Goal: Task Accomplishment & Management: Complete application form

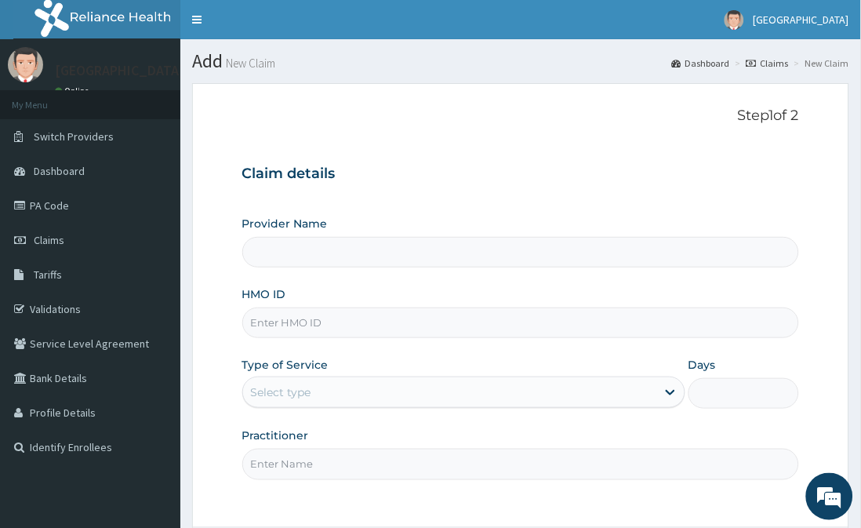
type input "[GEOGRAPHIC_DATA]"
click at [475, 319] on input "HMO ID" at bounding box center [521, 323] width 558 height 31
type input "FPC/10003/D"
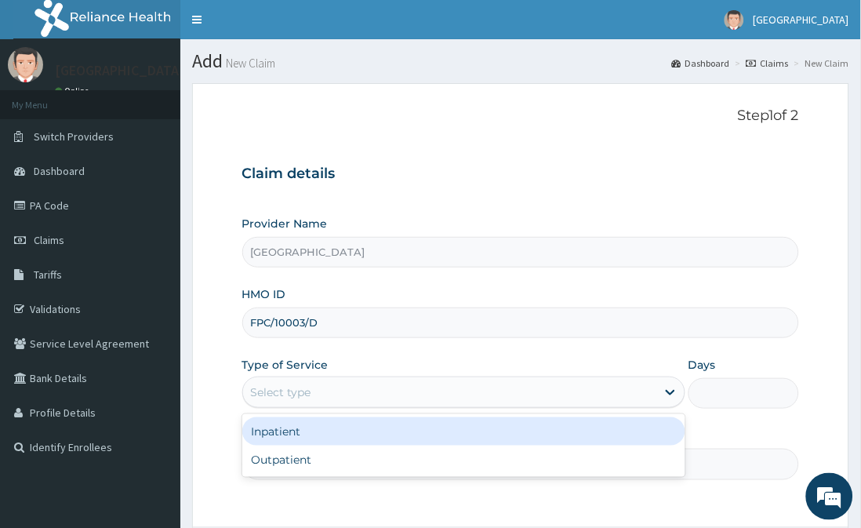
click at [467, 401] on div "Select type" at bounding box center [449, 392] width 413 height 25
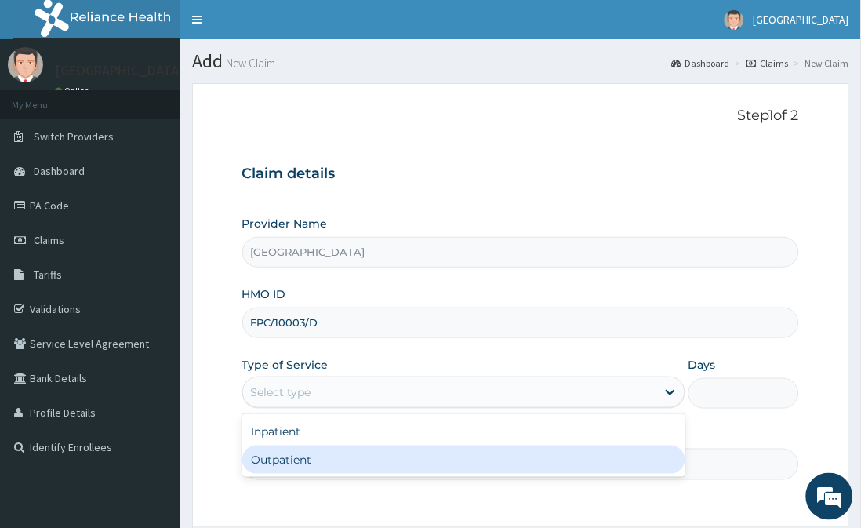
click at [456, 479] on input "Practitioner" at bounding box center [521, 464] width 558 height 31
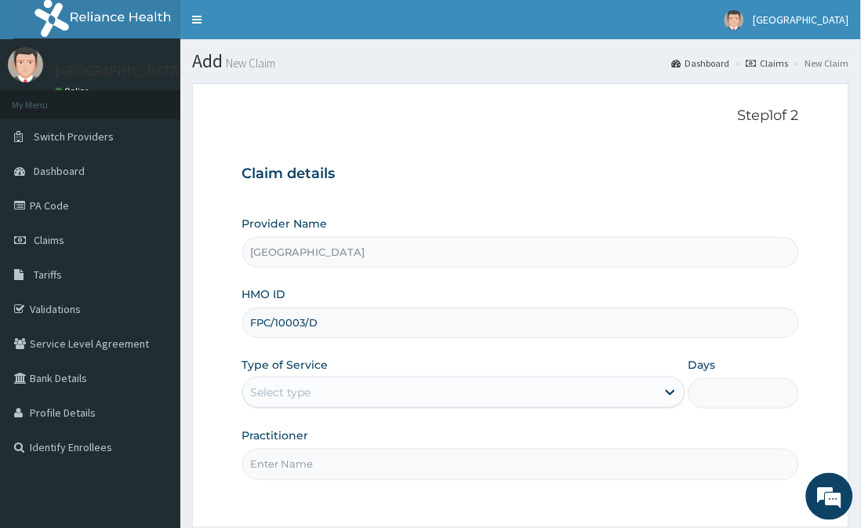
type input "DR FAVOUR"
click at [419, 400] on div "Select type" at bounding box center [449, 392] width 413 height 25
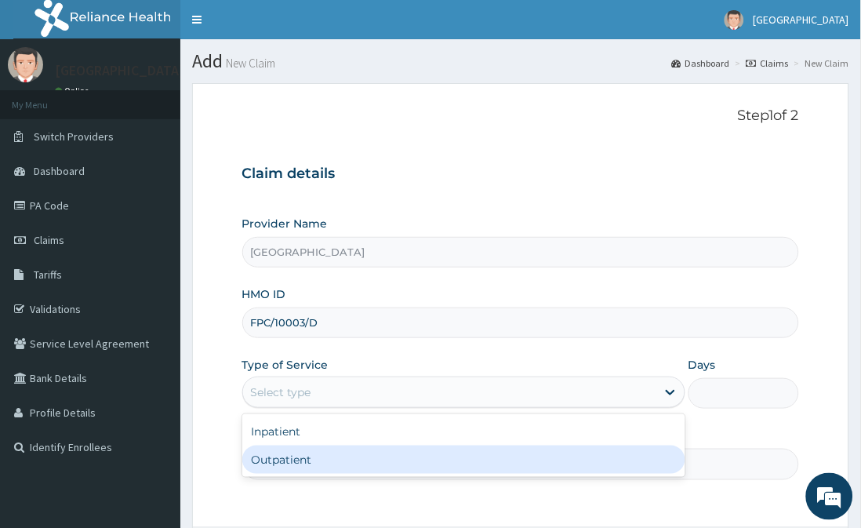
click at [424, 453] on div "Outpatient" at bounding box center [463, 460] width 443 height 28
type input "1"
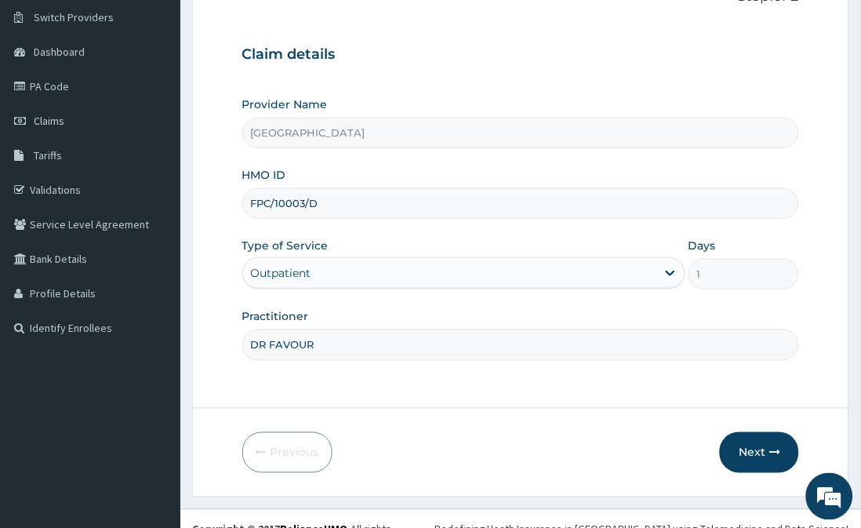
scroll to position [140, 0]
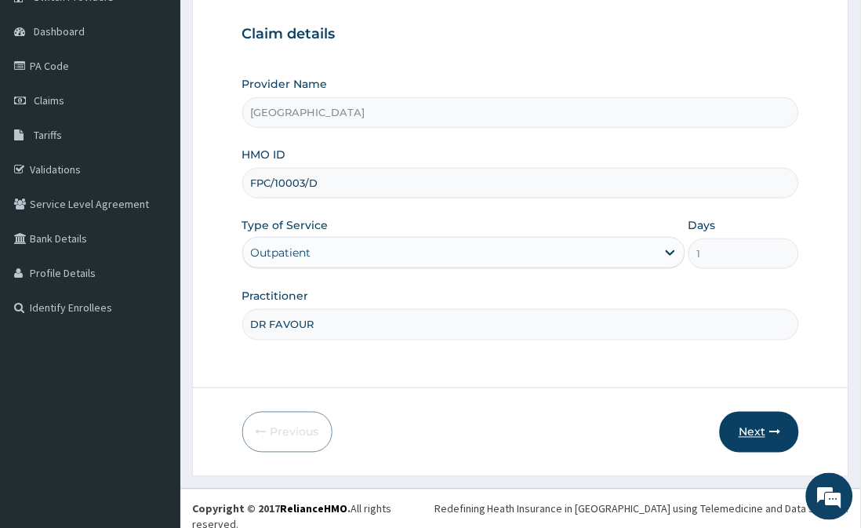
click at [755, 436] on button "Next" at bounding box center [759, 432] width 79 height 41
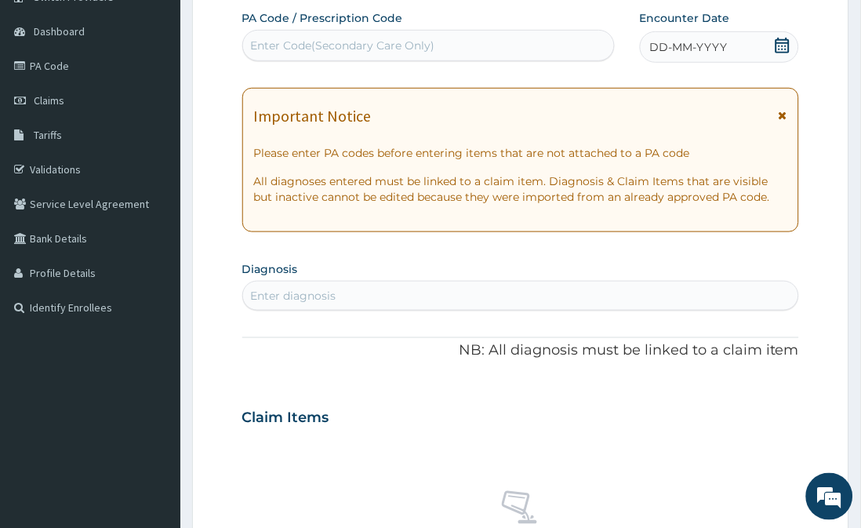
click at [784, 42] on icon at bounding box center [783, 46] width 14 height 16
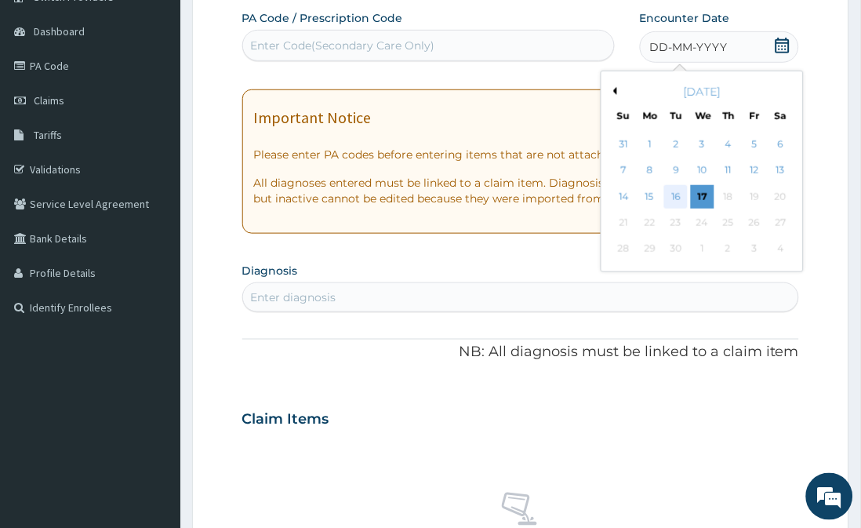
click at [668, 191] on div "16" at bounding box center [676, 197] width 24 height 24
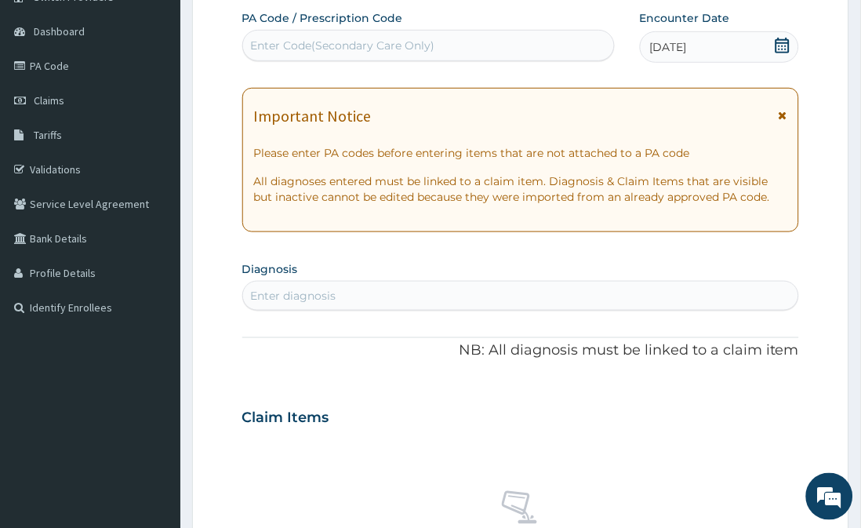
click at [639, 290] on div "Enter diagnosis" at bounding box center [521, 295] width 556 height 25
type input "MALARIA"
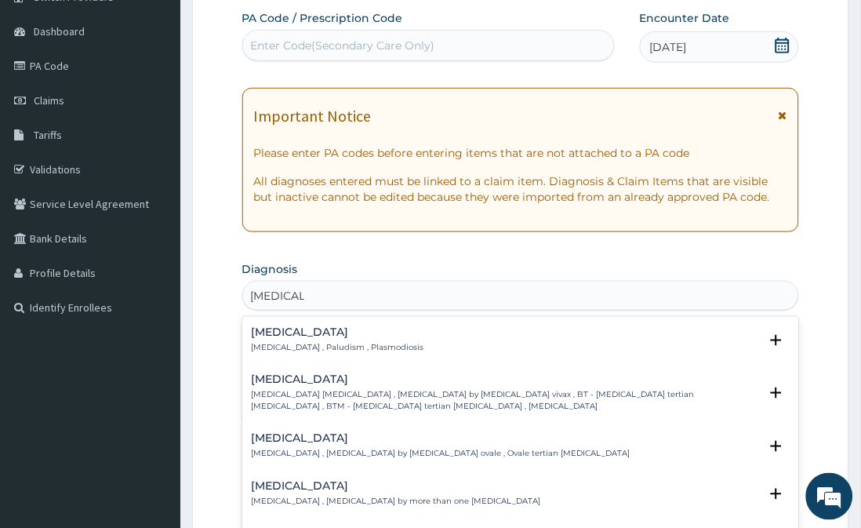
click at [445, 350] on div "Malaria Malaria , Paludism , Plasmodiosis" at bounding box center [521, 339] width 539 height 27
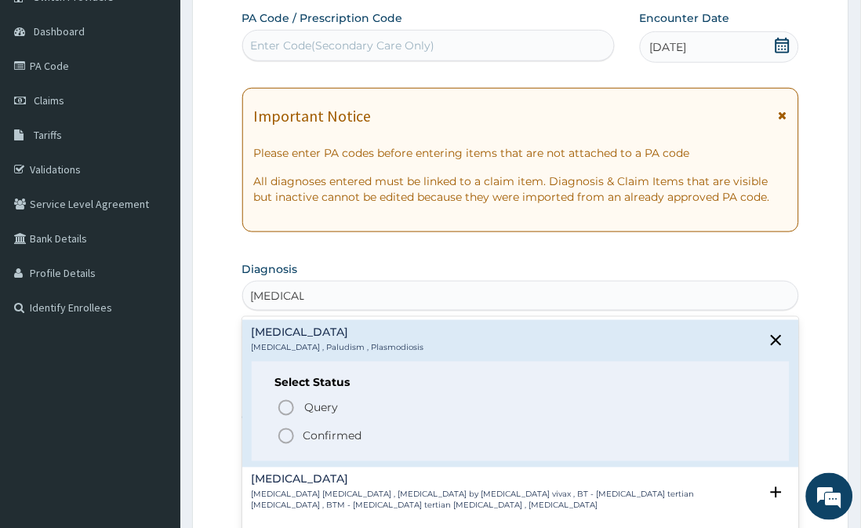
click at [288, 435] on icon "status option filled" at bounding box center [286, 436] width 19 height 19
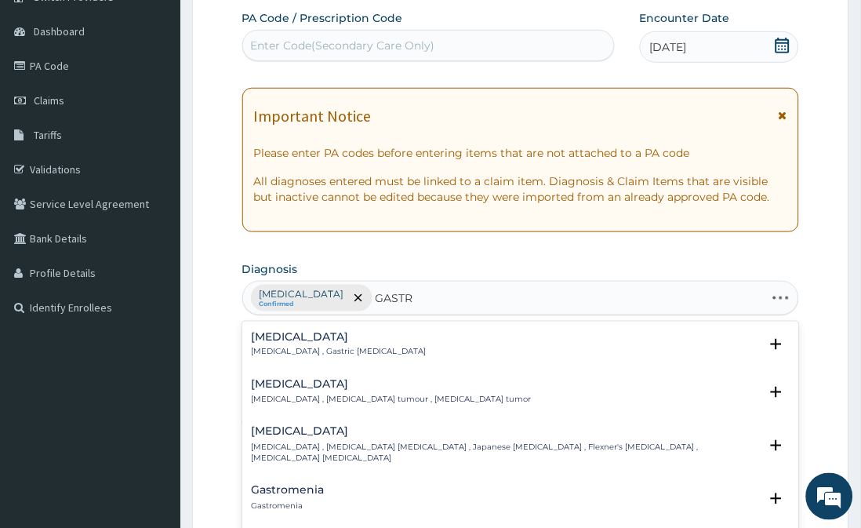
type input "GASTRI"
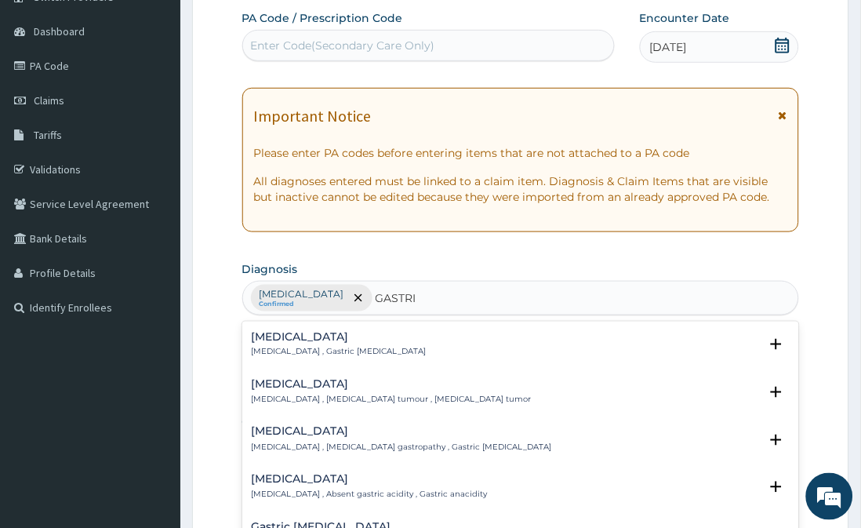
click at [271, 335] on h4 "Gastritis" at bounding box center [339, 337] width 175 height 12
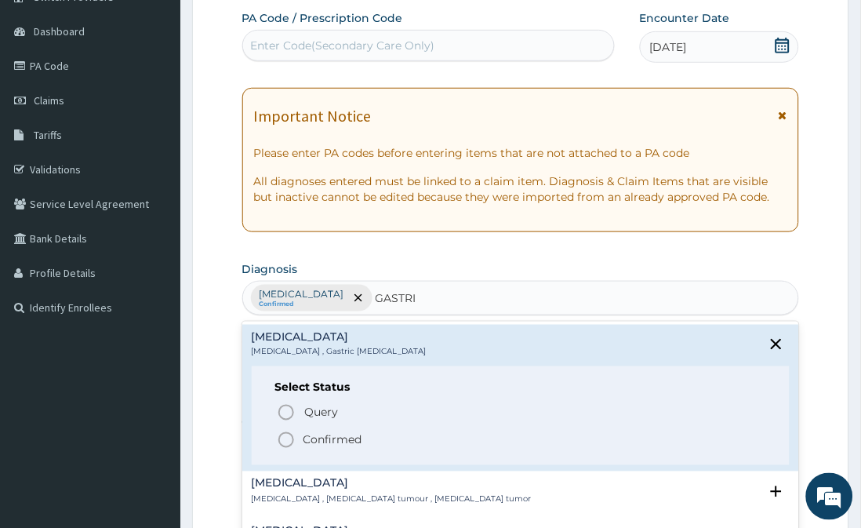
click at [289, 438] on icon "status option filled" at bounding box center [286, 440] width 19 height 19
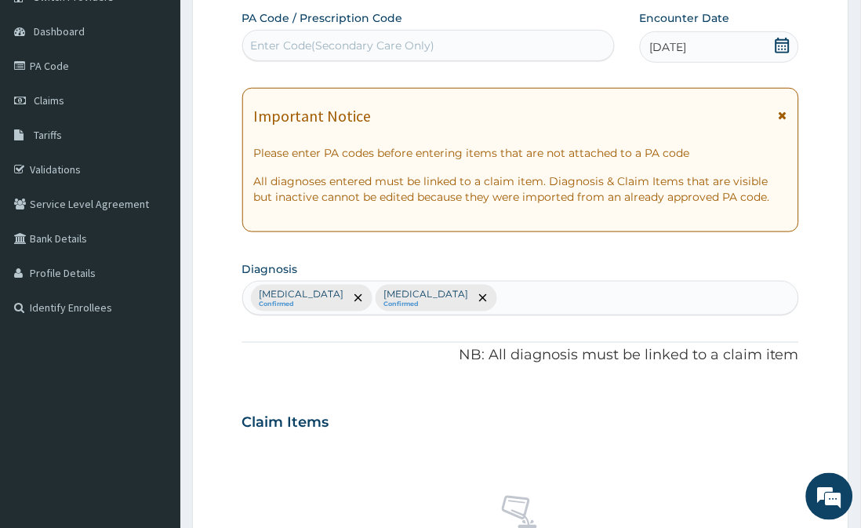
scroll to position [602, 0]
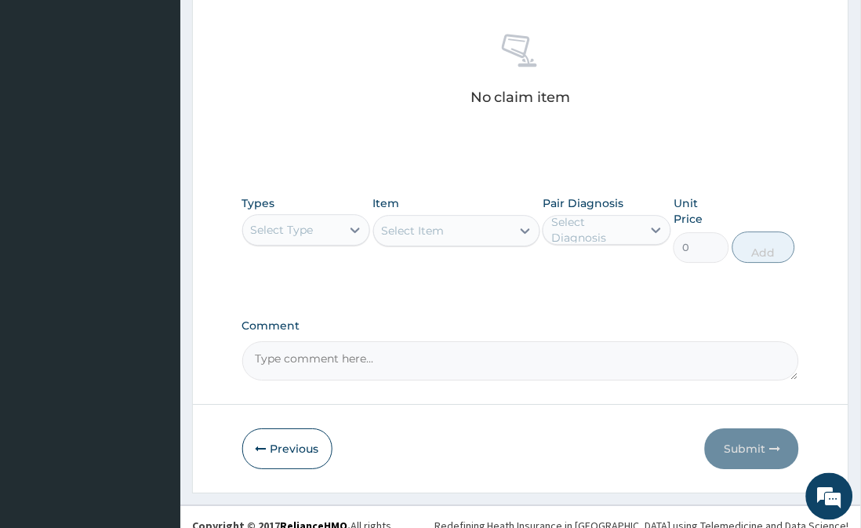
click at [297, 230] on div "Select Type" at bounding box center [282, 230] width 63 height 16
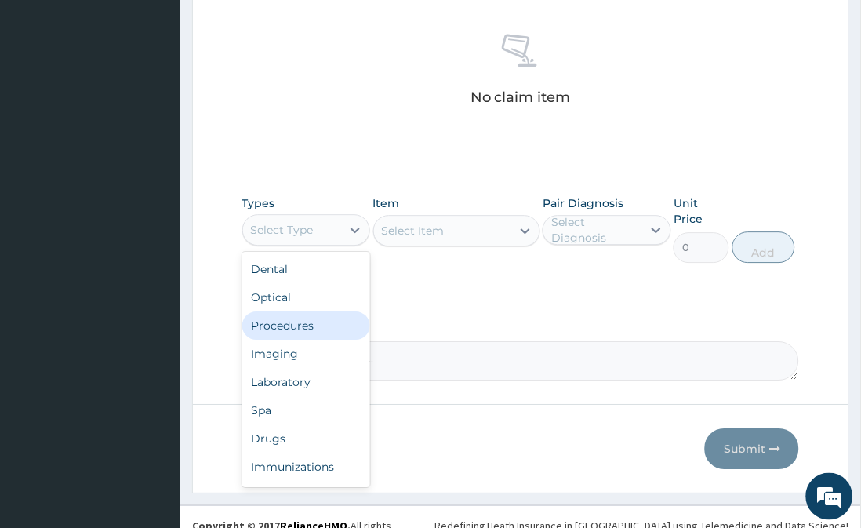
click at [296, 317] on div "Procedures" at bounding box center [306, 325] width 128 height 28
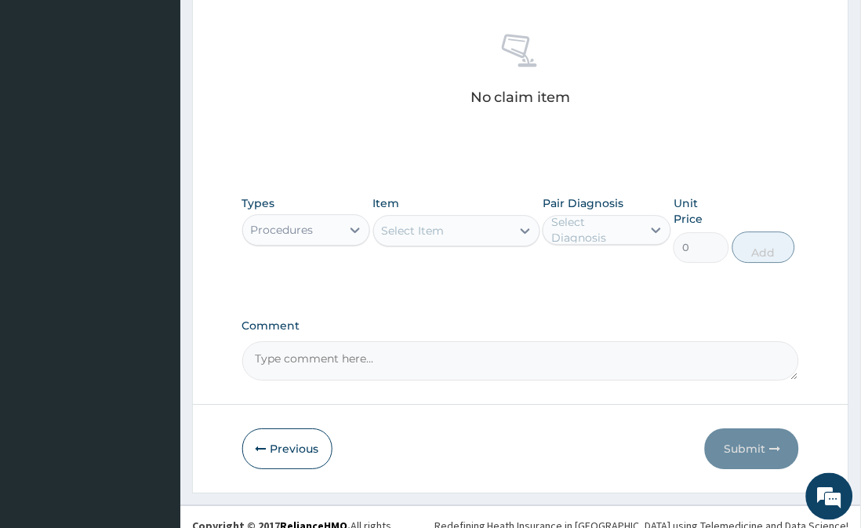
click at [519, 226] on icon at bounding box center [526, 231] width 16 height 16
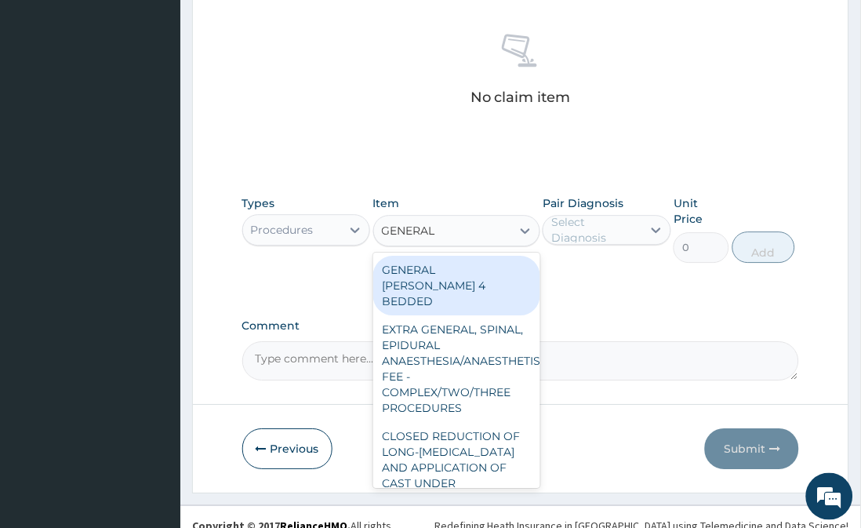
type input "GENERAL P"
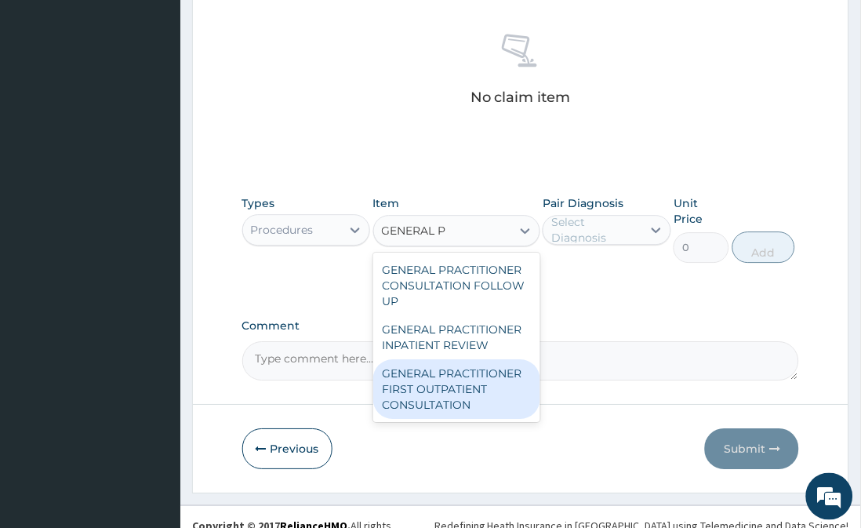
click at [455, 408] on div "GENERAL PRACTITIONER FIRST OUTPATIENT CONSULTATION" at bounding box center [456, 389] width 167 height 60
type input "3750"
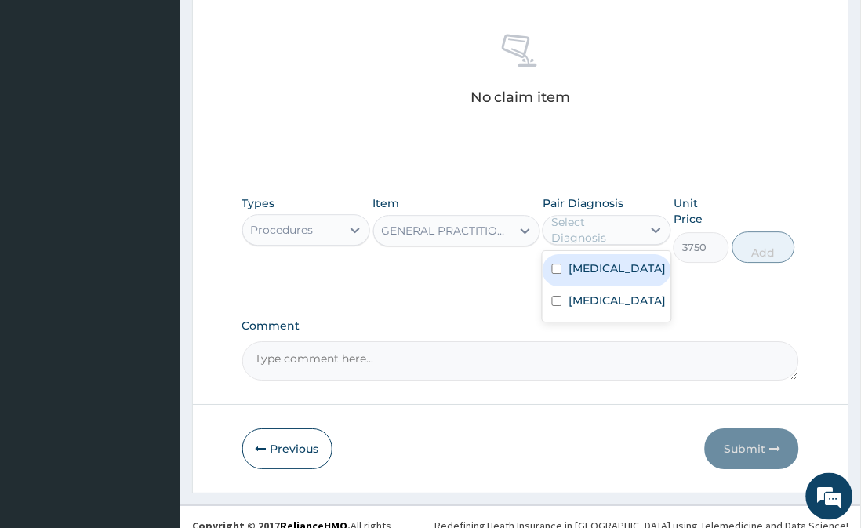
click at [635, 226] on div "Select Diagnosis" at bounding box center [595, 229] width 89 height 31
click at [629, 264] on div "Malaria" at bounding box center [607, 270] width 128 height 32
checkbox input "true"
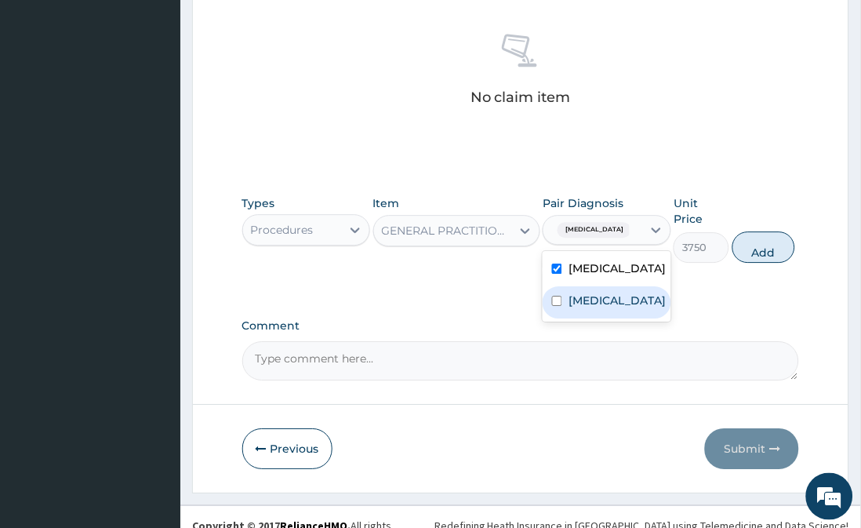
click at [628, 299] on div "Gastritis" at bounding box center [607, 302] width 128 height 32
checkbox input "true"
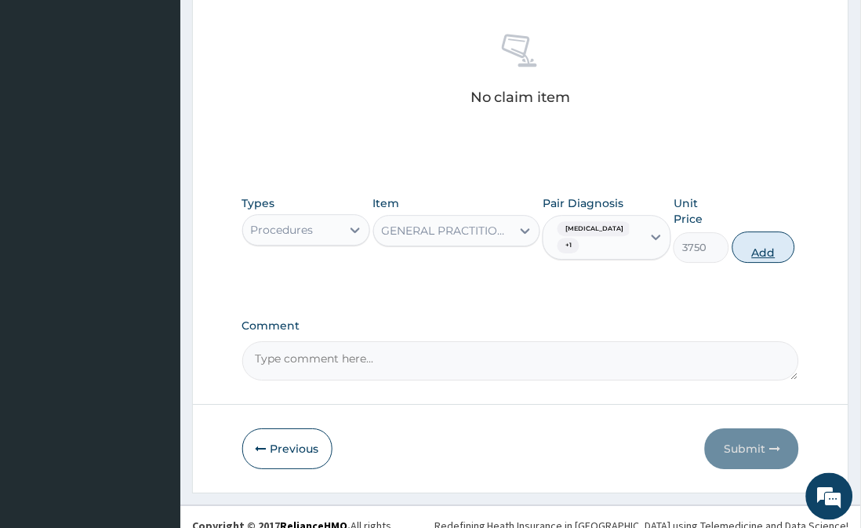
click at [770, 235] on button "Add" at bounding box center [764, 246] width 63 height 31
type input "0"
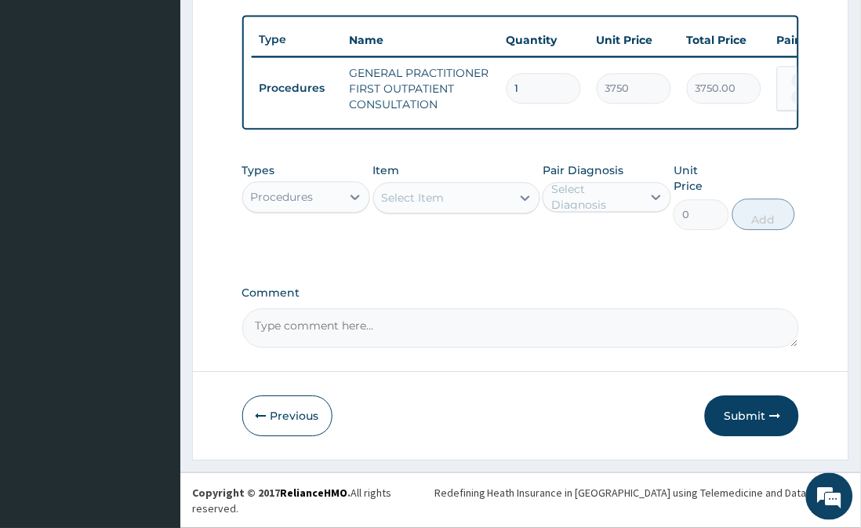
scroll to position [548, 0]
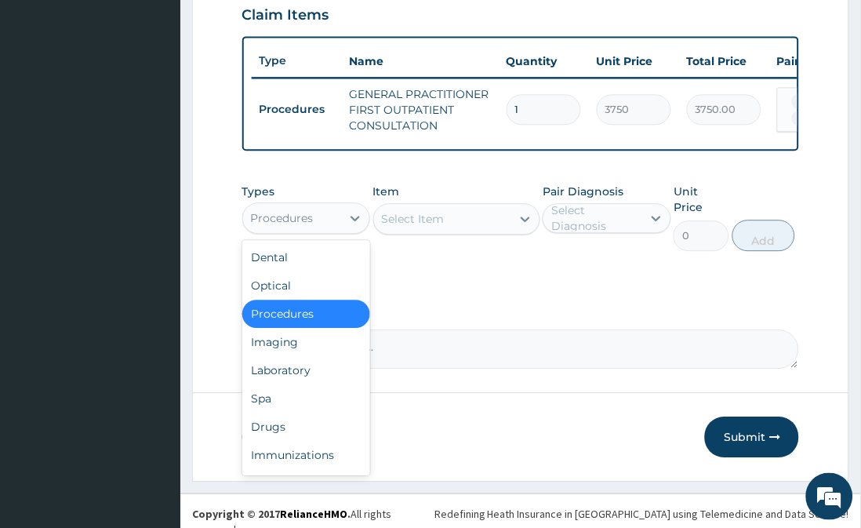
click at [340, 231] on div "Procedures" at bounding box center [292, 218] width 98 height 25
click at [338, 384] on div "Laboratory" at bounding box center [306, 370] width 128 height 28
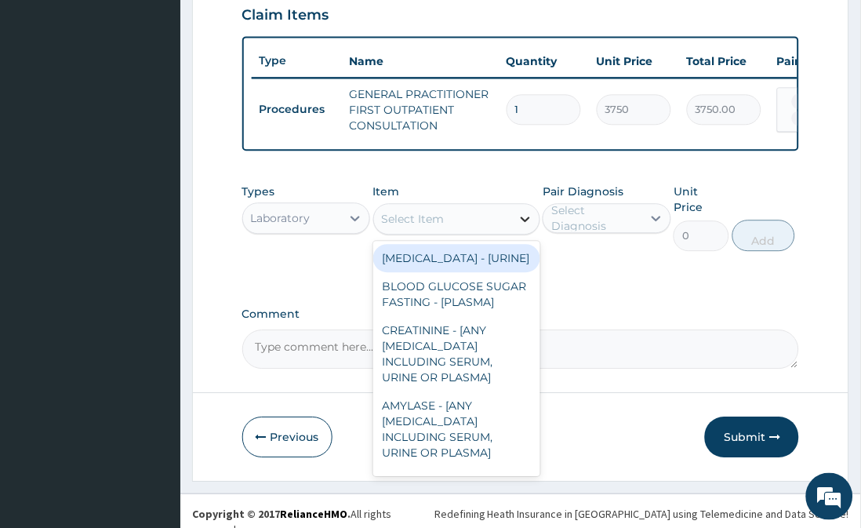
click at [519, 227] on icon at bounding box center [526, 219] width 16 height 16
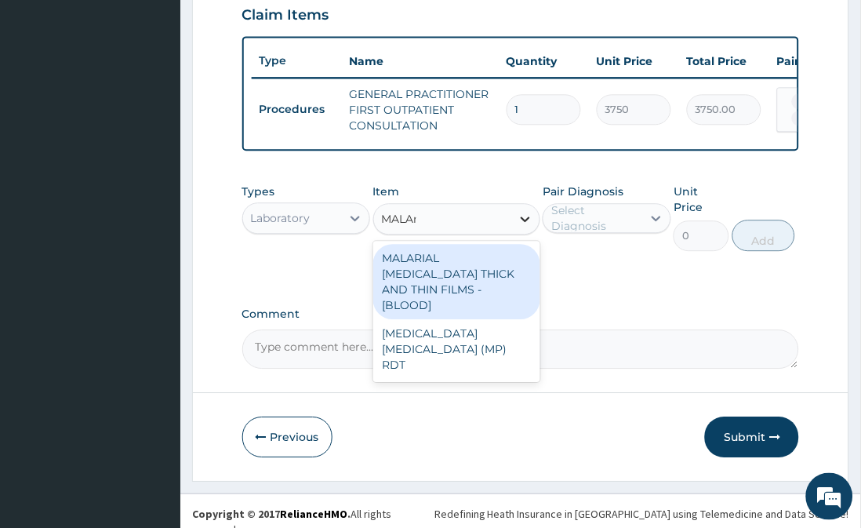
type input "MALAri"
click at [496, 278] on div "MALARIAL PARASITE THICK AND THIN FILMS - [BLOOD]" at bounding box center [456, 281] width 167 height 75
type input "2187.5"
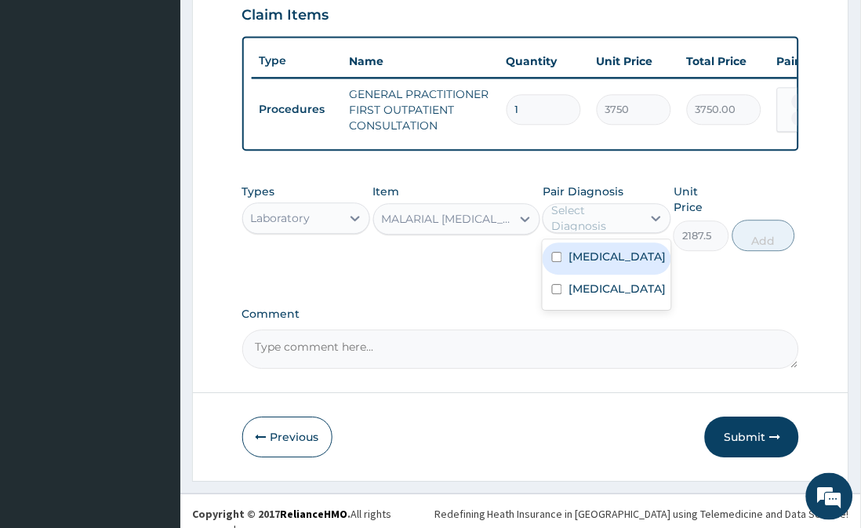
click at [577, 231] on div "Select Diagnosis" at bounding box center [595, 217] width 89 height 31
click at [577, 264] on label "Malaria" at bounding box center [617, 257] width 97 height 16
checkbox input "true"
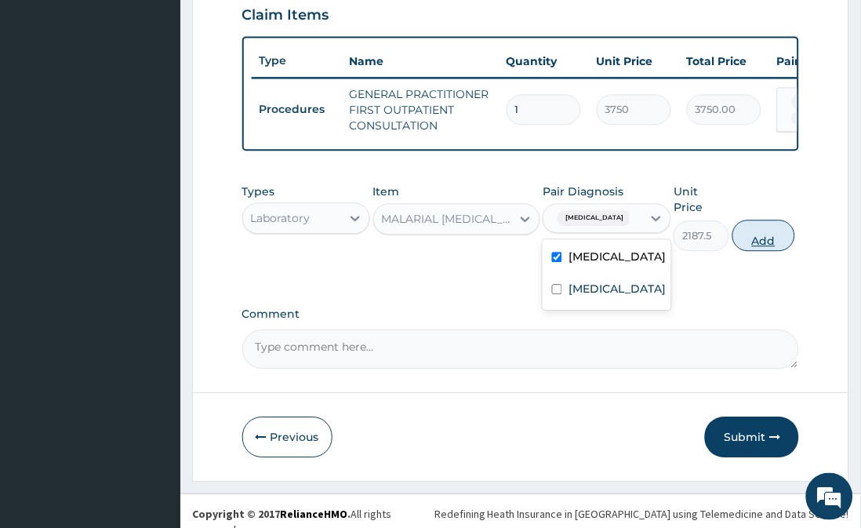
click at [751, 238] on button "Add" at bounding box center [764, 235] width 63 height 31
type input "0"
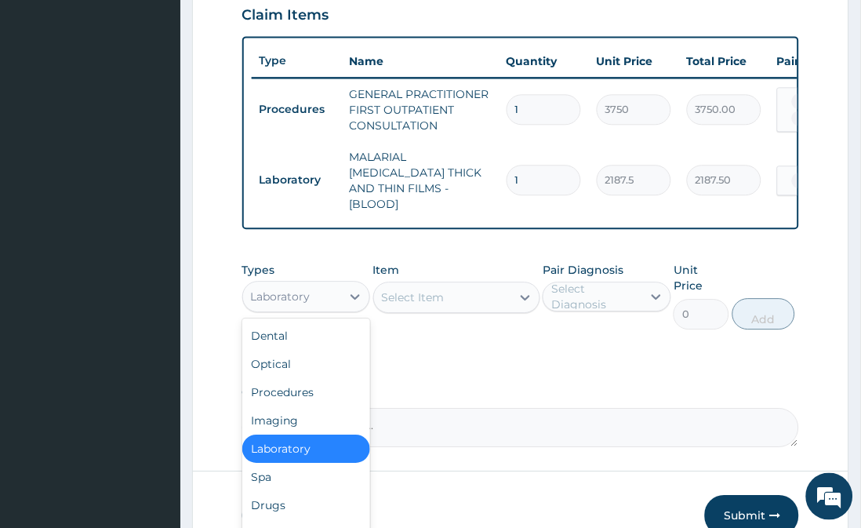
click at [312, 286] on div "Laboratory" at bounding box center [292, 296] width 98 height 25
click at [295, 500] on div "Drugs" at bounding box center [306, 505] width 128 height 28
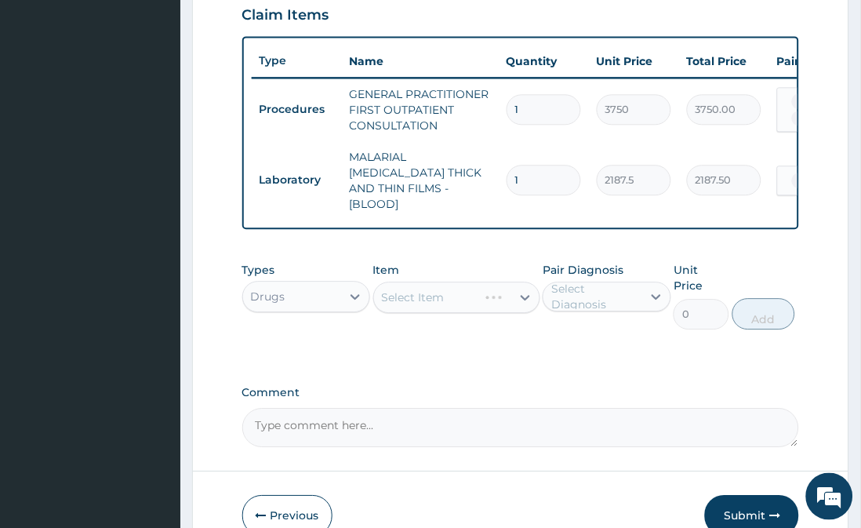
scroll to position [610, 0]
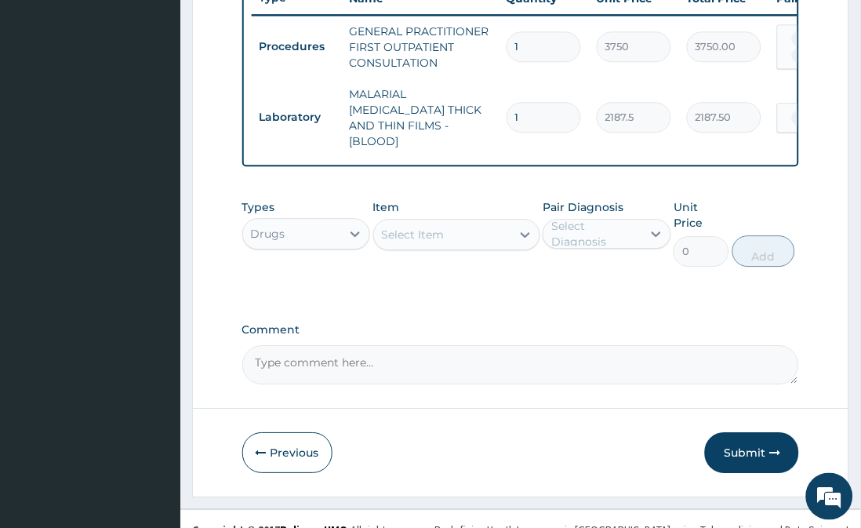
click at [511, 233] on div "Select Item" at bounding box center [442, 234] width 137 height 25
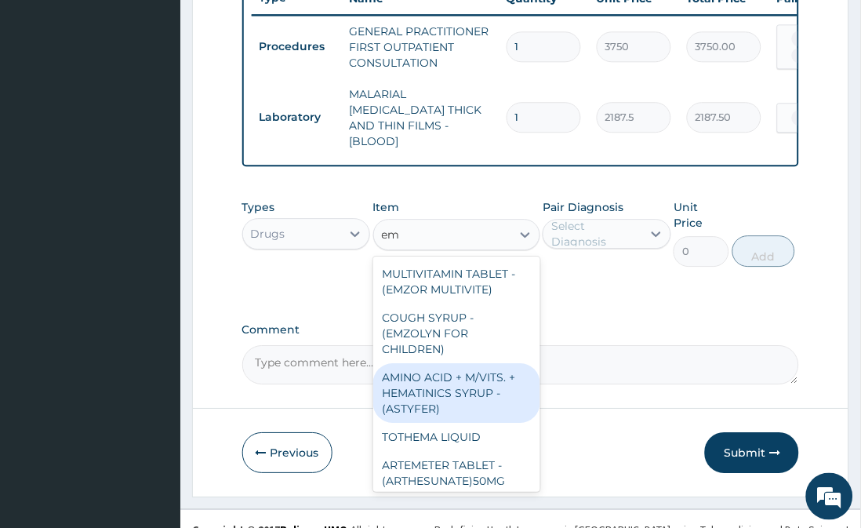
type input "e"
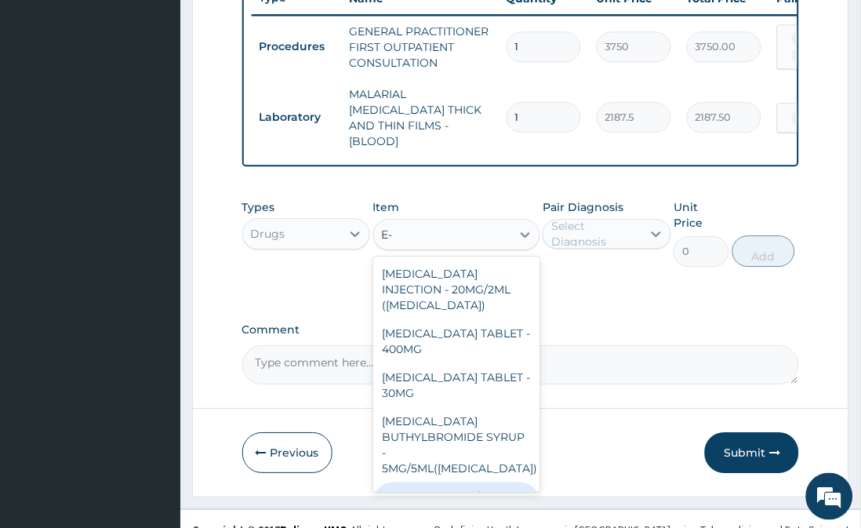
type input "E-M"
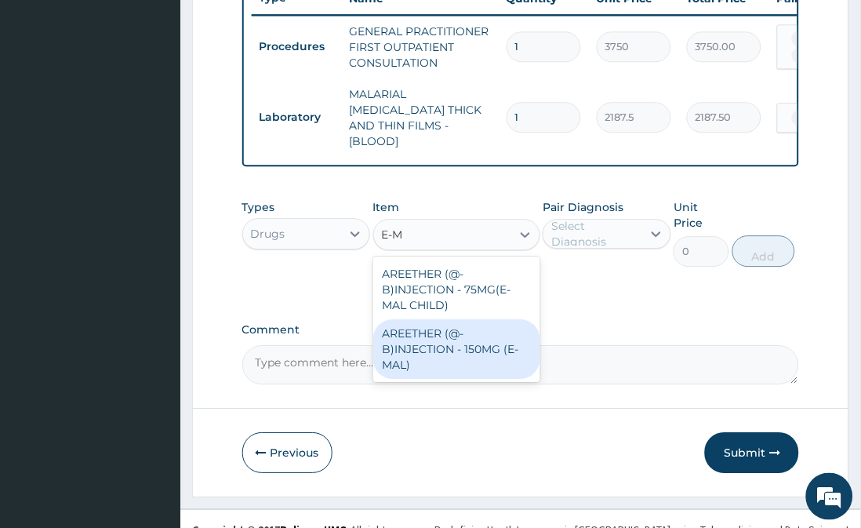
click at [490, 319] on div "AREETHER (@-B)INJECTION - 150MG (E-MAL)" at bounding box center [456, 349] width 167 height 60
type input "1680"
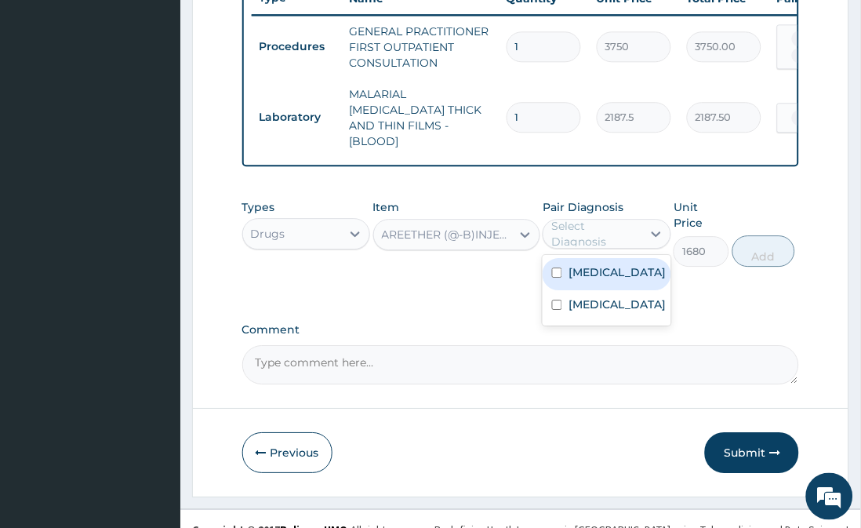
click at [623, 239] on div "Select Diagnosis" at bounding box center [595, 233] width 89 height 31
click at [607, 271] on label "Malaria" at bounding box center [617, 272] width 97 height 16
checkbox input "true"
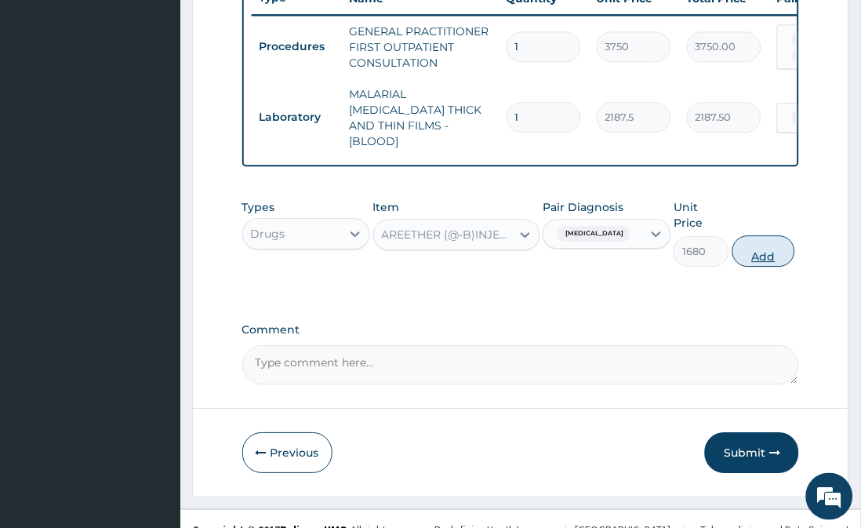
click at [763, 235] on button "Add" at bounding box center [764, 250] width 63 height 31
type input "0"
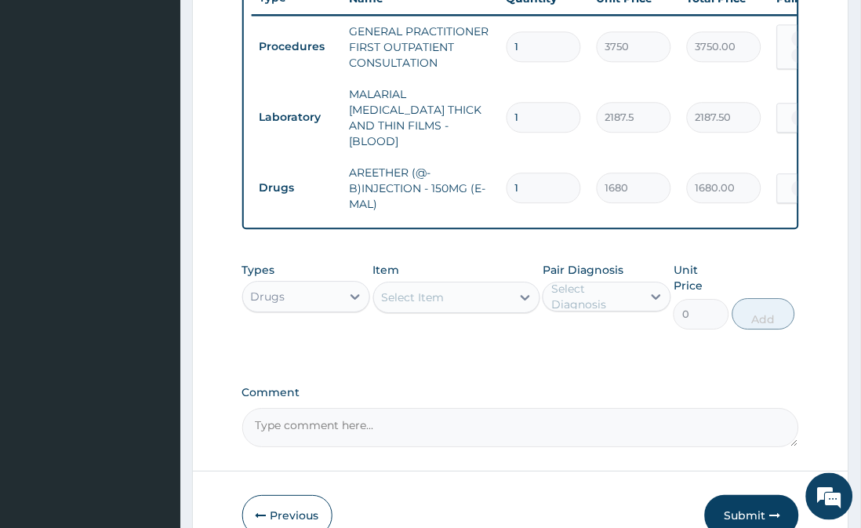
click at [417, 300] on div "Select Item" at bounding box center [442, 297] width 137 height 25
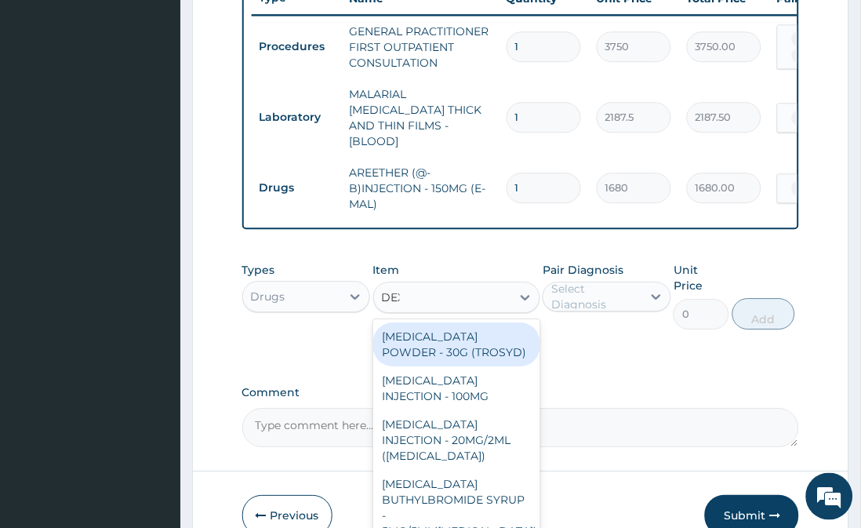
type input "DEXA"
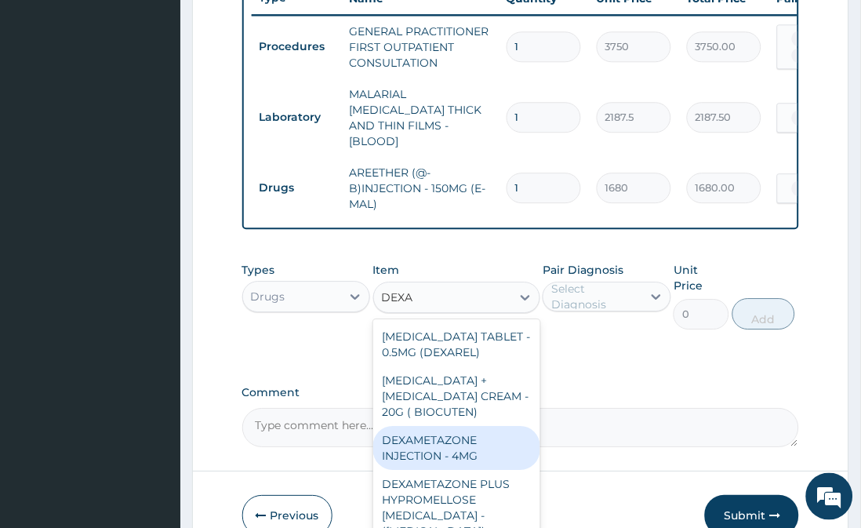
click at [450, 439] on div "DEXAMETAZONE INJECTION - 4MG" at bounding box center [456, 448] width 167 height 44
type input "280"
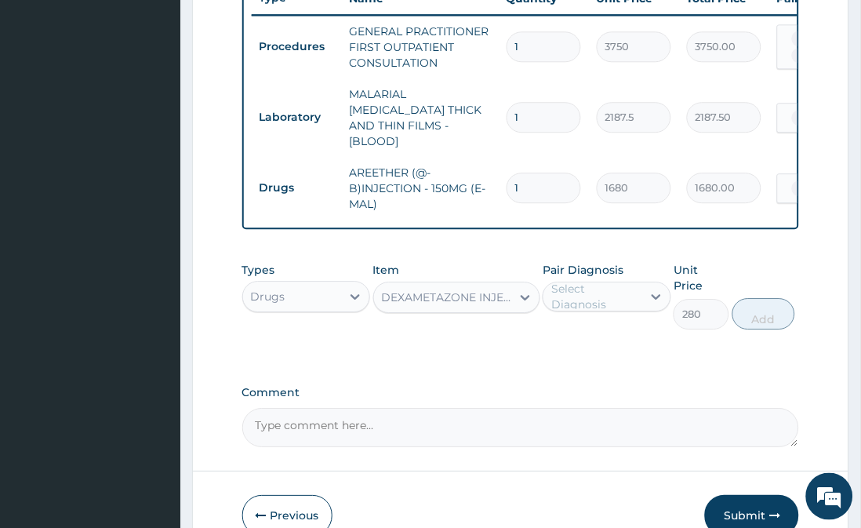
click at [610, 291] on div "Select Diagnosis" at bounding box center [595, 296] width 89 height 31
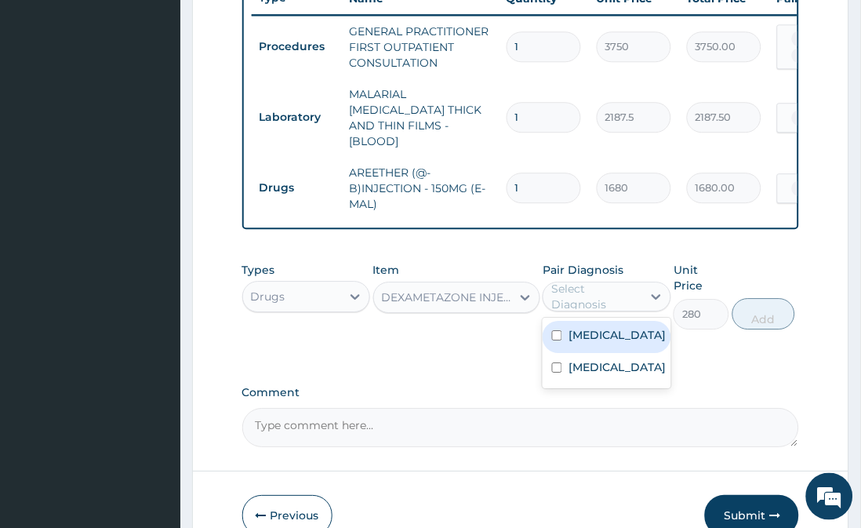
click at [610, 332] on div "Malaria" at bounding box center [607, 337] width 128 height 32
checkbox input "true"
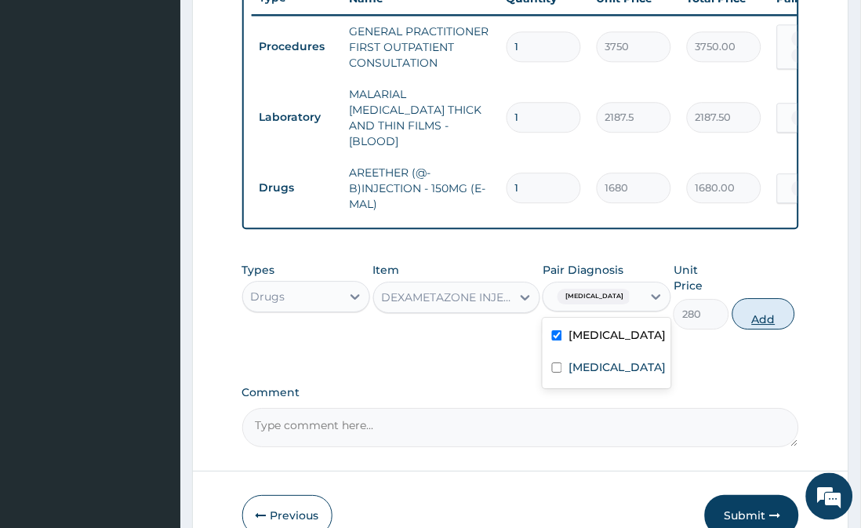
click at [765, 298] on button "Add" at bounding box center [764, 313] width 63 height 31
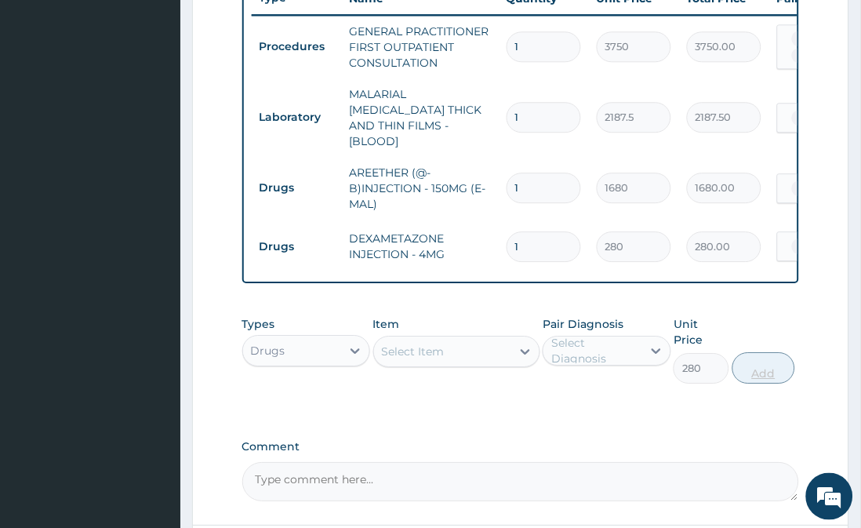
type input "0"
type input "0.00"
type input "3"
type input "840.00"
type input "3"
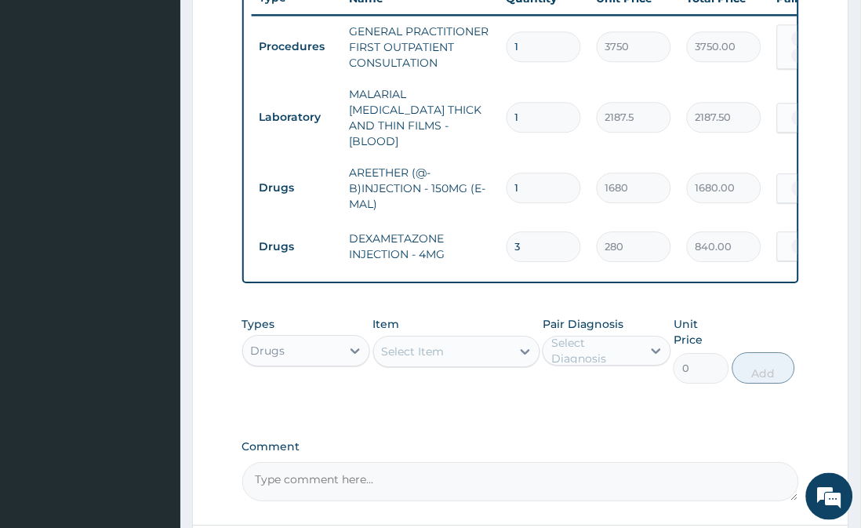
click at [541, 173] on input "1" at bounding box center [544, 188] width 75 height 31
type input "0.00"
type input "3"
type input "5040.00"
type input "3"
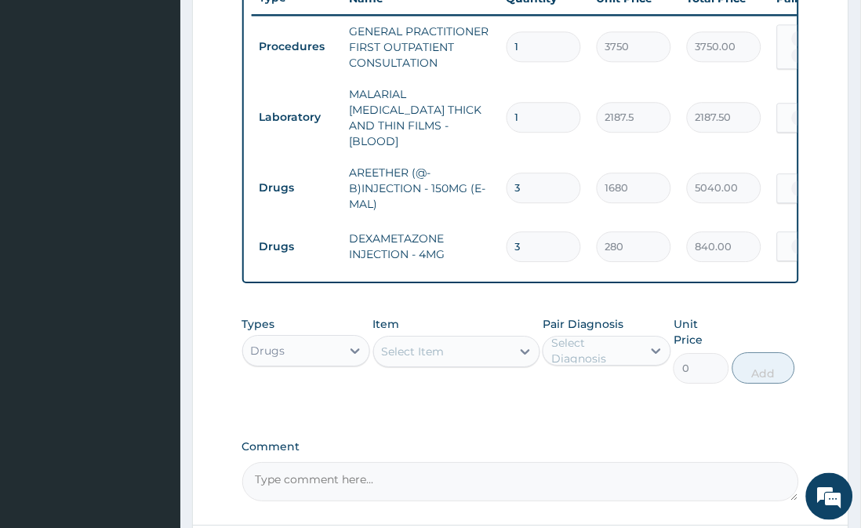
click at [409, 354] on div "Select Item" at bounding box center [413, 352] width 63 height 16
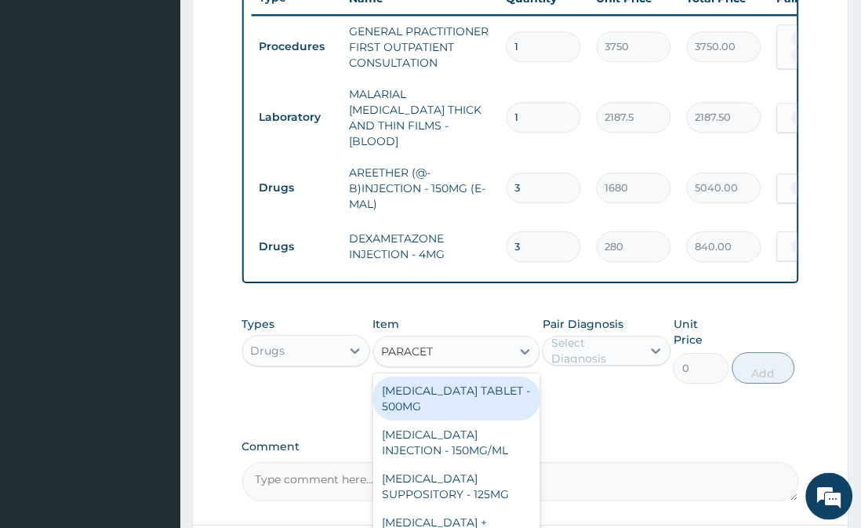
type input "PARACETA"
click at [435, 379] on div "PARACETAMOL TABLET - 500MG" at bounding box center [456, 399] width 167 height 44
type input "33.599999999999994"
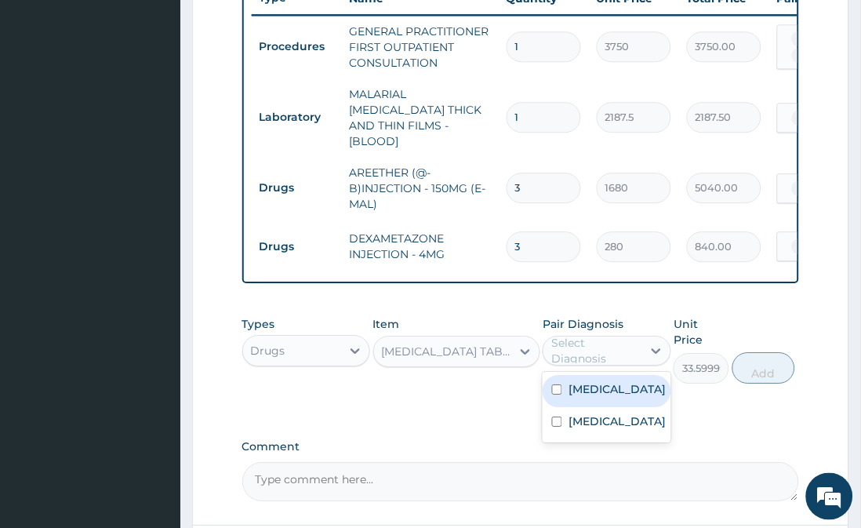
click at [578, 340] on div "Select Diagnosis" at bounding box center [595, 350] width 89 height 31
click at [596, 390] on label "Malaria" at bounding box center [617, 389] width 97 height 16
checkbox input "true"
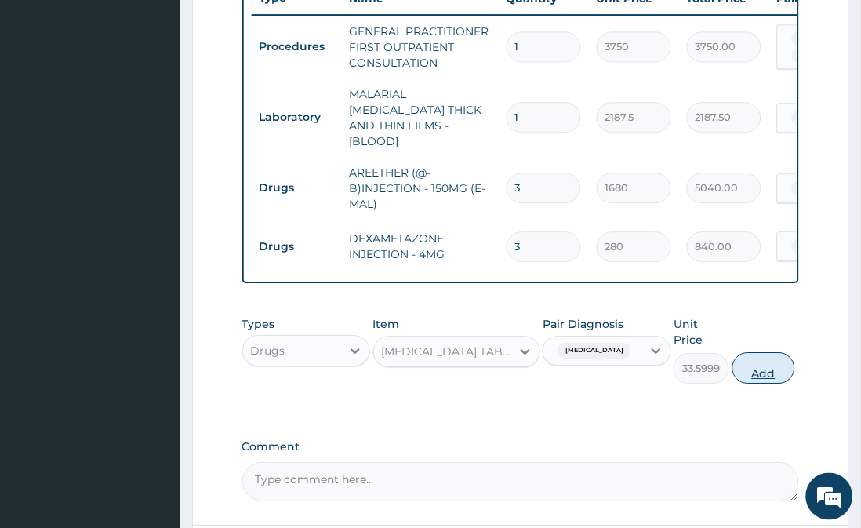
click at [758, 352] on button "Add" at bounding box center [764, 367] width 63 height 31
type input "0"
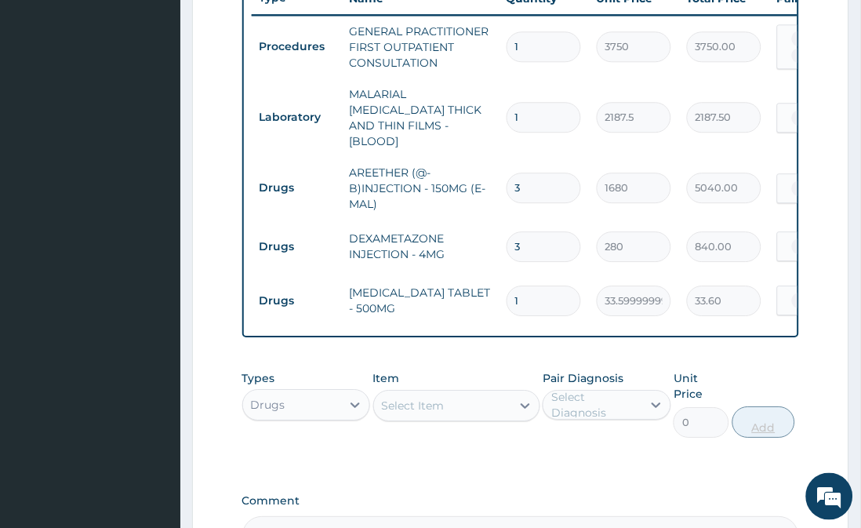
type input "0.00"
type input "3"
type input "100.80"
type input "30"
type input "1008.00"
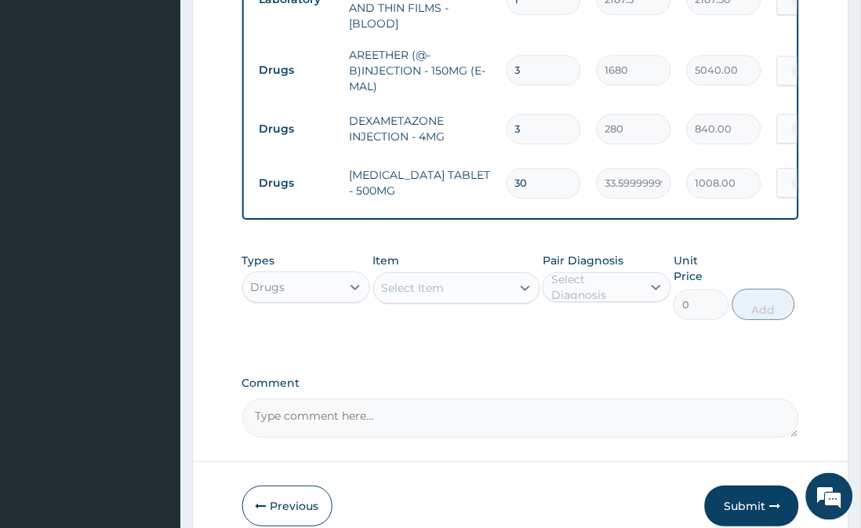
scroll to position [782, 0]
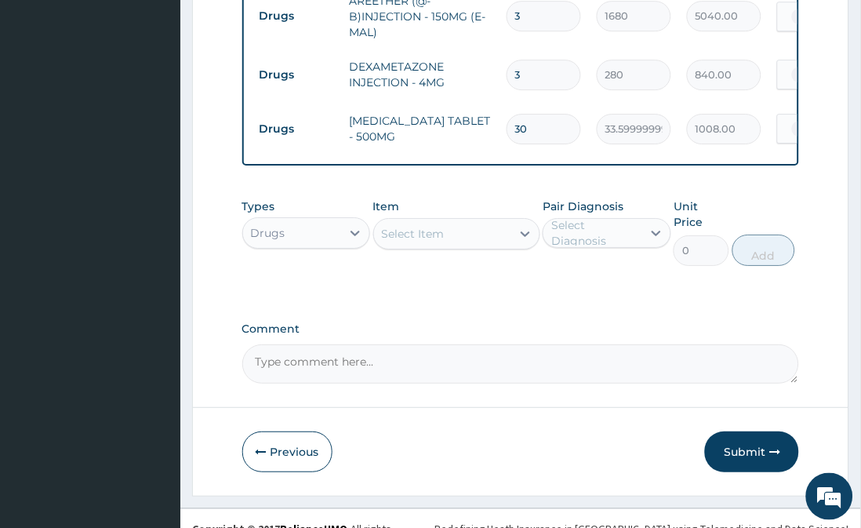
type input "30"
click at [438, 242] on div "Select Item" at bounding box center [456, 233] width 167 height 31
drag, startPoint x: 438, startPoint y: 242, endPoint x: 448, endPoint y: 234, distance: 12.9
click at [448, 234] on div "Select Item" at bounding box center [456, 233] width 167 height 31
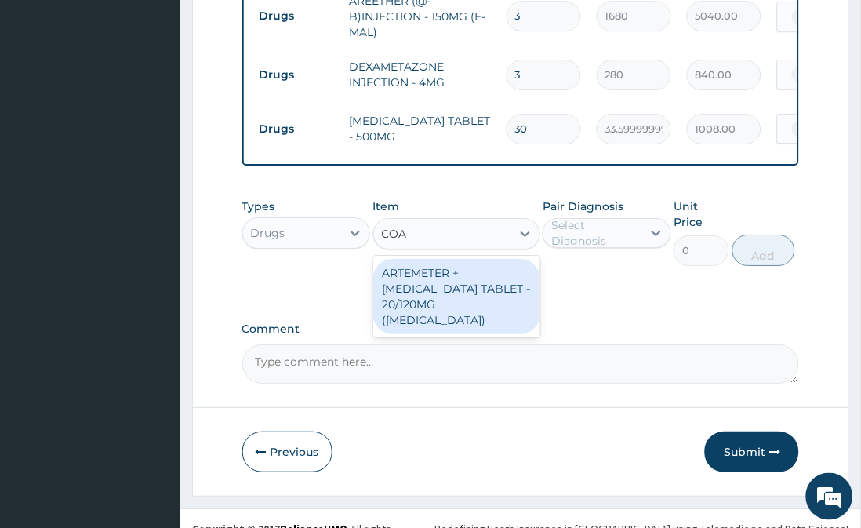
type input "COAR"
click at [448, 284] on div "ARTEMETER + LUMEFANTRINE TABLET - 20/120MG (COARTEM)" at bounding box center [456, 296] width 167 height 75
type input "210"
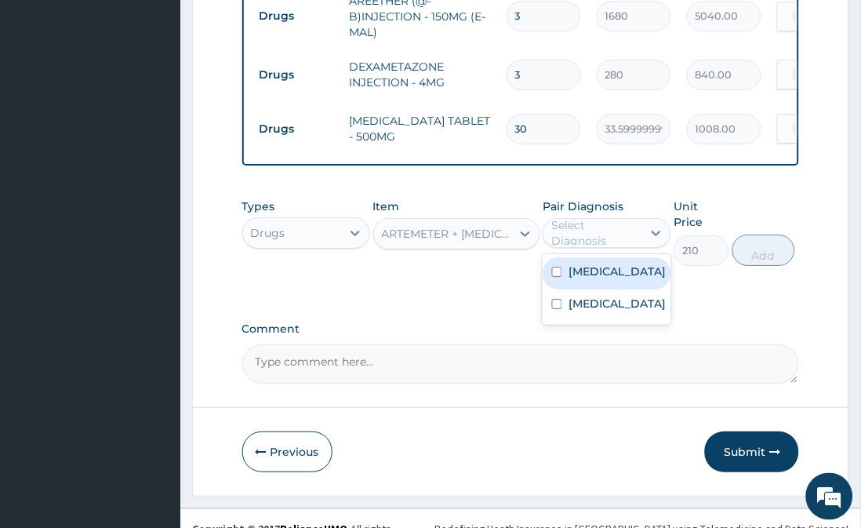
click at [570, 231] on div "Select Diagnosis" at bounding box center [595, 232] width 89 height 31
click at [571, 265] on label "Malaria" at bounding box center [617, 272] width 97 height 16
checkbox input "true"
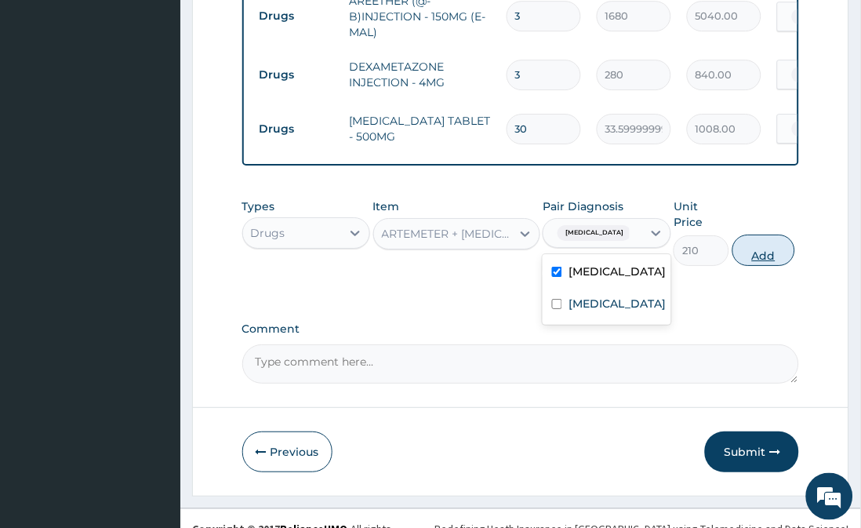
click at [771, 235] on button "Add" at bounding box center [764, 250] width 63 height 31
type input "0"
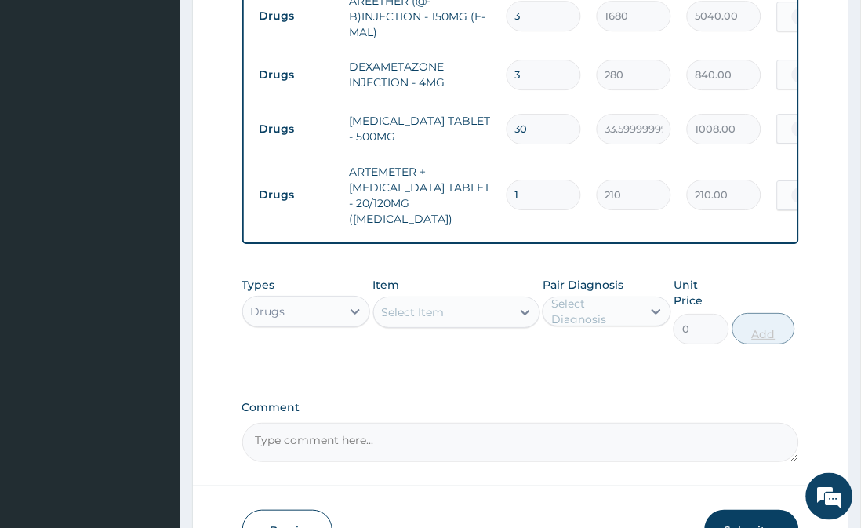
type input "0.00"
type input "6"
type input "1260.00"
type input "6"
click at [500, 300] on div "Select Item" at bounding box center [442, 312] width 137 height 25
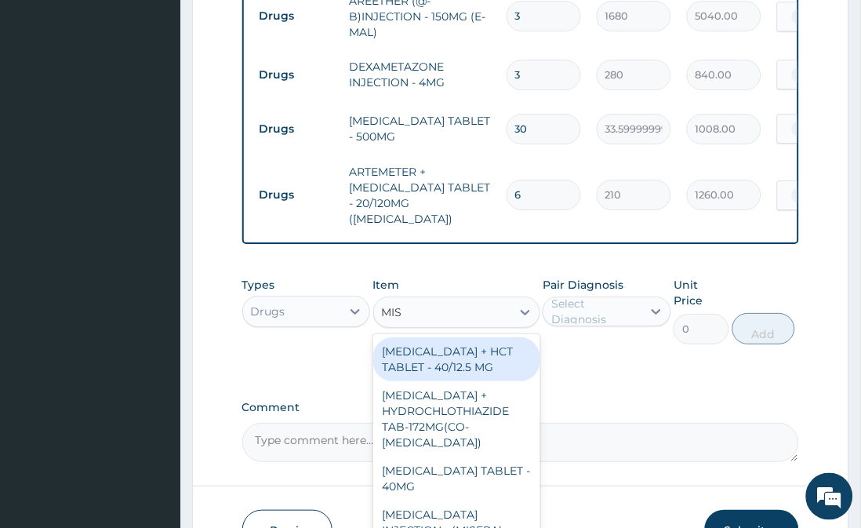
type input "MIST"
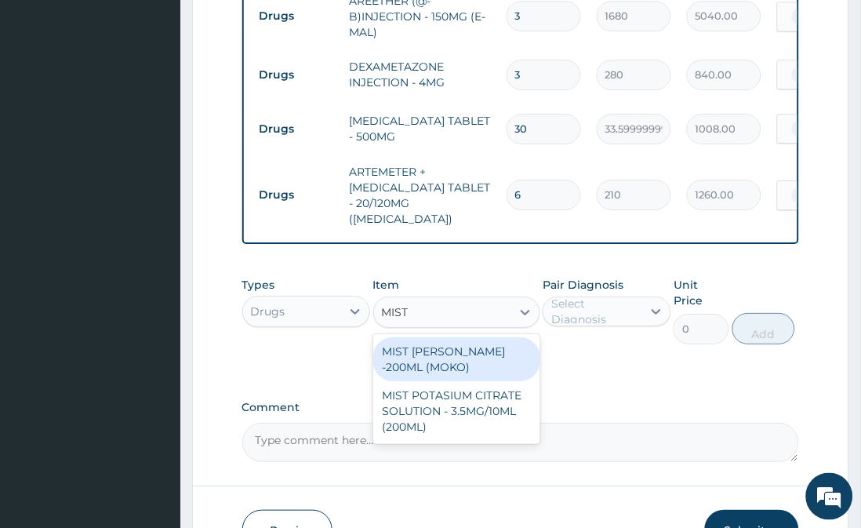
click at [485, 349] on div "MIST KAOLIN SYRUP -200ML (MOKO)" at bounding box center [456, 359] width 167 height 44
type input "308"
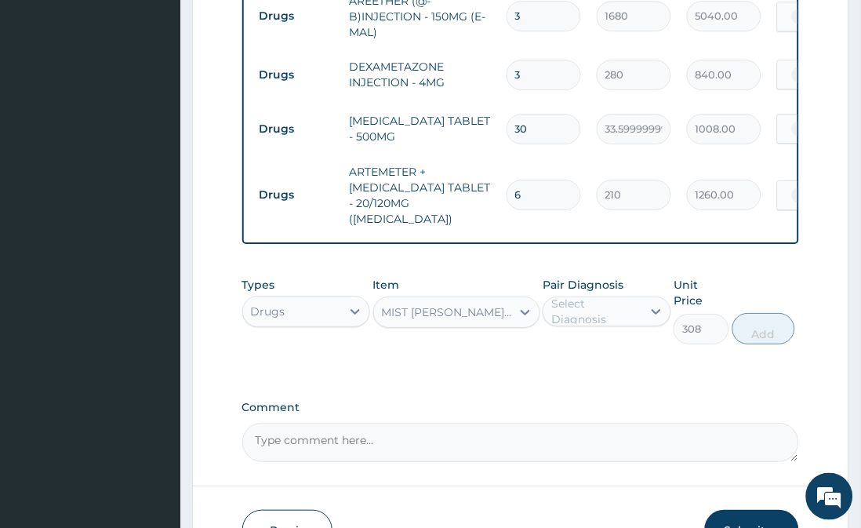
click at [508, 304] on div "MIST KAOLIN SYRUP -200ML (MOKO)" at bounding box center [447, 312] width 131 height 16
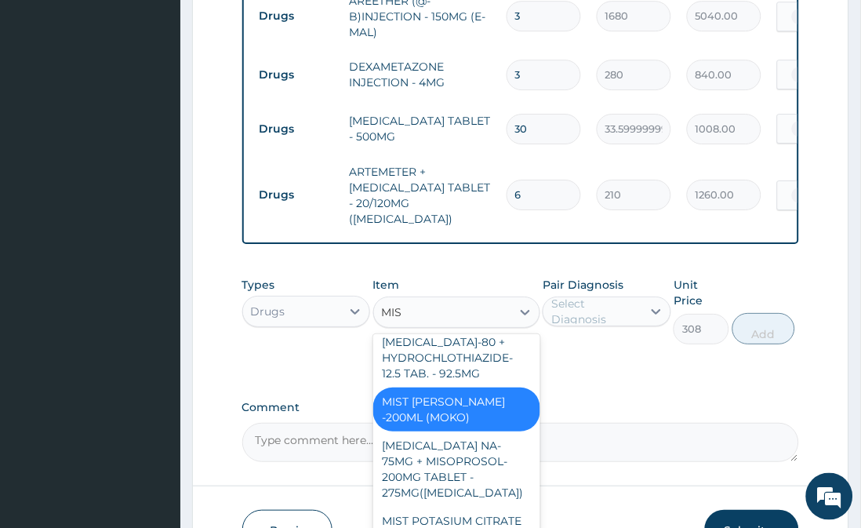
scroll to position [463, 0]
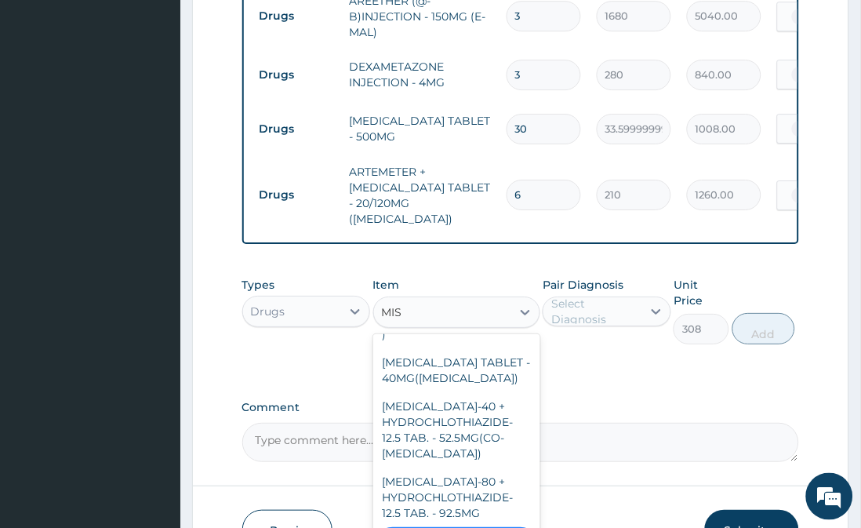
type input "MIST"
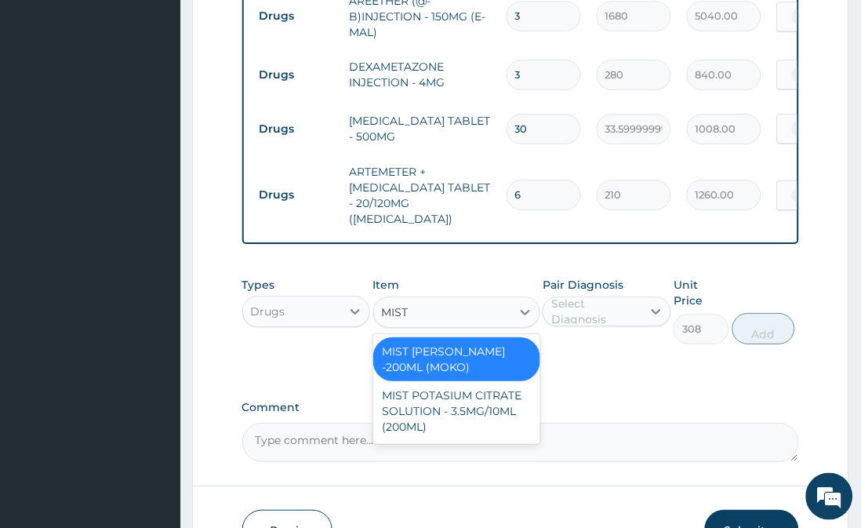
scroll to position [0, 0]
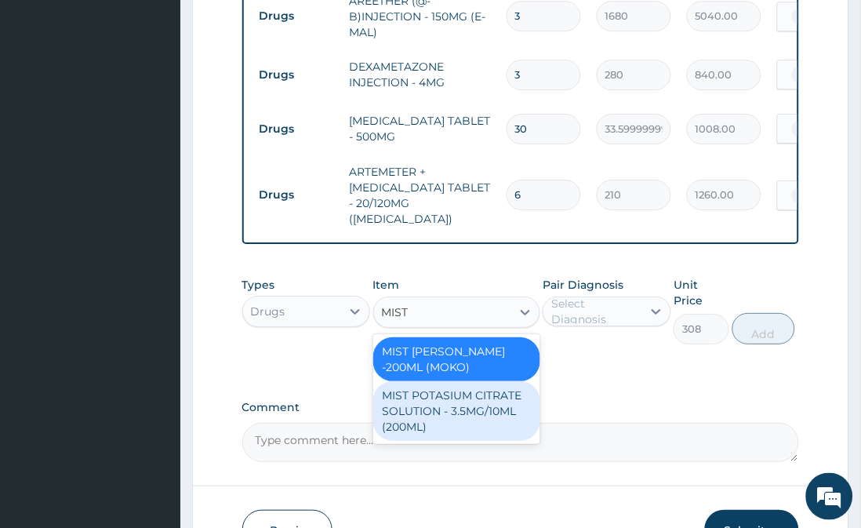
click at [481, 383] on div "MIST POTASIUM CITRATE SOLUTION - 3.5MG/10ML (200ML)" at bounding box center [456, 411] width 167 height 60
type input "1680"
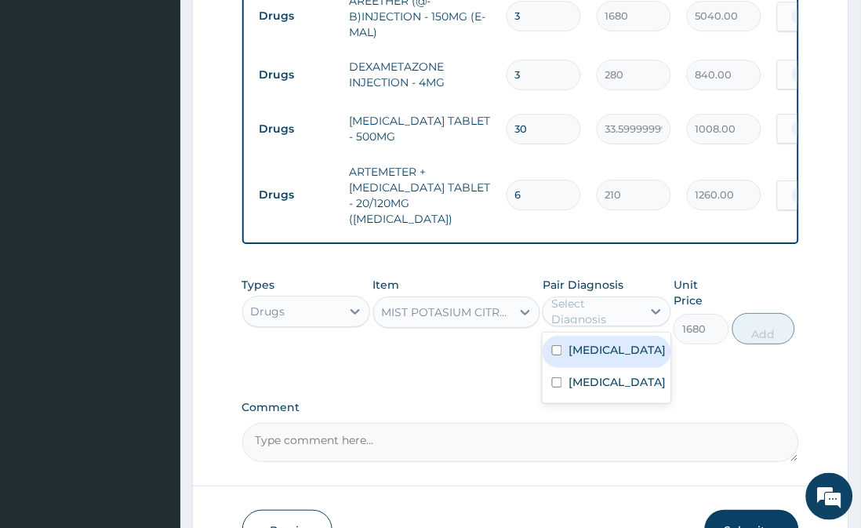
click at [636, 296] on div "Select Diagnosis" at bounding box center [595, 311] width 89 height 31
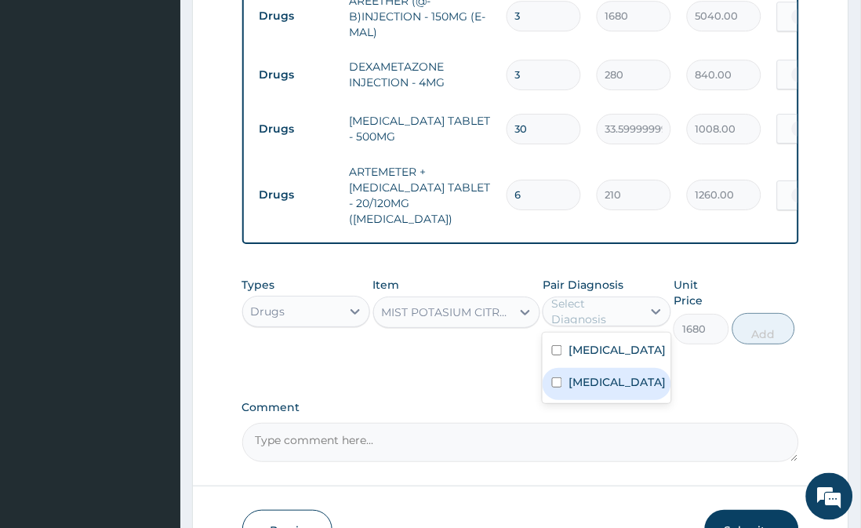
click at [621, 368] on div "Gastritis" at bounding box center [607, 384] width 128 height 32
checkbox input "true"
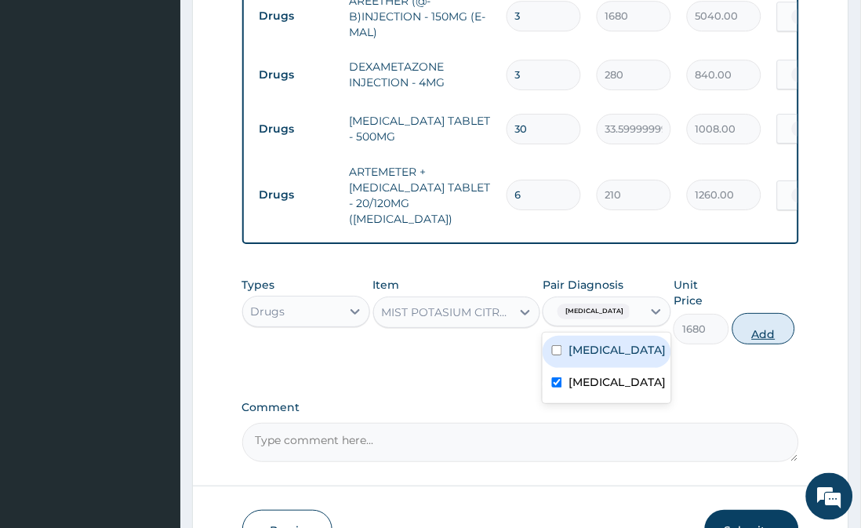
click at [763, 313] on button "Add" at bounding box center [764, 328] width 63 height 31
type input "0"
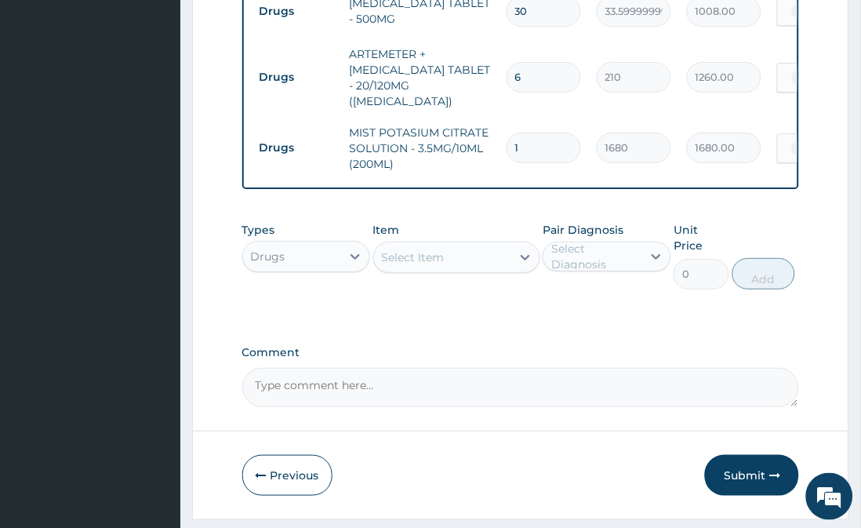
scroll to position [908, 0]
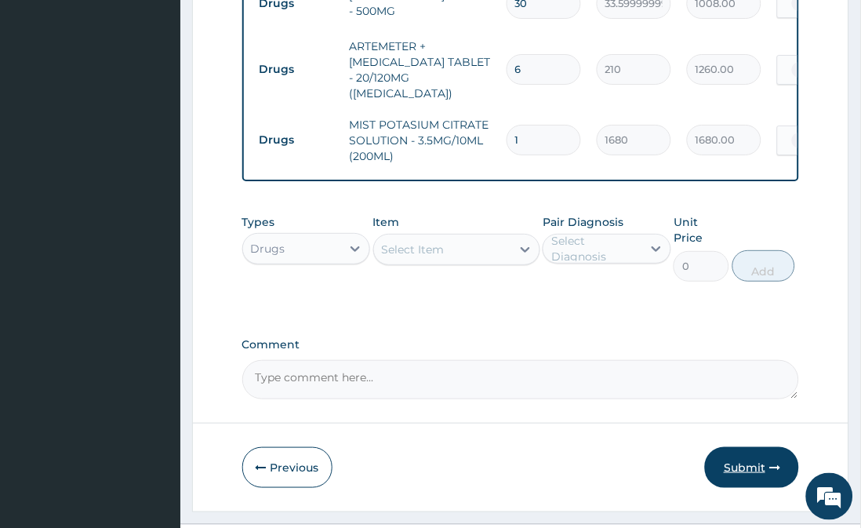
click at [755, 447] on button "Submit" at bounding box center [752, 467] width 94 height 41
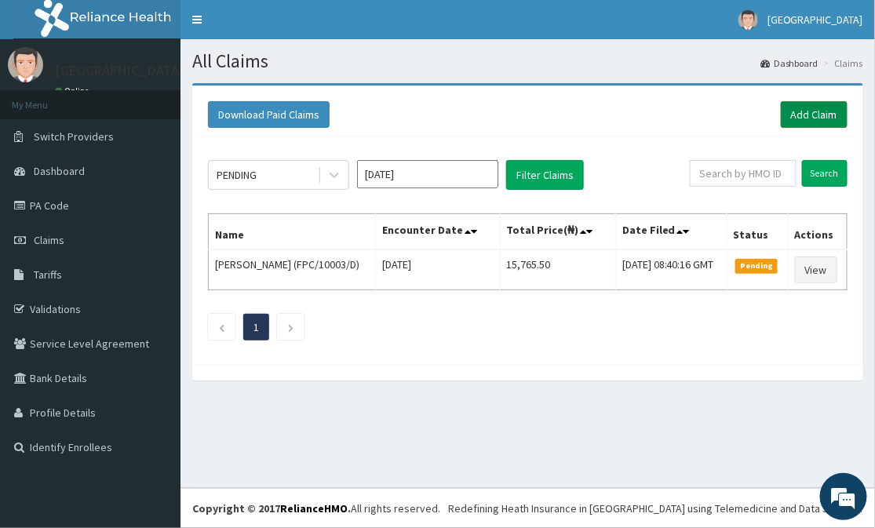
click at [814, 112] on link "Add Claim" at bounding box center [814, 114] width 67 height 27
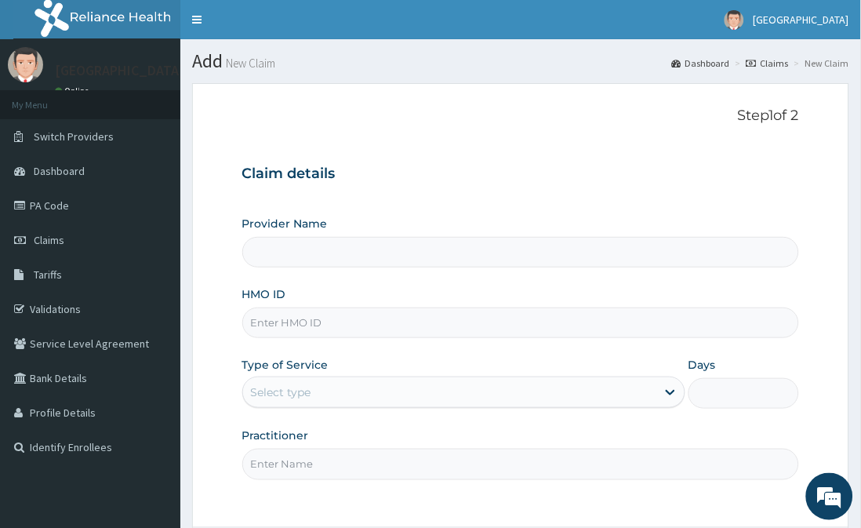
type input "[GEOGRAPHIC_DATA]"
click at [606, 328] on input "HMO ID" at bounding box center [521, 323] width 558 height 31
type input "OHT/11325/A"
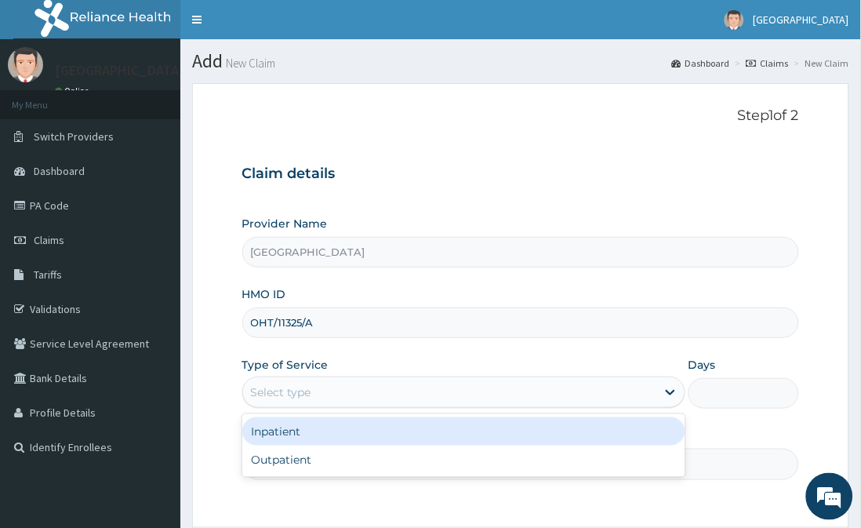
click at [395, 398] on div "Select type" at bounding box center [449, 392] width 413 height 25
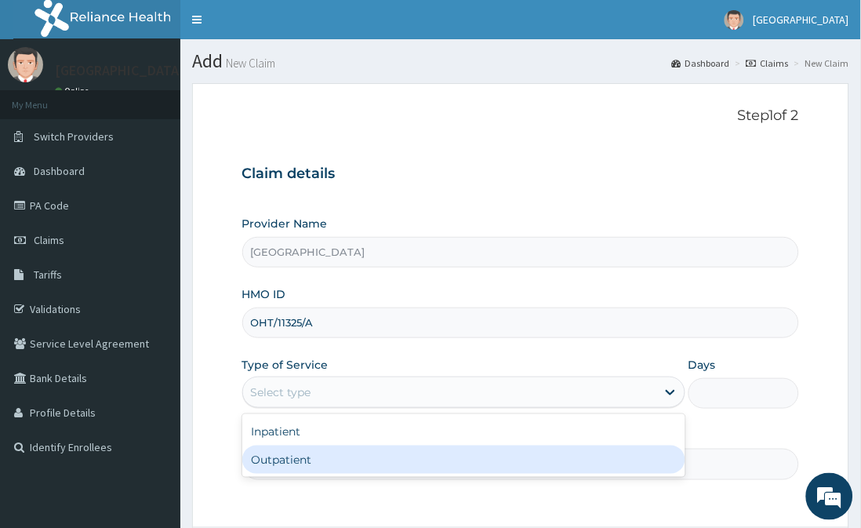
click at [395, 460] on div "Outpatient" at bounding box center [463, 460] width 443 height 28
type input "1"
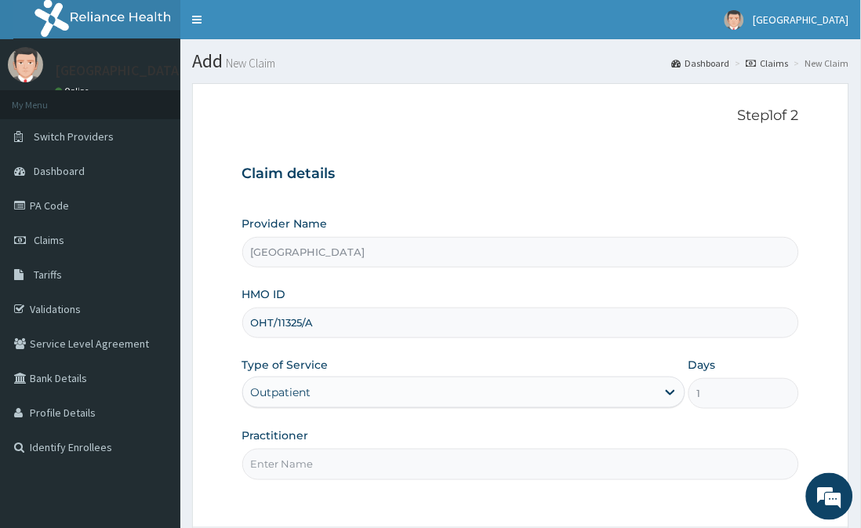
click at [395, 460] on input "Practitioner" at bounding box center [521, 464] width 558 height 31
type input "Dr Adetayo"
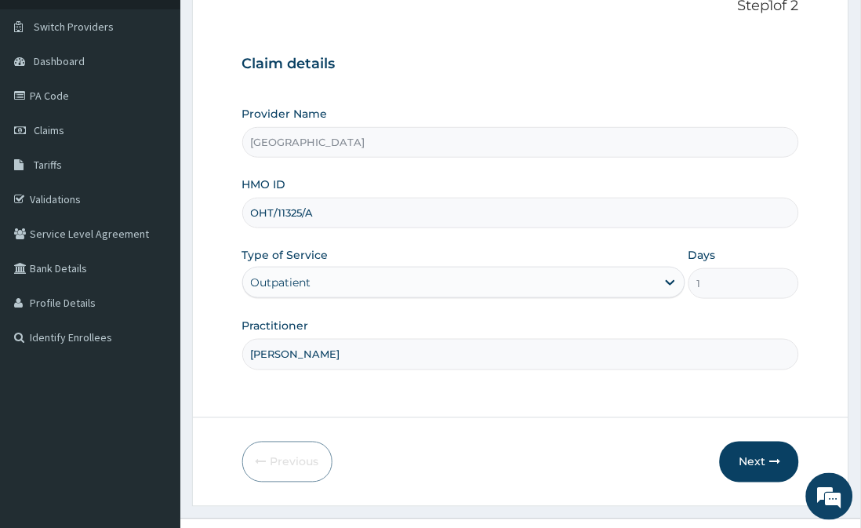
scroll to position [107, 0]
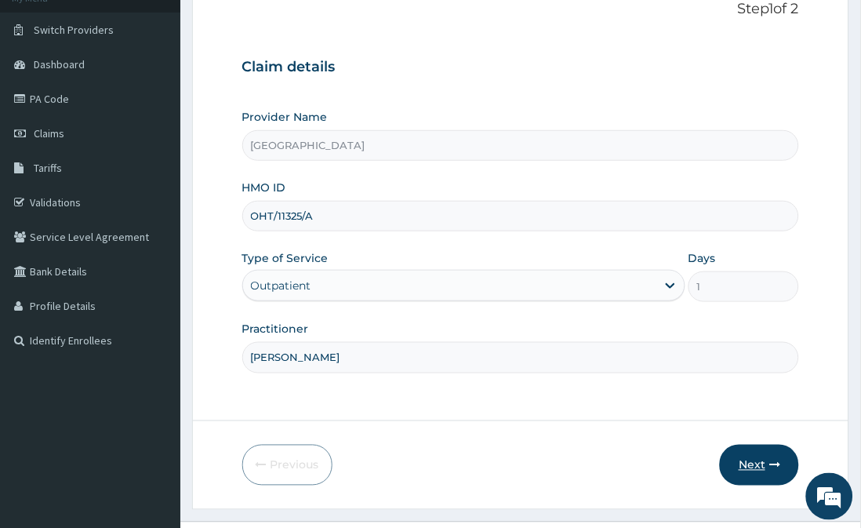
click at [769, 464] on button "Next" at bounding box center [759, 465] width 79 height 41
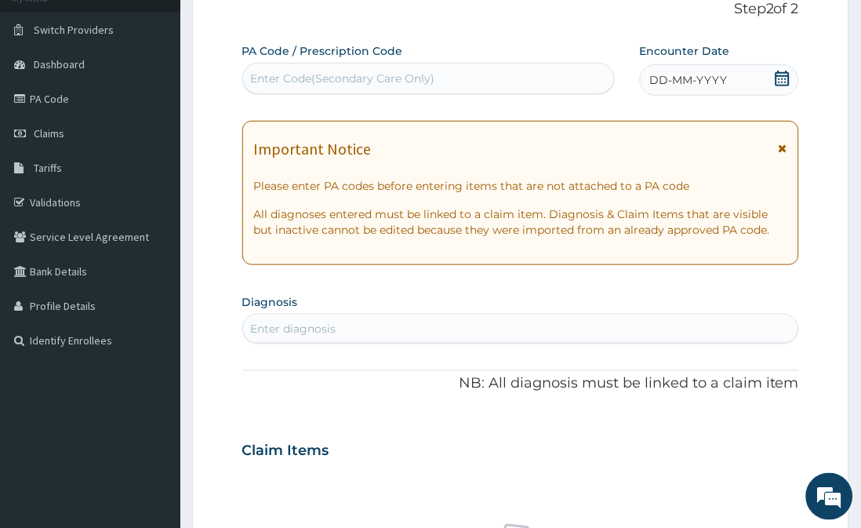
click at [785, 74] on icon at bounding box center [783, 79] width 16 height 16
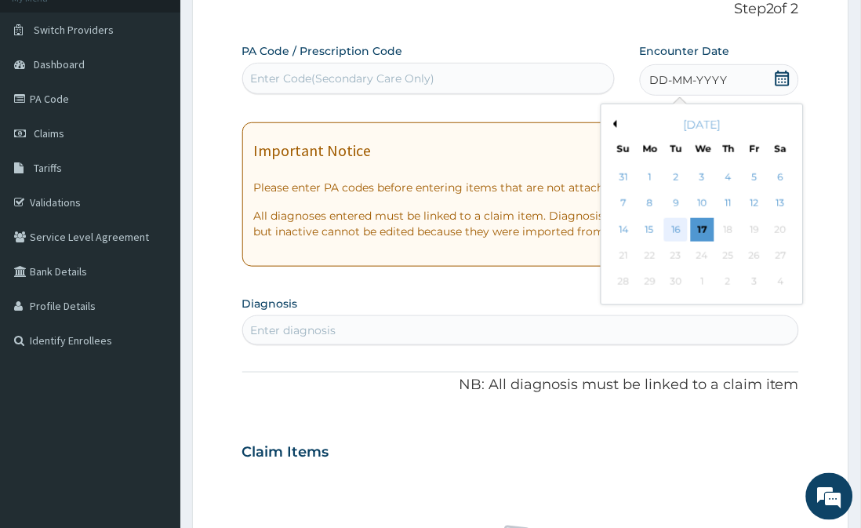
click at [679, 227] on div "16" at bounding box center [676, 230] width 24 height 24
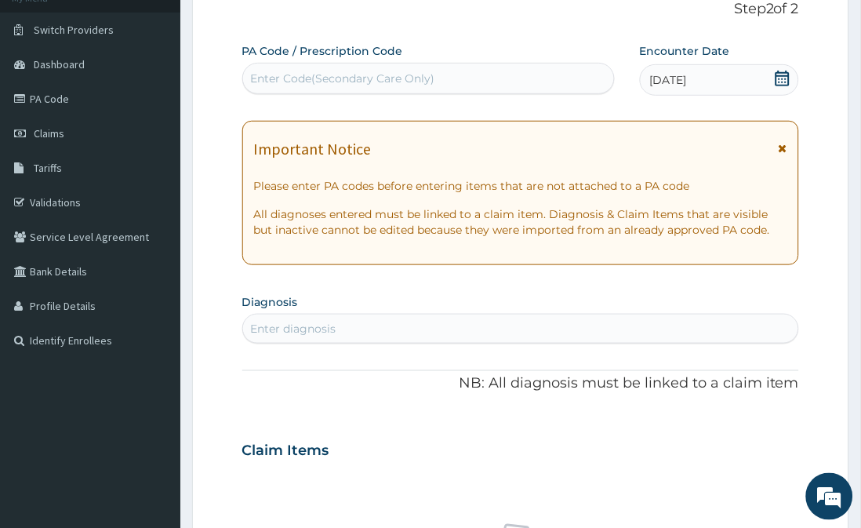
click at [483, 331] on div "Enter diagnosis" at bounding box center [521, 328] width 556 height 25
type input "MALARIA"
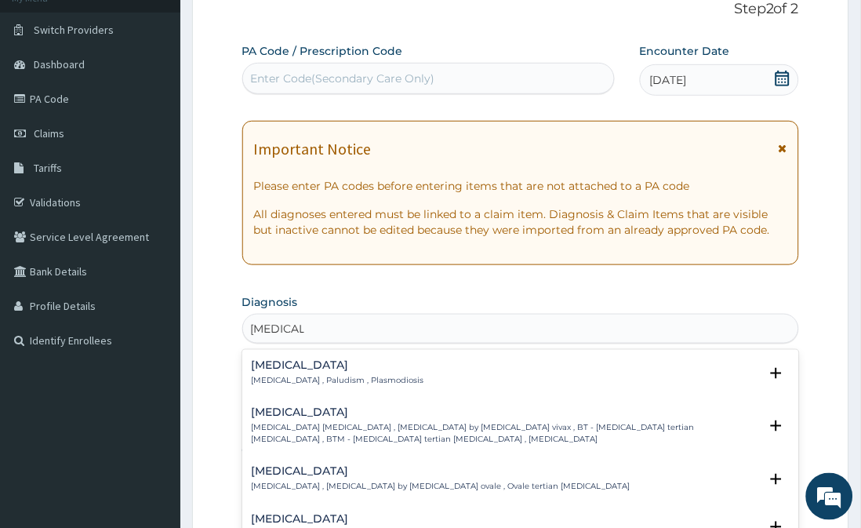
click at [311, 362] on h4 "Malaria" at bounding box center [338, 365] width 173 height 12
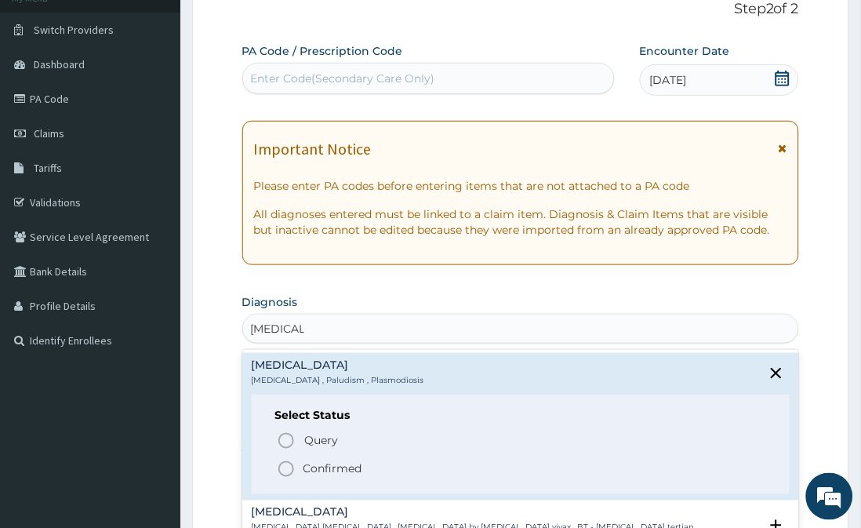
click at [286, 472] on icon "status option filled" at bounding box center [286, 469] width 19 height 19
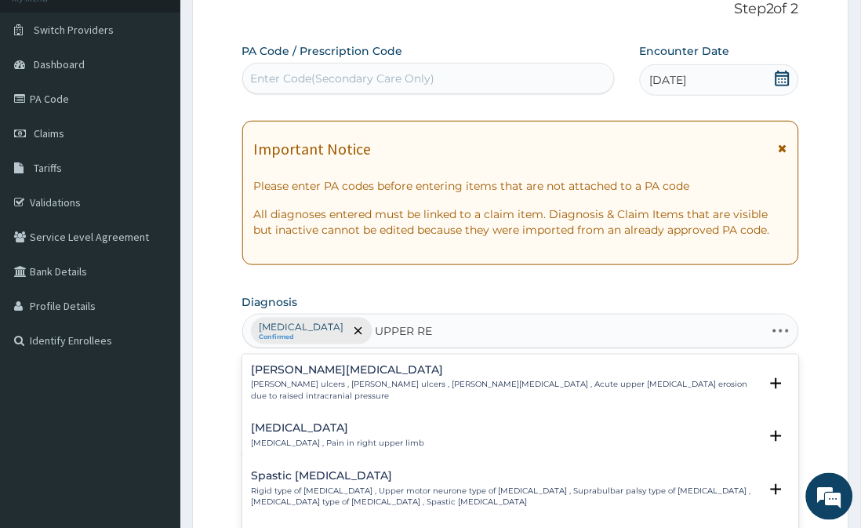
type input "UPPER RES"
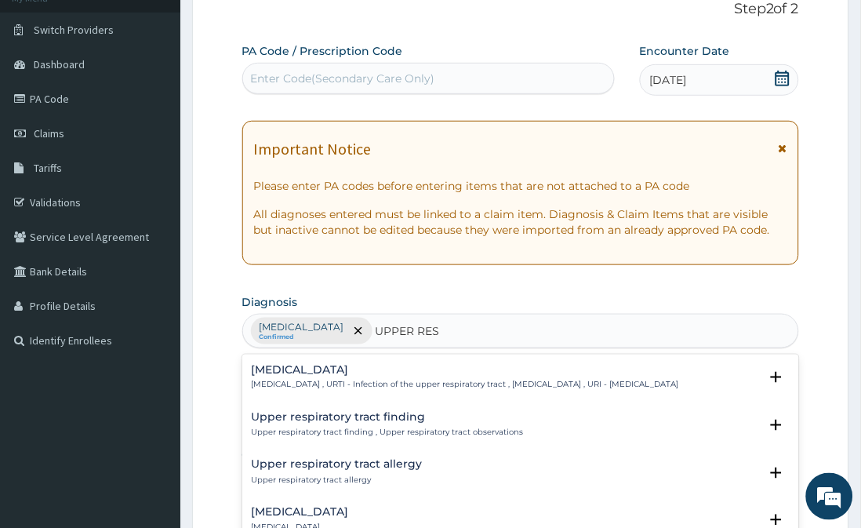
click at [372, 382] on p "Upper respiratory infection , URTI - Infection of the upper respiratory tract ,…" at bounding box center [466, 385] width 428 height 11
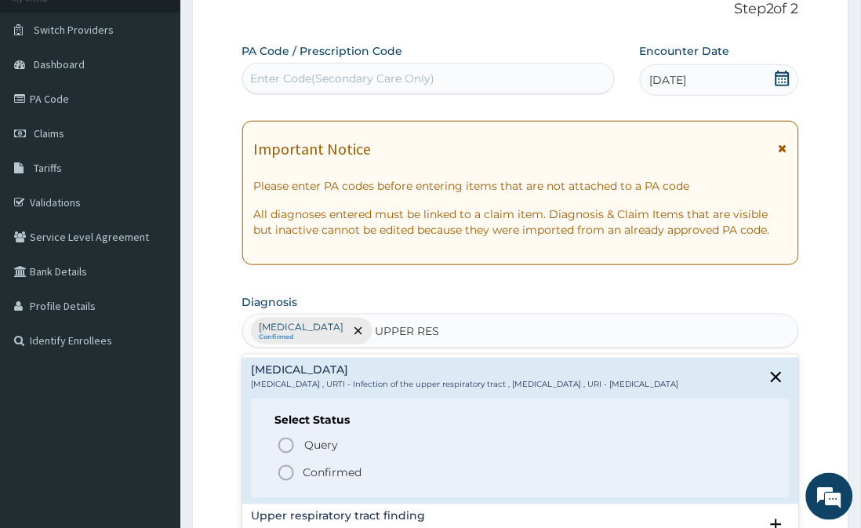
click at [284, 479] on icon "status option filled" at bounding box center [286, 473] width 19 height 19
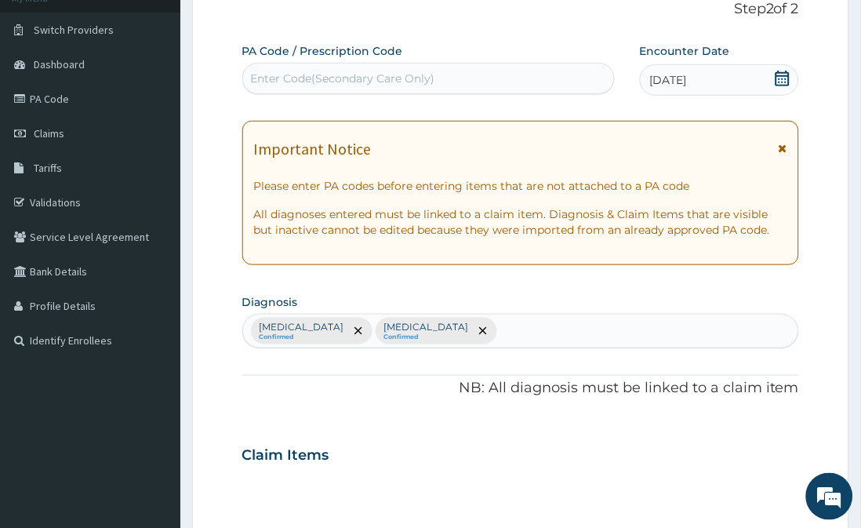
scroll to position [569, 0]
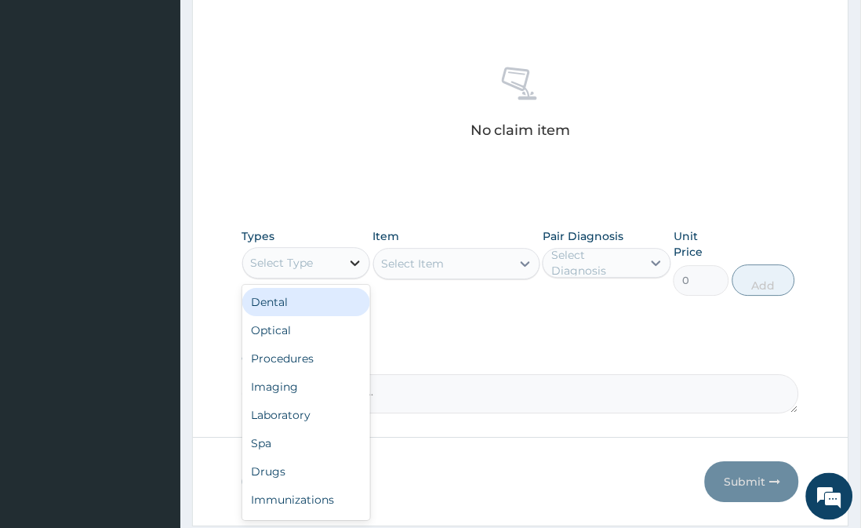
click at [355, 267] on icon at bounding box center [356, 263] width 16 height 16
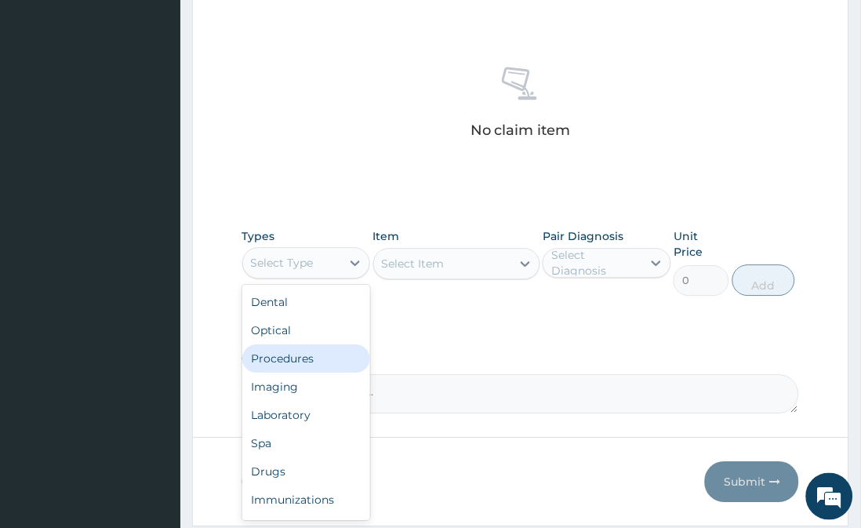
click at [330, 356] on div "Procedures" at bounding box center [306, 358] width 128 height 28
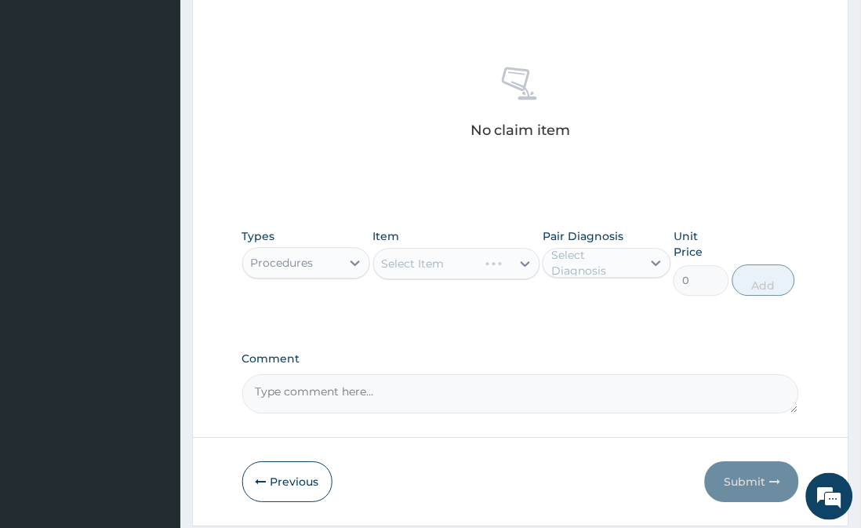
click at [521, 260] on div "Select Item" at bounding box center [456, 263] width 167 height 31
click at [521, 260] on icon at bounding box center [526, 264] width 16 height 16
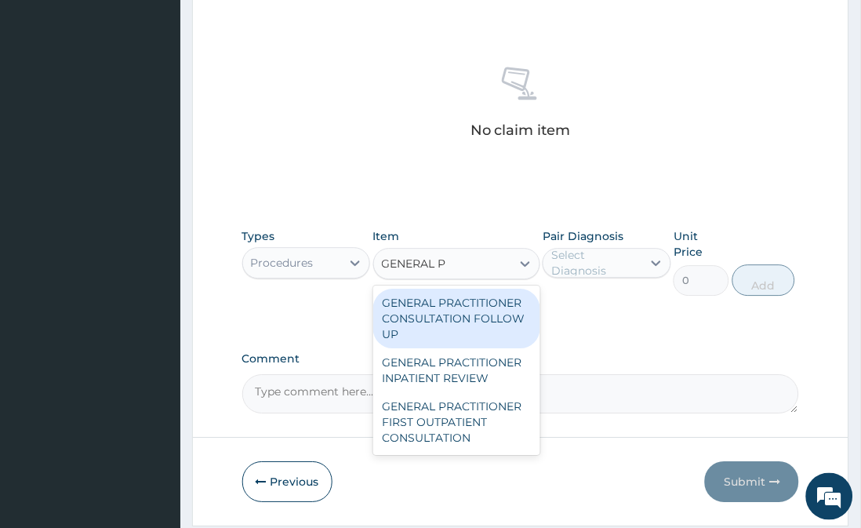
type input "GENERAL PR"
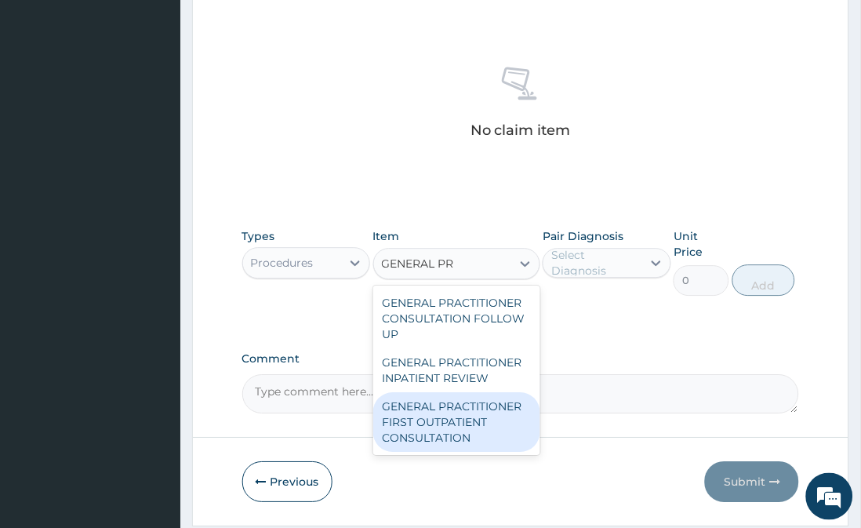
click at [444, 424] on div "GENERAL PRACTITIONER FIRST OUTPATIENT CONSULTATION" at bounding box center [456, 422] width 167 height 60
type input "3750"
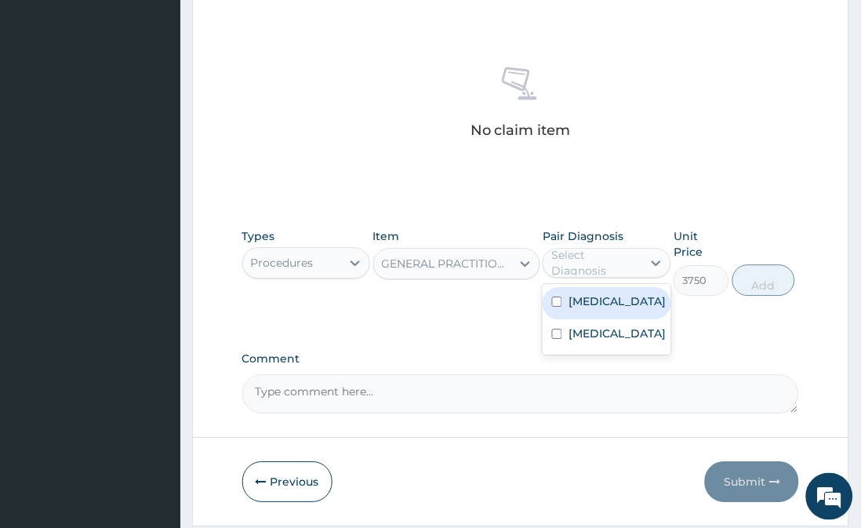
click at [610, 264] on div "Select Diagnosis" at bounding box center [595, 262] width 89 height 31
click at [620, 302] on div "Malaria" at bounding box center [607, 303] width 128 height 32
checkbox input "true"
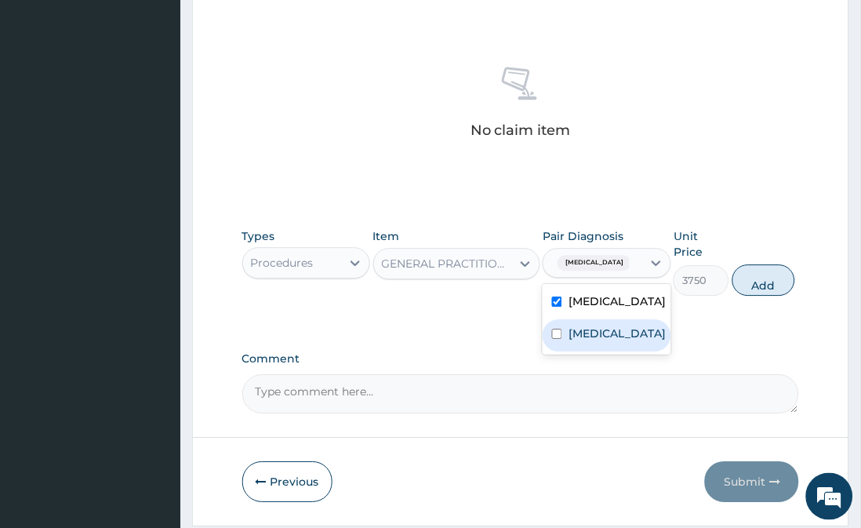
click at [613, 340] on label "Upper respiratory infection" at bounding box center [617, 334] width 97 height 16
checkbox input "true"
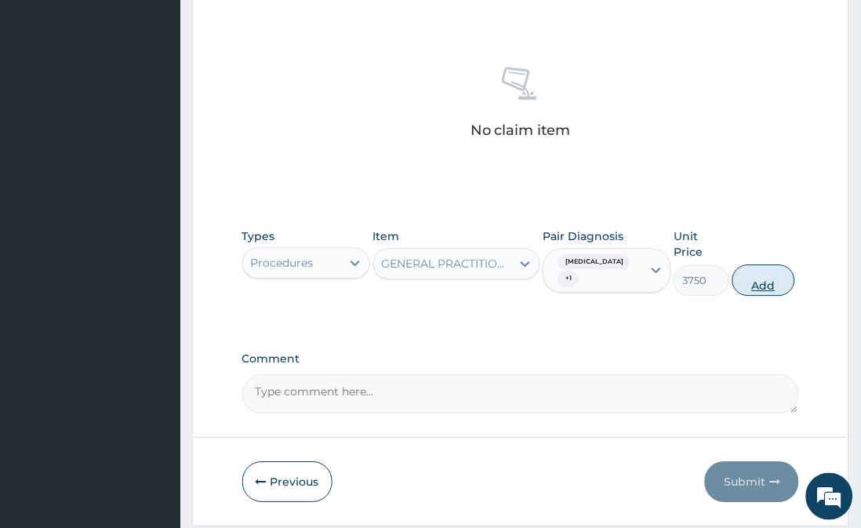
click at [780, 264] on button "Add" at bounding box center [764, 279] width 63 height 31
type input "0"
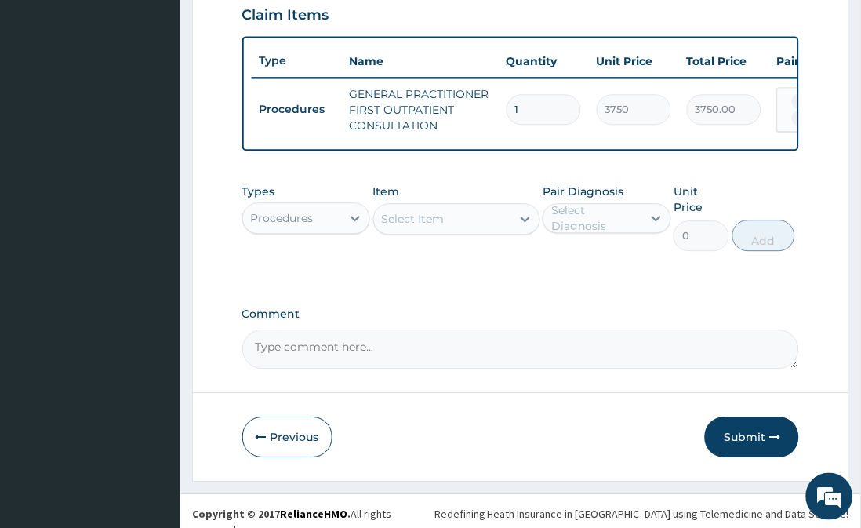
click at [316, 231] on div "Procedures" at bounding box center [292, 218] width 98 height 25
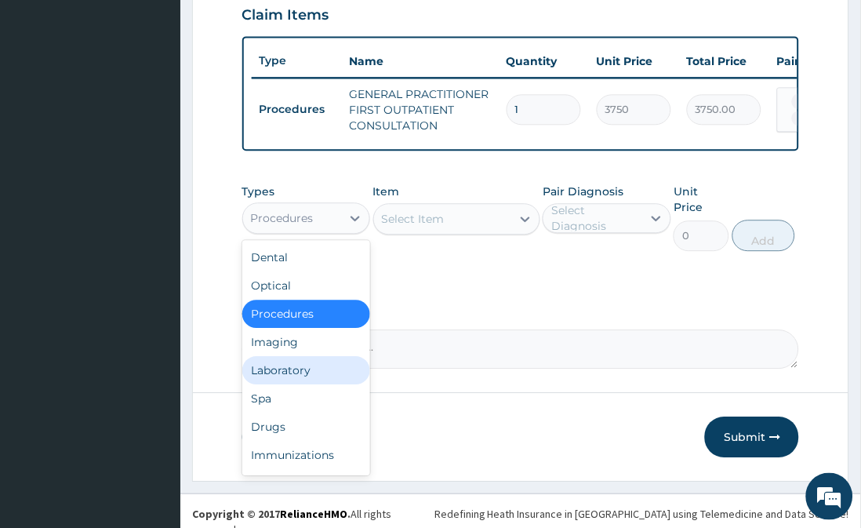
click at [317, 378] on div "Laboratory" at bounding box center [306, 370] width 128 height 28
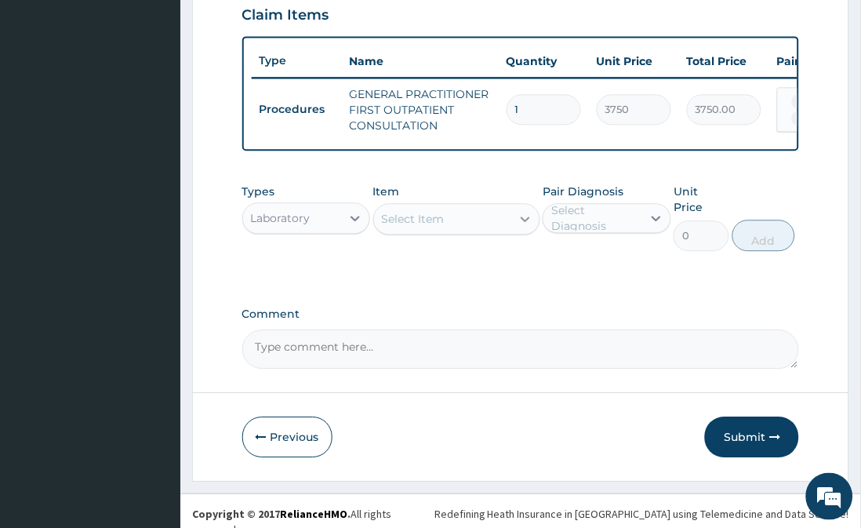
click at [526, 224] on icon at bounding box center [526, 219] width 16 height 16
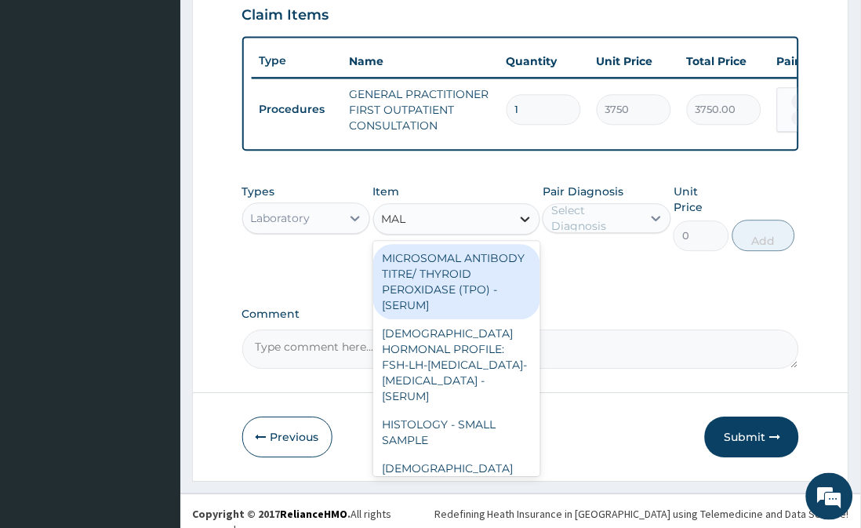
type input "MALA"
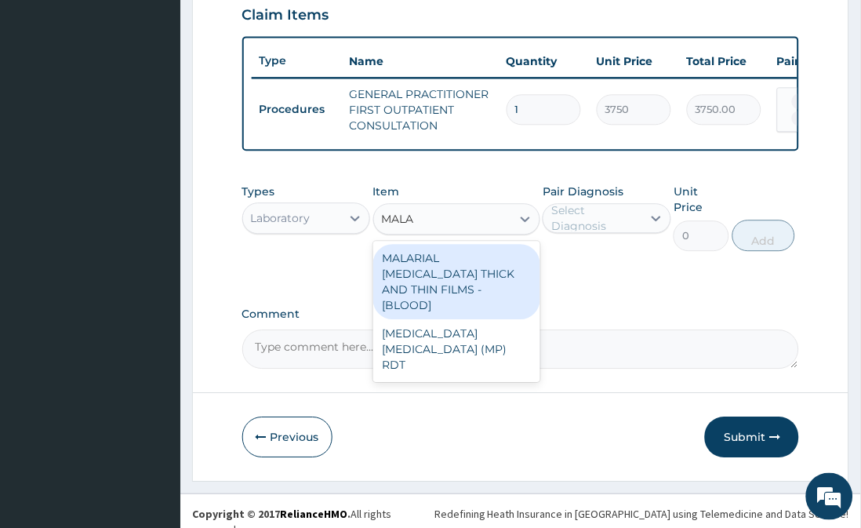
click at [498, 263] on div "MALARIAL PARASITE THICK AND THIN FILMS - [BLOOD]" at bounding box center [456, 281] width 167 height 75
type input "2187.5"
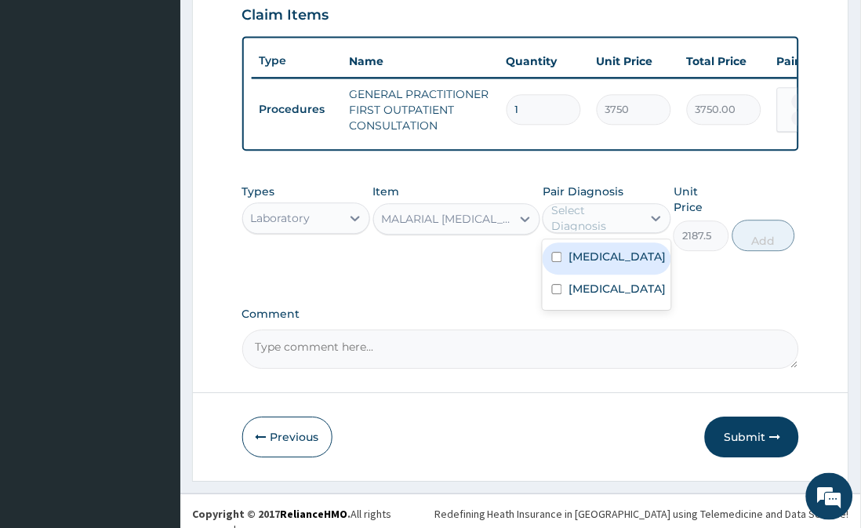
click at [594, 228] on div "Select Diagnosis" at bounding box center [595, 217] width 89 height 31
click at [589, 263] on label "Malaria" at bounding box center [617, 257] width 97 height 16
checkbox input "true"
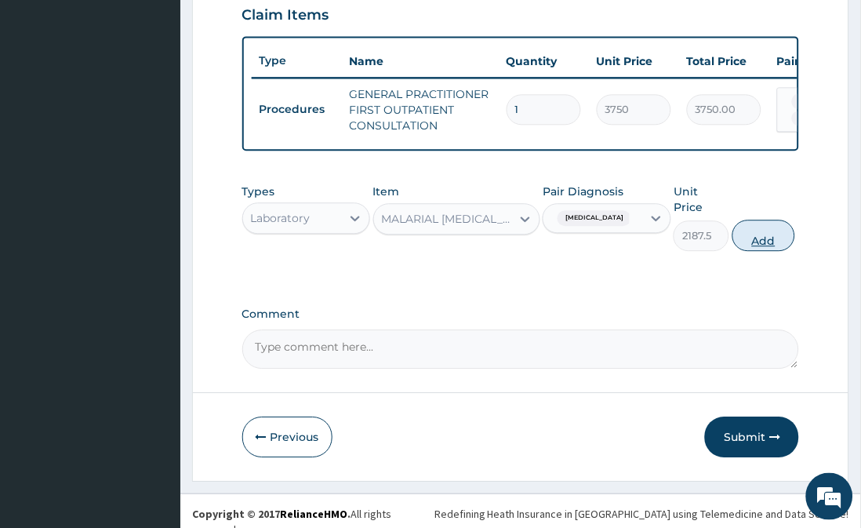
click at [771, 231] on button "Add" at bounding box center [764, 235] width 63 height 31
type input "0"
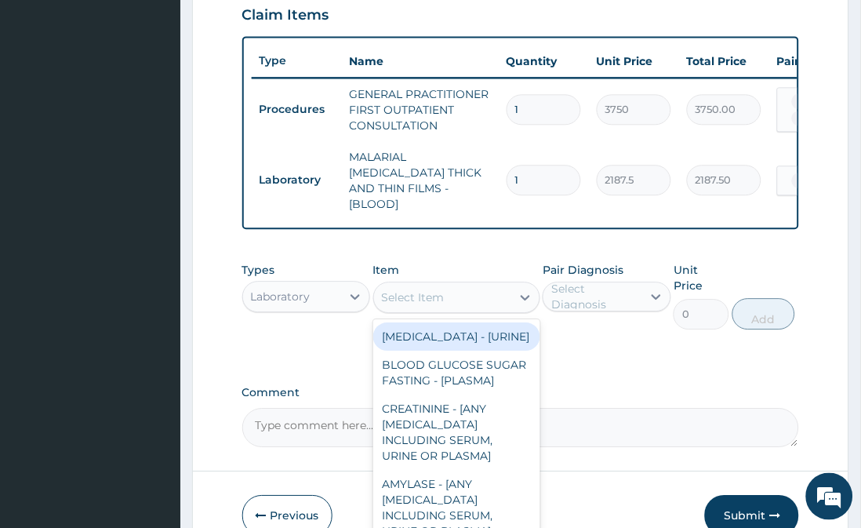
click at [500, 285] on div "Select Item" at bounding box center [442, 297] width 137 height 25
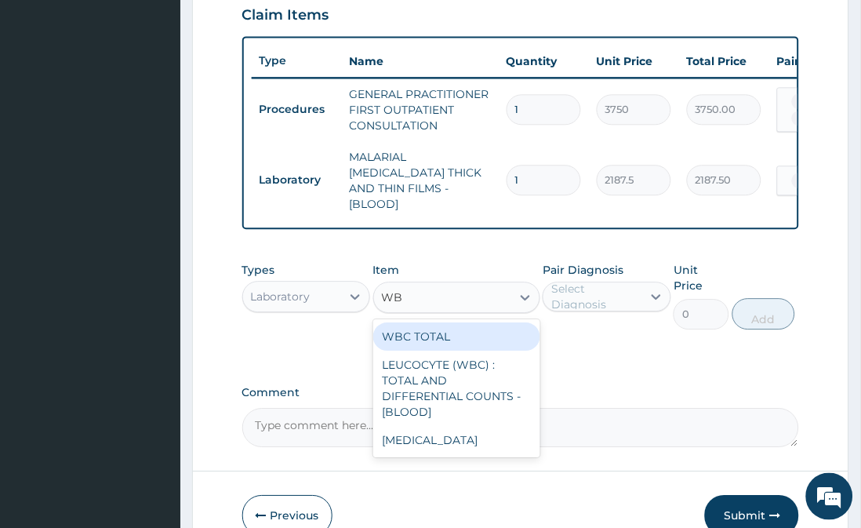
type input "WBC"
click at [490, 326] on div "WBC TOTAL" at bounding box center [456, 336] width 167 height 28
type input "3750"
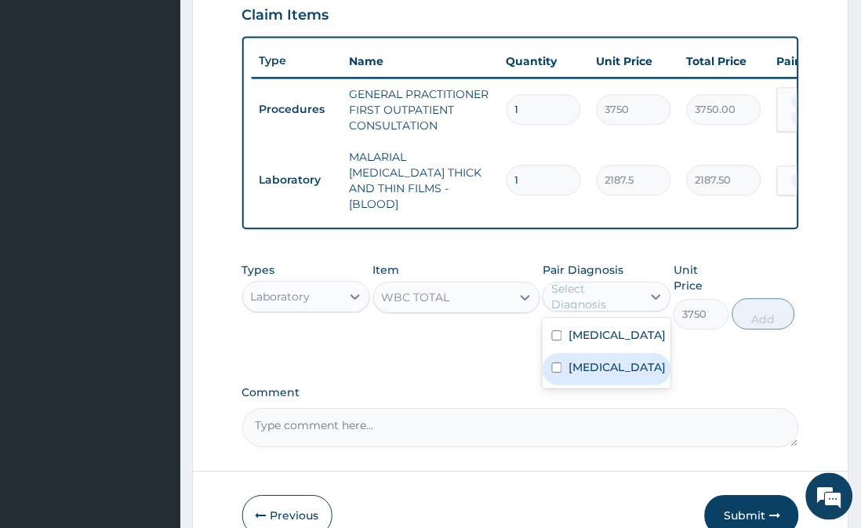
drag, startPoint x: 631, startPoint y: 292, endPoint x: 621, endPoint y: 379, distance: 87.8
click at [621, 311] on div "option Malaria, selected. option Upper respiratory infection focused, 2 of 2. 2…" at bounding box center [607, 297] width 128 height 30
click at [621, 375] on label "Upper respiratory infection" at bounding box center [617, 367] width 97 height 16
checkbox input "true"
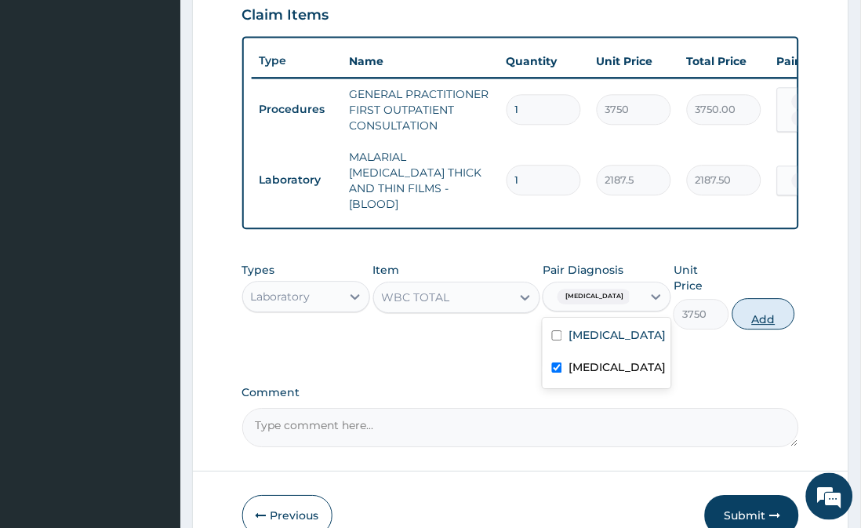
click at [763, 298] on button "Add" at bounding box center [764, 313] width 63 height 31
type input "0"
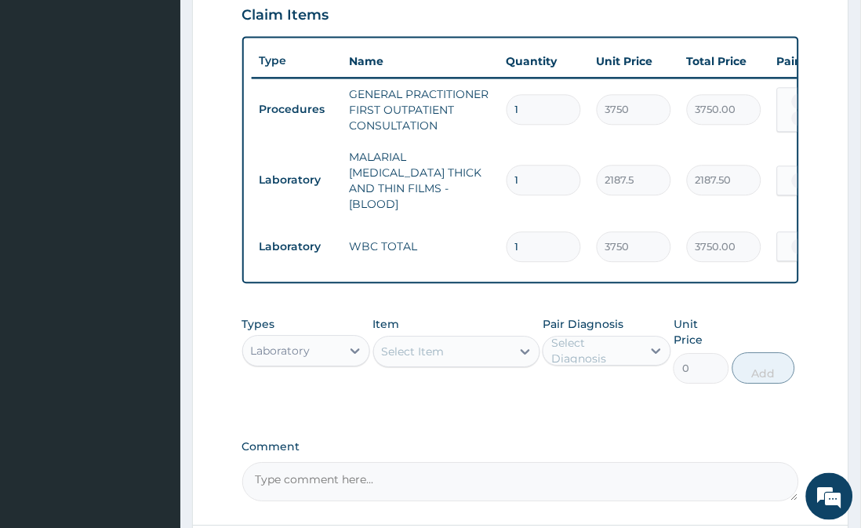
click at [860, 497] on section "Step 2 of 2 PA Code / Prescription Code Enter Code(Secondary Care Only) Encount…" at bounding box center [520, 74] width 681 height 1101
click at [861, 497] on html "R EL Toggle navigation Broadland Hospital Broadland Hospital - broadlandhospita…" at bounding box center [430, 66] width 861 height 1229
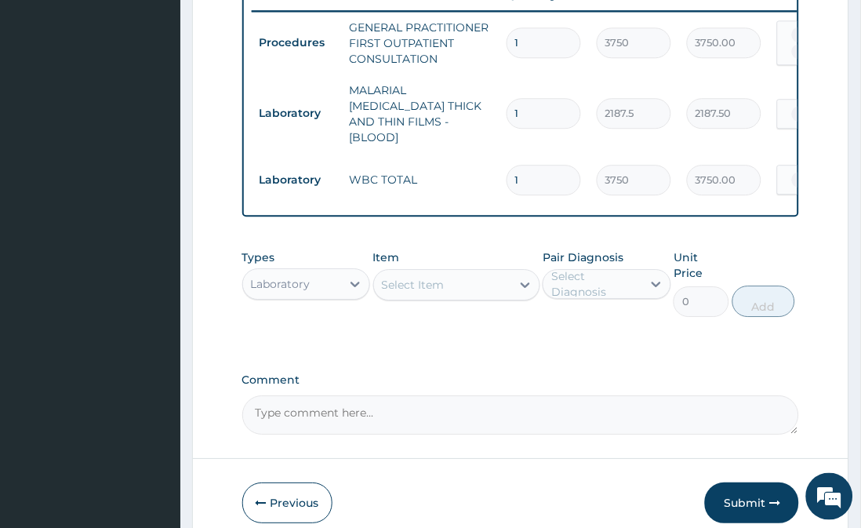
scroll to position [665, 0]
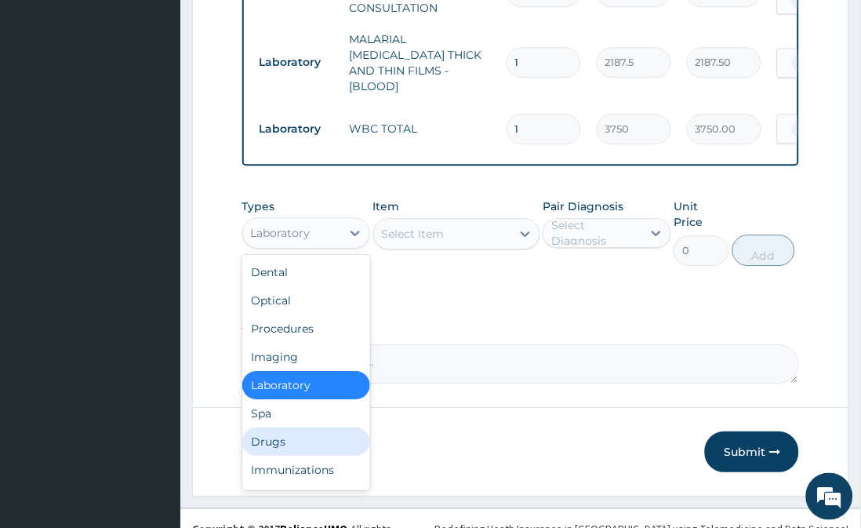
drag, startPoint x: 353, startPoint y: 224, endPoint x: 320, endPoint y: 422, distance: 201.2
click at [320, 249] on div "option Laboratory, selected. option Drugs focused, 7 of 10. 10 results availabl…" at bounding box center [306, 232] width 128 height 31
click at [320, 428] on div "Drugs" at bounding box center [306, 442] width 128 height 28
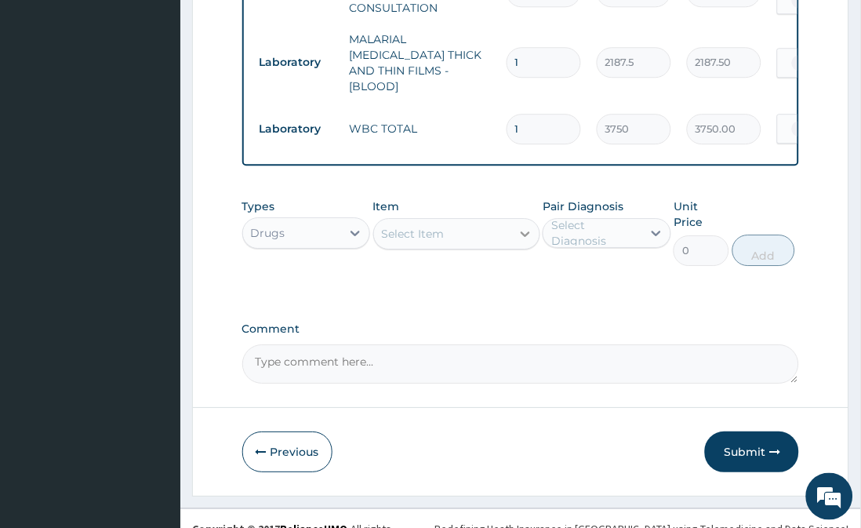
click at [511, 229] on div at bounding box center [525, 234] width 28 height 28
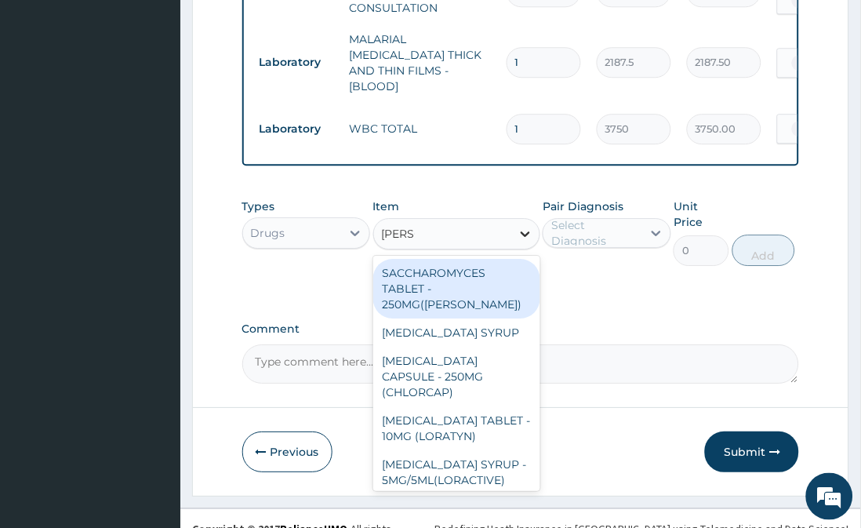
type input "LORAT"
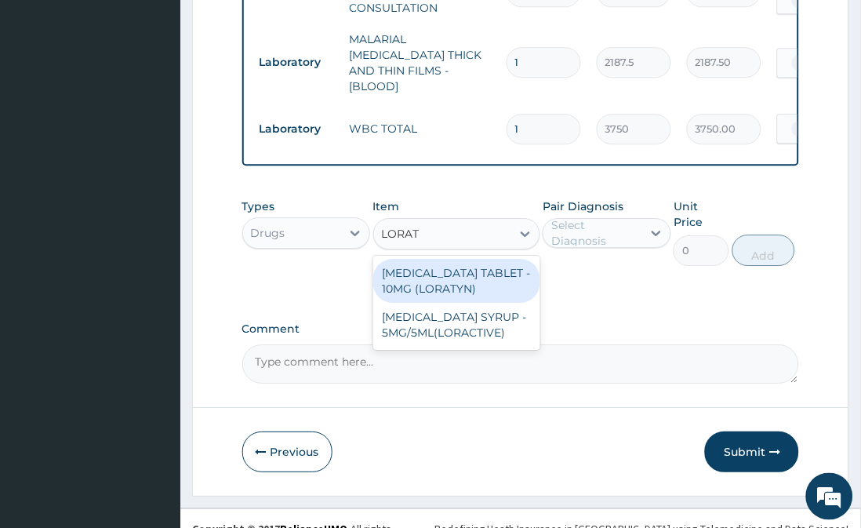
click at [494, 271] on div "LORATADINE TABLET - 10MG (LORATYN)" at bounding box center [456, 281] width 167 height 44
type input "98"
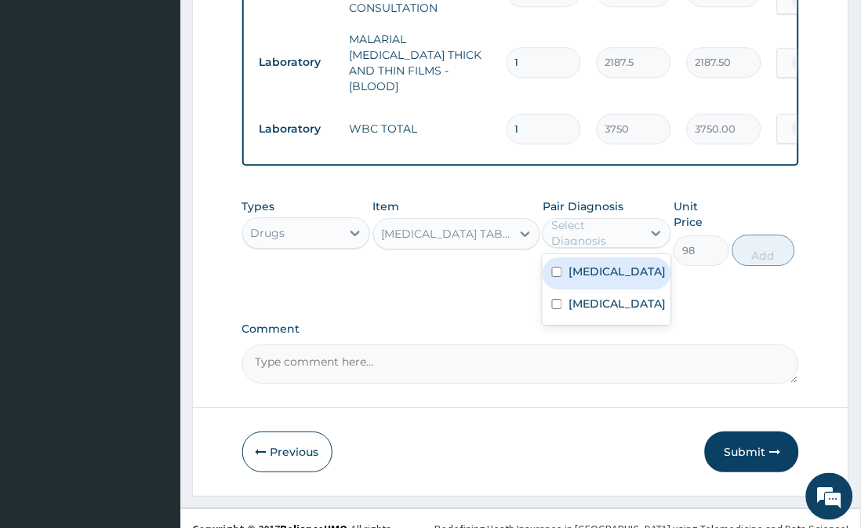
click at [609, 224] on div "Select Diagnosis" at bounding box center [595, 232] width 89 height 31
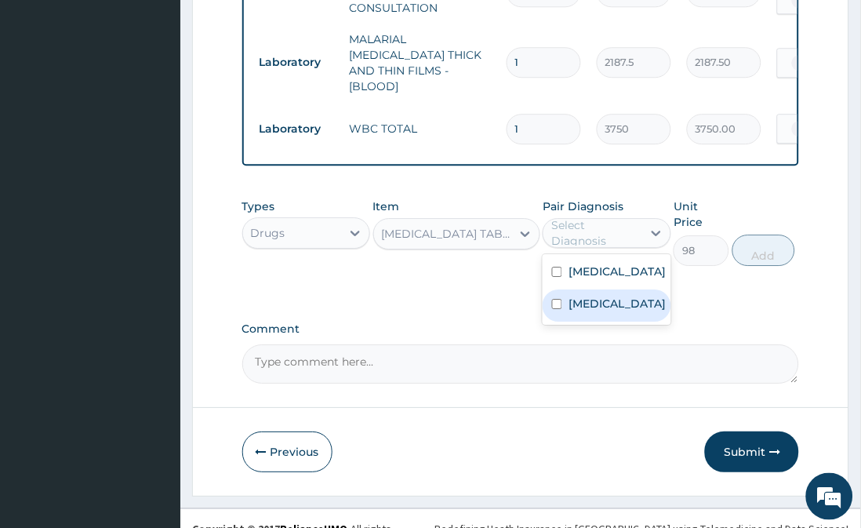
click at [607, 303] on label "Upper respiratory infection" at bounding box center [617, 304] width 97 height 16
checkbox input "true"
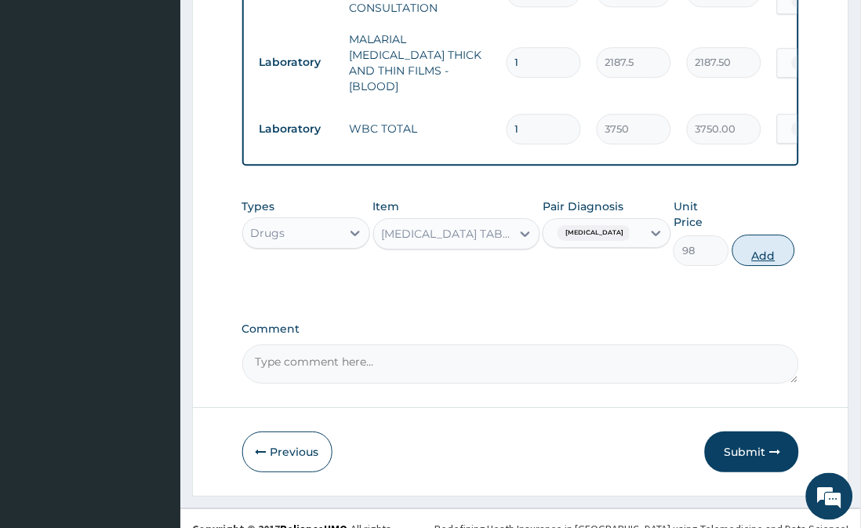
click at [765, 235] on button "Add" at bounding box center [764, 250] width 63 height 31
type input "0"
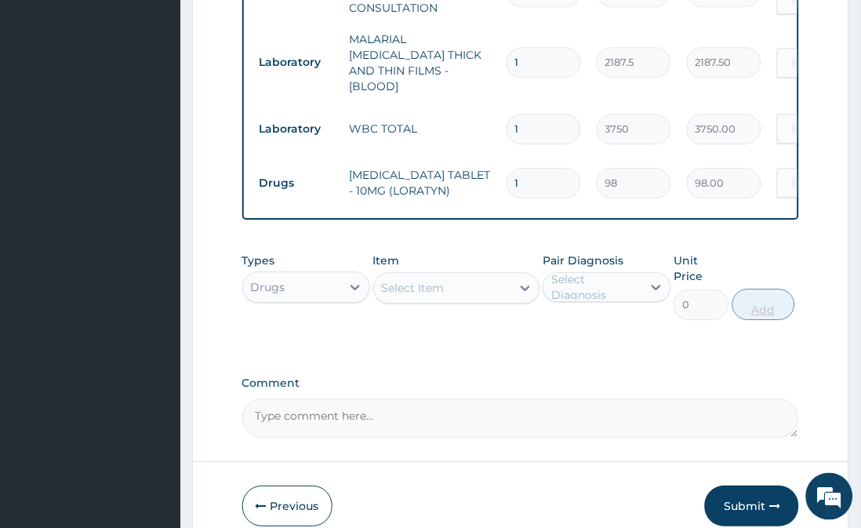
type input "0.00"
type input "5"
type input "490.00"
type input "5"
click at [494, 287] on div "Select Item" at bounding box center [442, 287] width 137 height 25
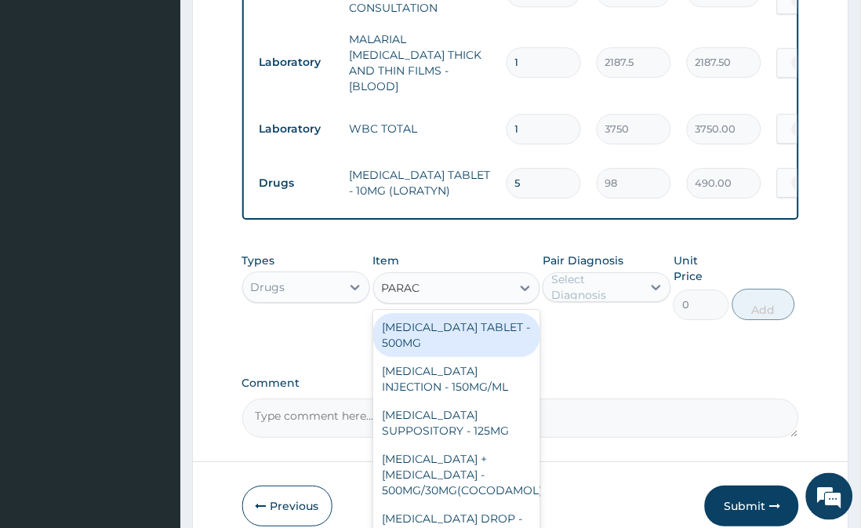
type input "PARACE"
click at [471, 331] on div "PARACETAMOL TABLET - 500MG" at bounding box center [456, 335] width 167 height 44
type input "33.599999999999994"
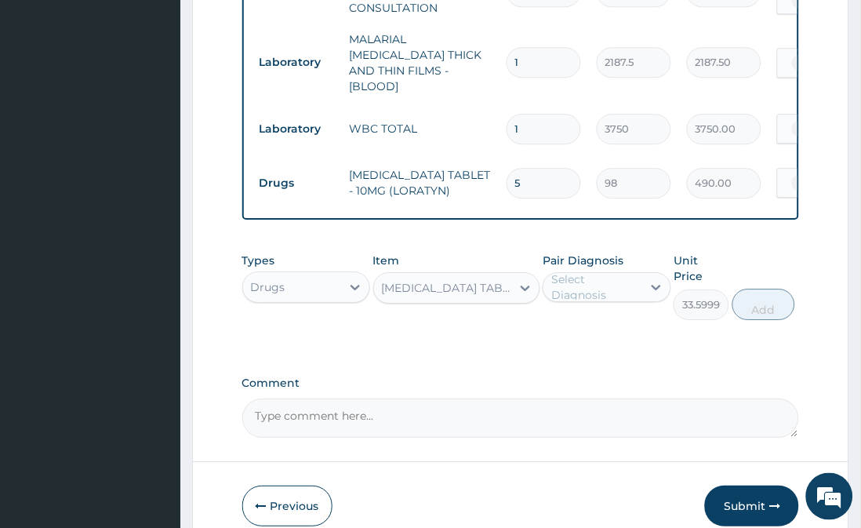
click at [585, 289] on div "Select Diagnosis" at bounding box center [595, 286] width 89 height 31
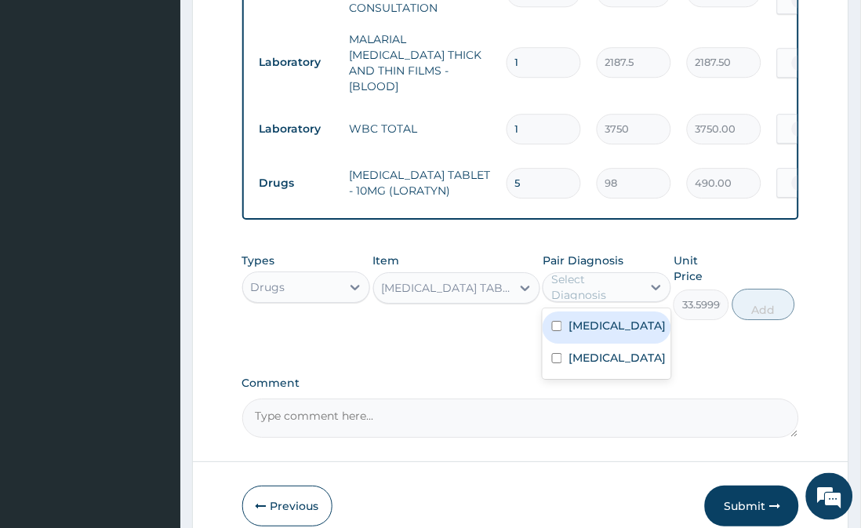
click at [585, 318] on label "Malaria" at bounding box center [617, 326] width 97 height 16
checkbox input "true"
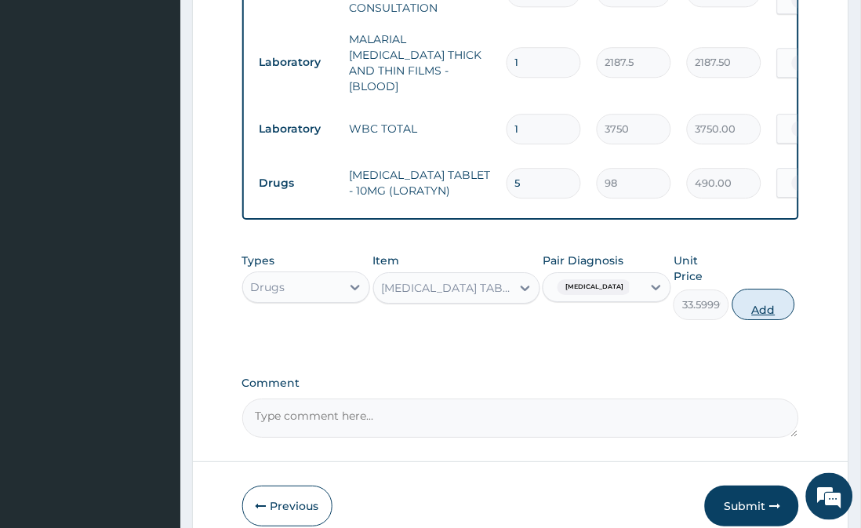
click at [750, 289] on button "Add" at bounding box center [764, 304] width 63 height 31
type input "0"
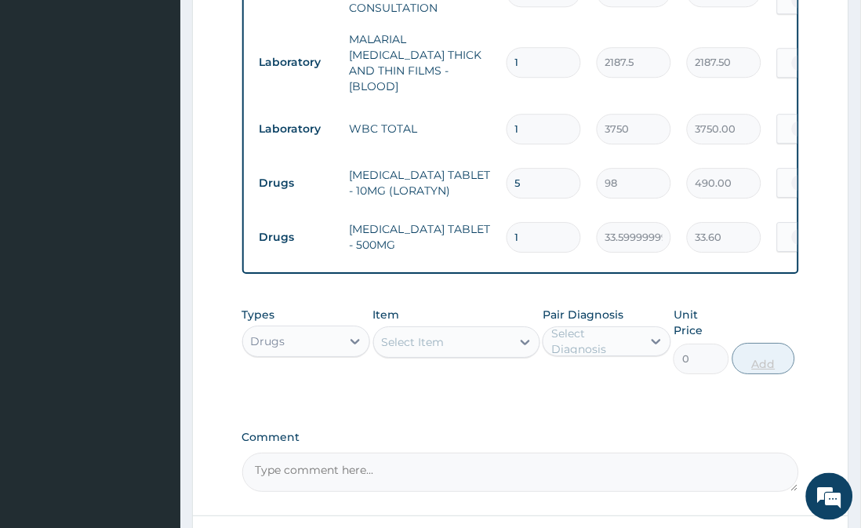
type input "0.00"
type input "3"
type input "100.80"
type input "30"
type input "1008.00"
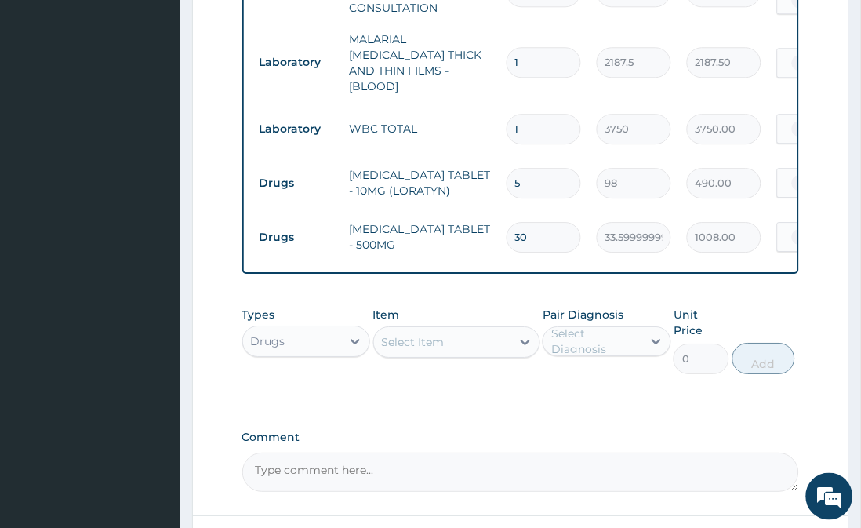
type input "30"
click at [483, 339] on div "Select Item" at bounding box center [442, 341] width 137 height 25
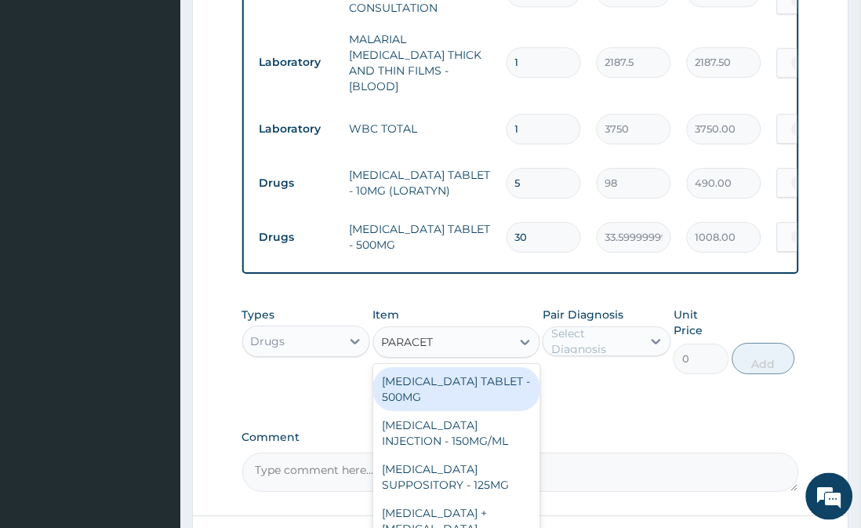
type input "PARACETA"
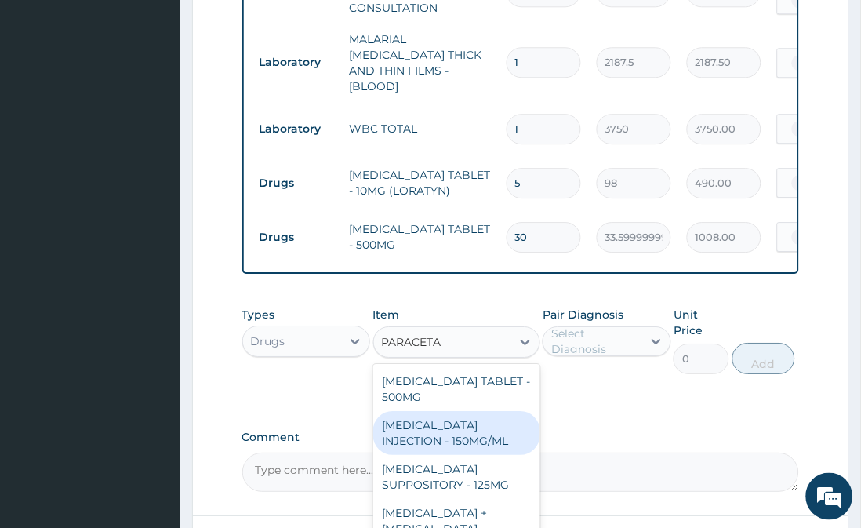
click at [469, 433] on div "PARACETAMOL INJECTION - 150MG/ML" at bounding box center [456, 433] width 167 height 44
type input "560"
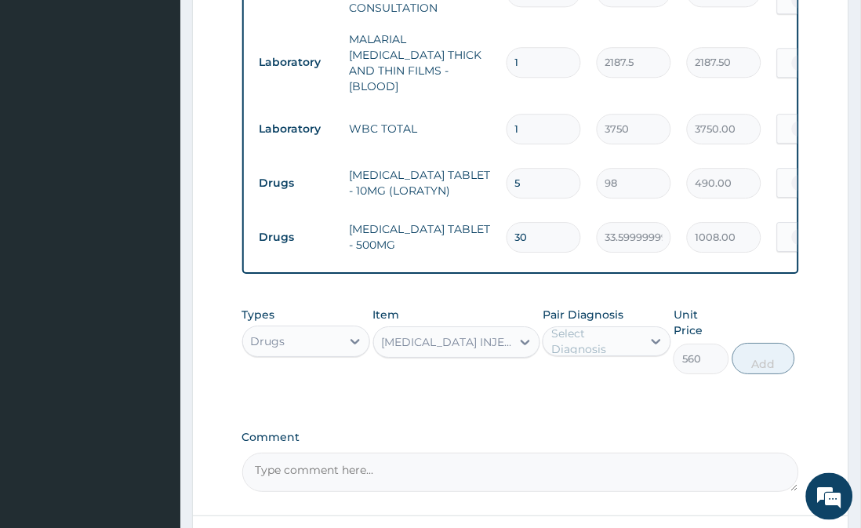
click at [631, 333] on div "Select Diagnosis" at bounding box center [595, 341] width 89 height 31
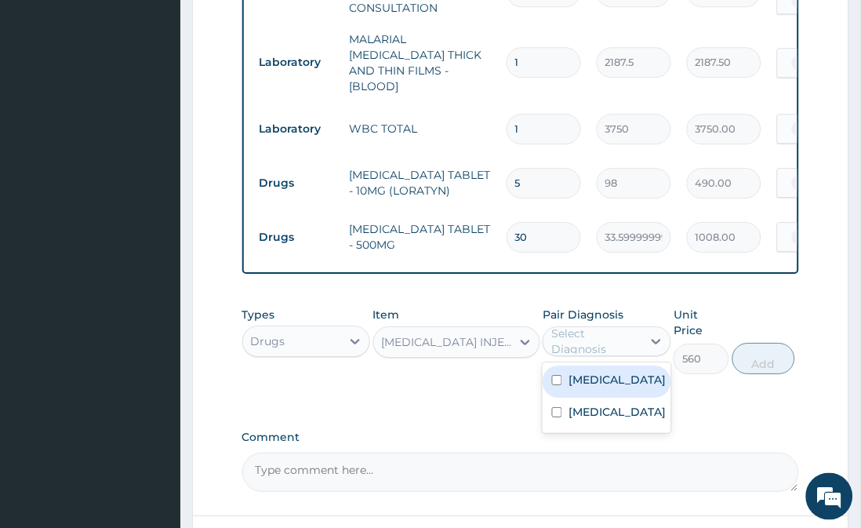
click at [613, 383] on div "Malaria" at bounding box center [607, 382] width 128 height 32
checkbox input "false"
click at [471, 344] on div "PARACETAMOL INJECTION - 150MG/ML" at bounding box center [447, 342] width 131 height 16
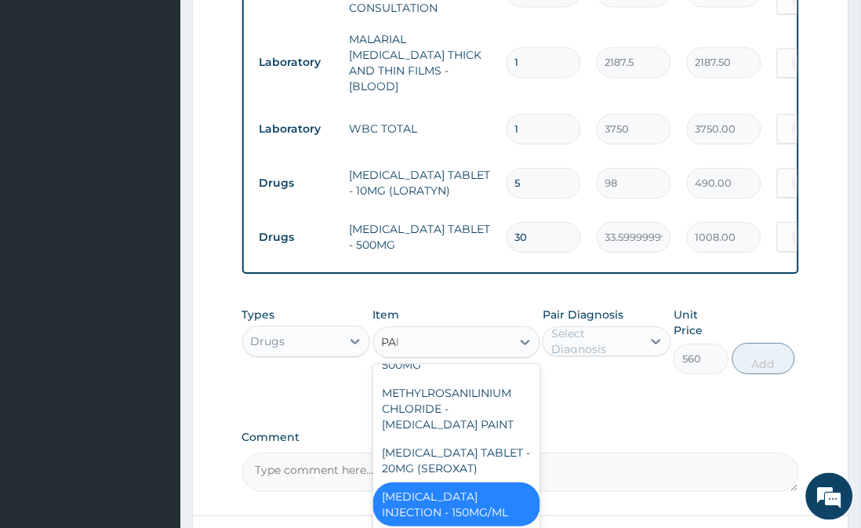
scroll to position [0, 0]
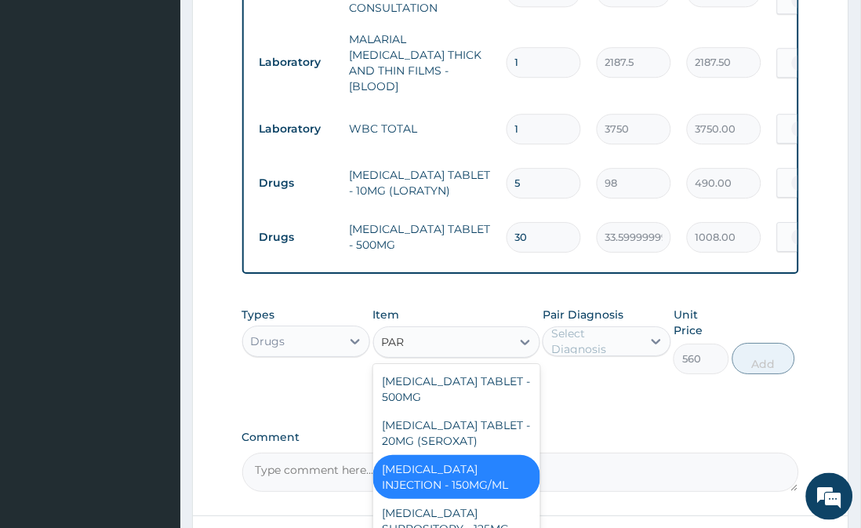
type input "PARA"
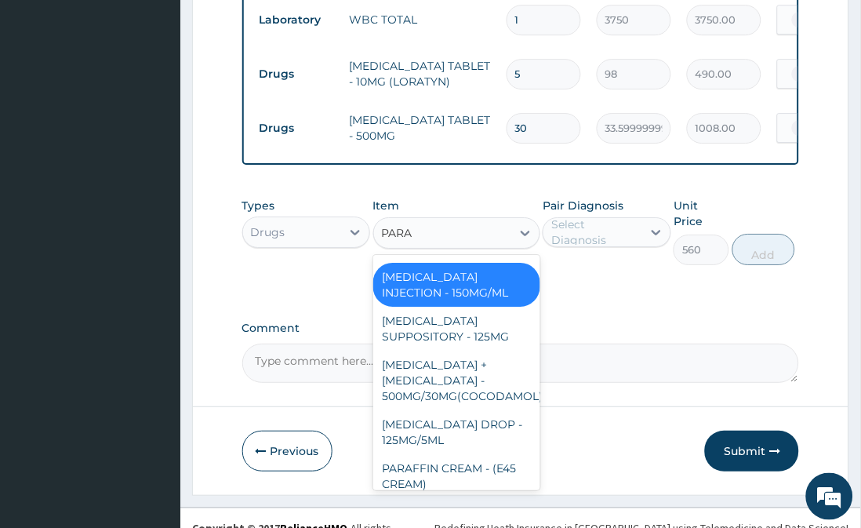
scroll to position [24, 0]
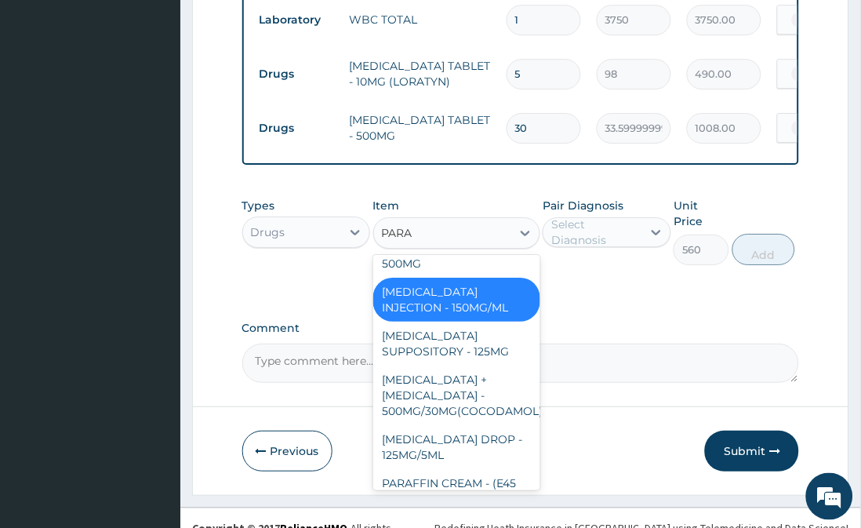
click at [477, 303] on div "PARACETAMOL INJECTION - 150MG/ML" at bounding box center [456, 300] width 167 height 44
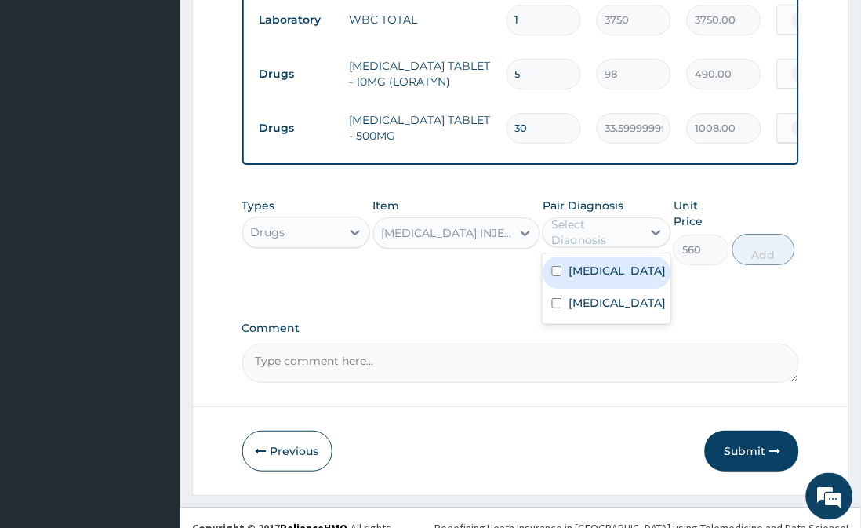
click at [591, 230] on div "Select Diagnosis" at bounding box center [595, 232] width 89 height 31
click at [587, 268] on label "Malaria" at bounding box center [617, 271] width 97 height 16
checkbox input "true"
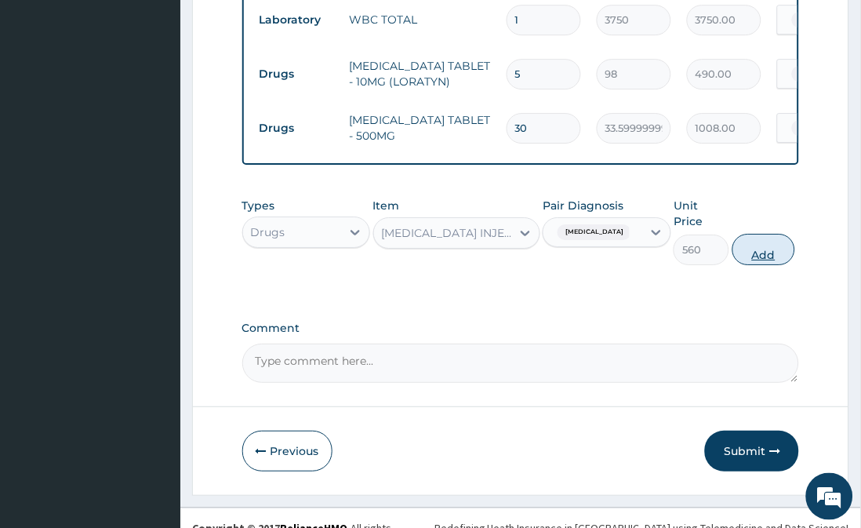
click at [742, 242] on button "Add" at bounding box center [764, 249] width 63 height 31
type input "0"
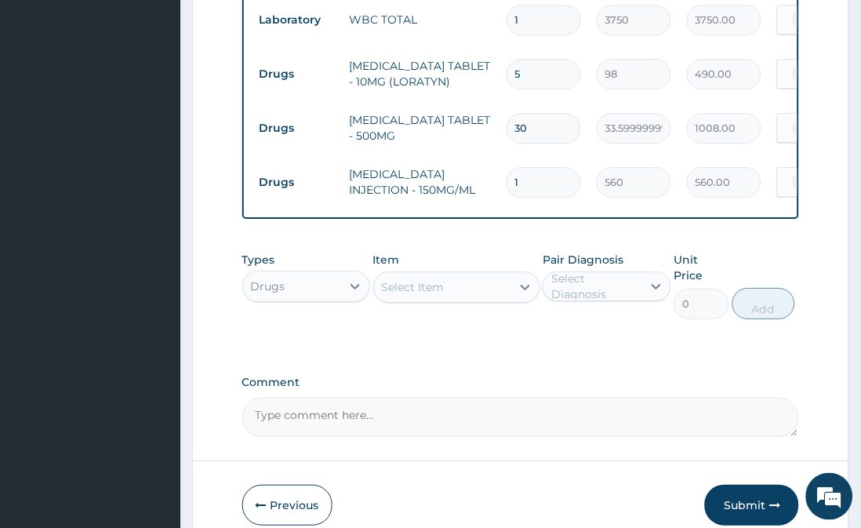
click at [508, 281] on div "Select Item" at bounding box center [442, 287] width 137 height 25
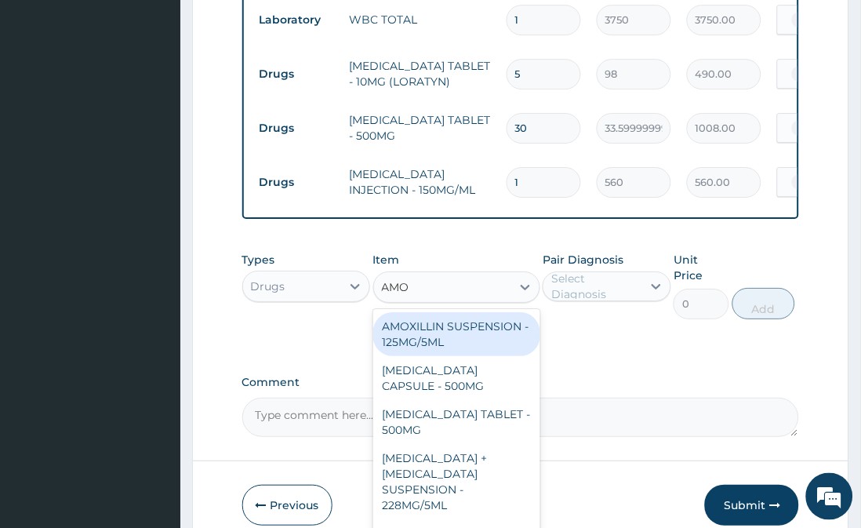
type input "AMOX"
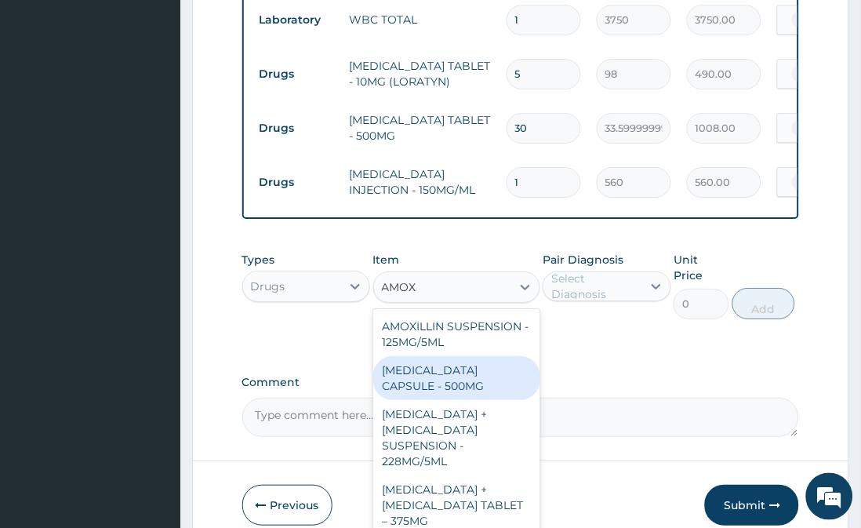
click at [447, 386] on div "AMOXICILLIN CAPSULE - 500MG" at bounding box center [456, 378] width 167 height 44
type input "112"
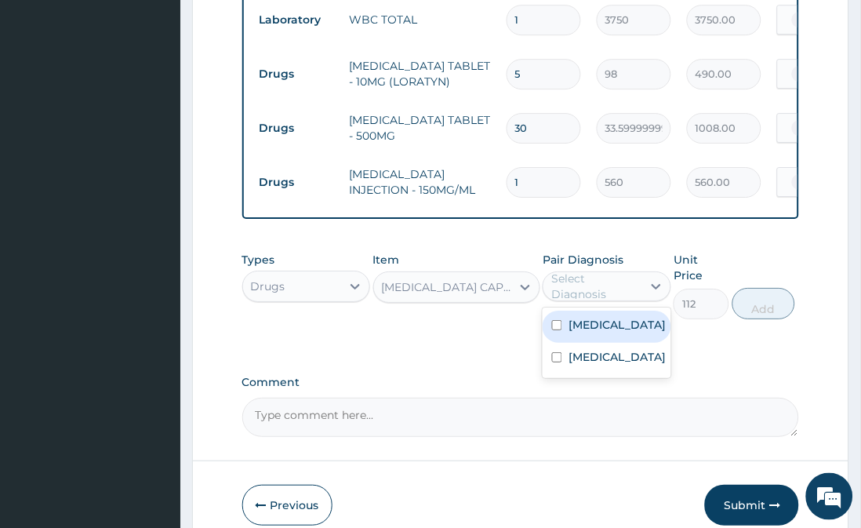
click at [602, 286] on div "Select Diagnosis" at bounding box center [595, 286] width 89 height 31
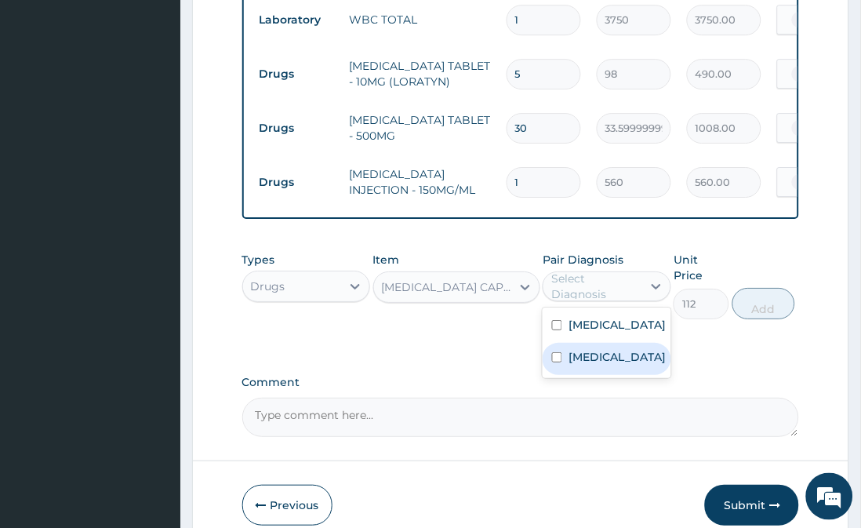
click at [607, 365] on label "Upper respiratory infection" at bounding box center [617, 357] width 97 height 16
checkbox input "true"
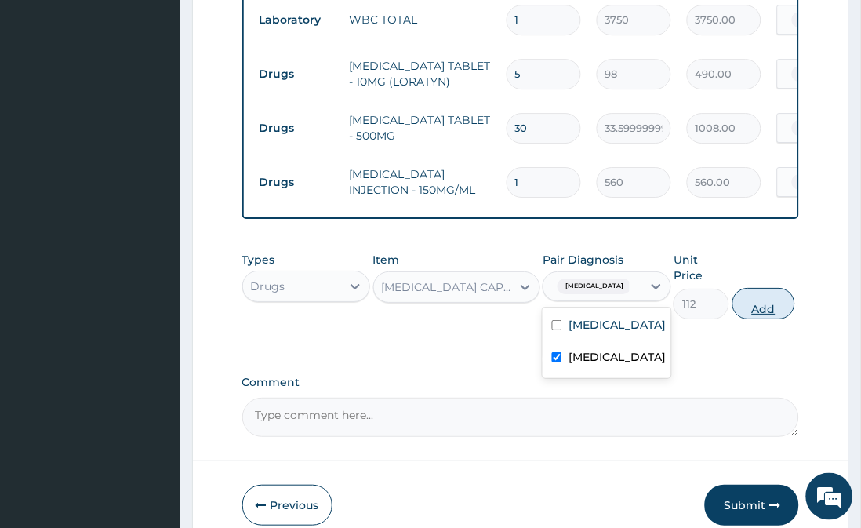
click at [777, 288] on button "Add" at bounding box center [764, 303] width 63 height 31
type input "0"
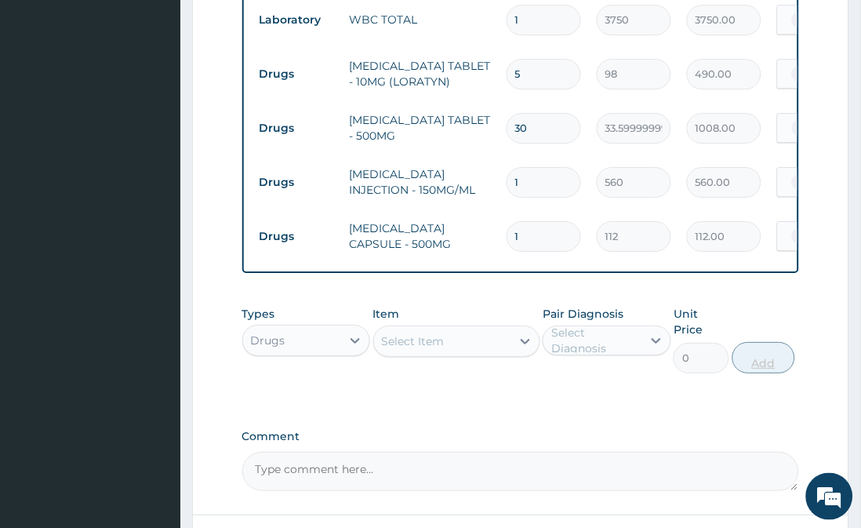
type input "15"
type input "1680.00"
type input "15"
click at [487, 341] on div "Select Item" at bounding box center [442, 341] width 137 height 25
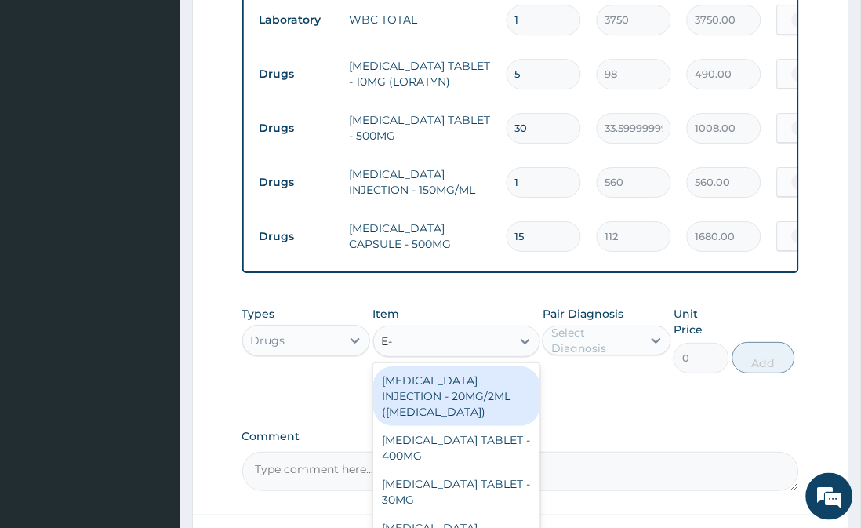
type input "E-M"
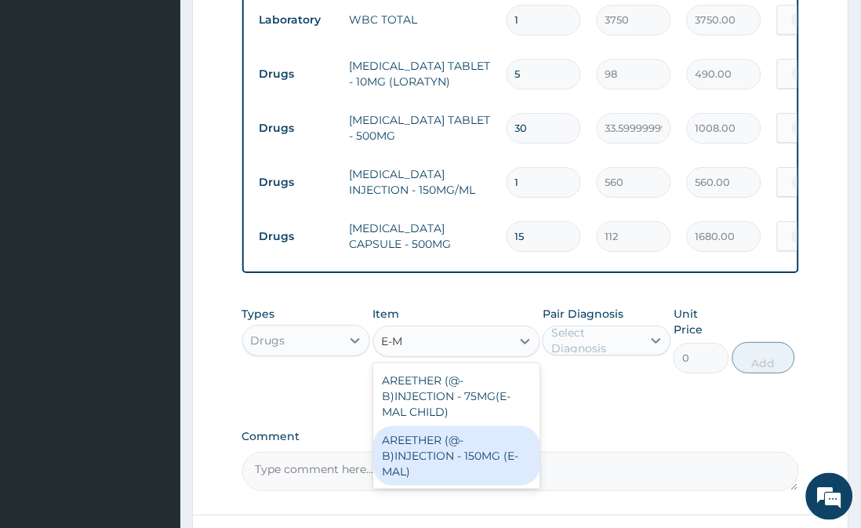
click at [471, 455] on div "AREETHER (@-B)INJECTION - 150MG (E-MAL)" at bounding box center [456, 456] width 167 height 60
type input "1680"
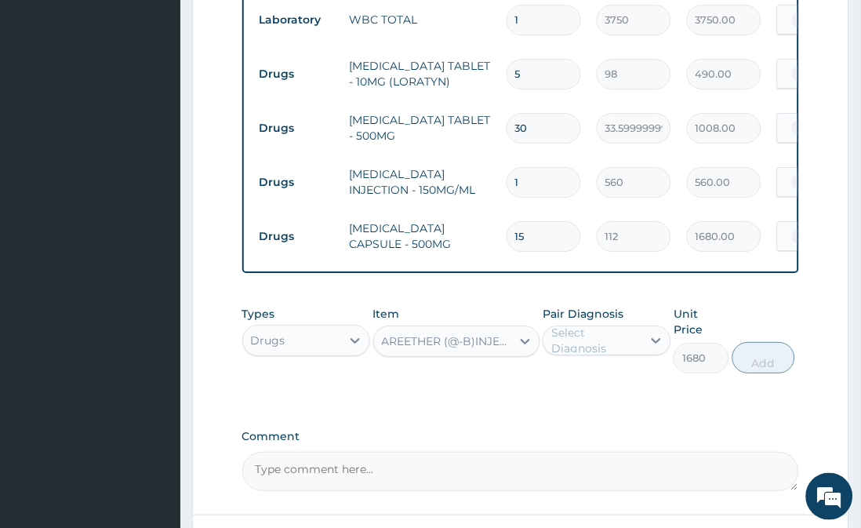
click at [613, 337] on div "Select Diagnosis" at bounding box center [595, 340] width 89 height 31
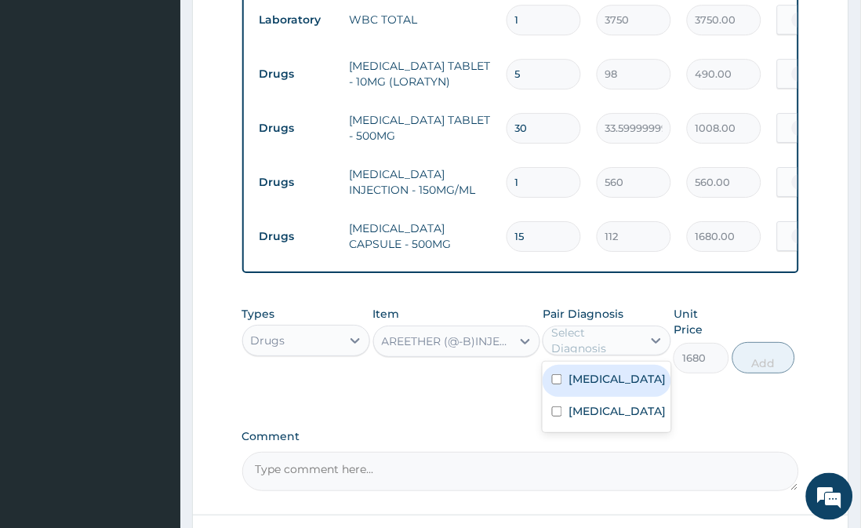
click at [610, 377] on div "Malaria" at bounding box center [607, 381] width 128 height 32
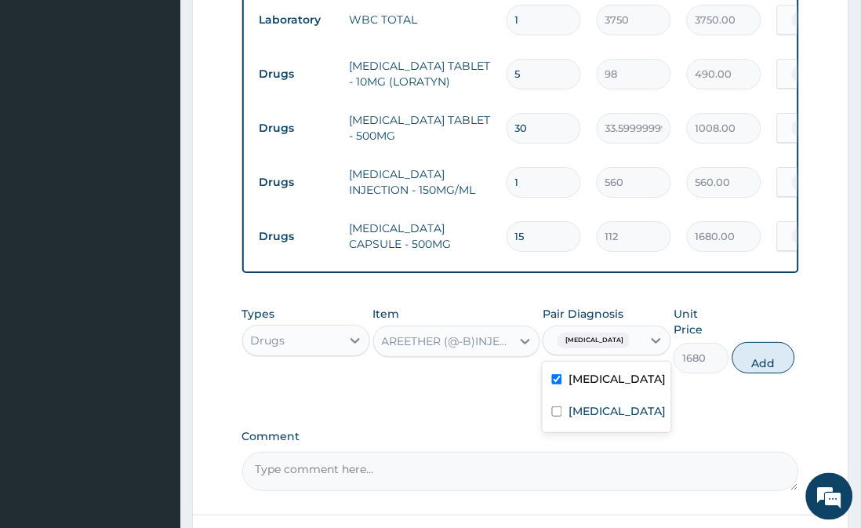
click at [610, 377] on div "Malaria" at bounding box center [607, 381] width 128 height 32
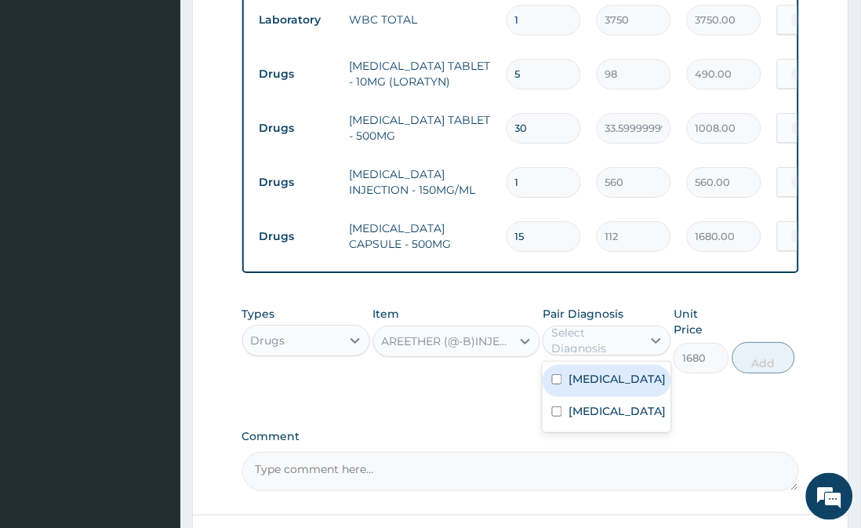
click at [617, 373] on div "Malaria" at bounding box center [607, 381] width 128 height 32
checkbox input "true"
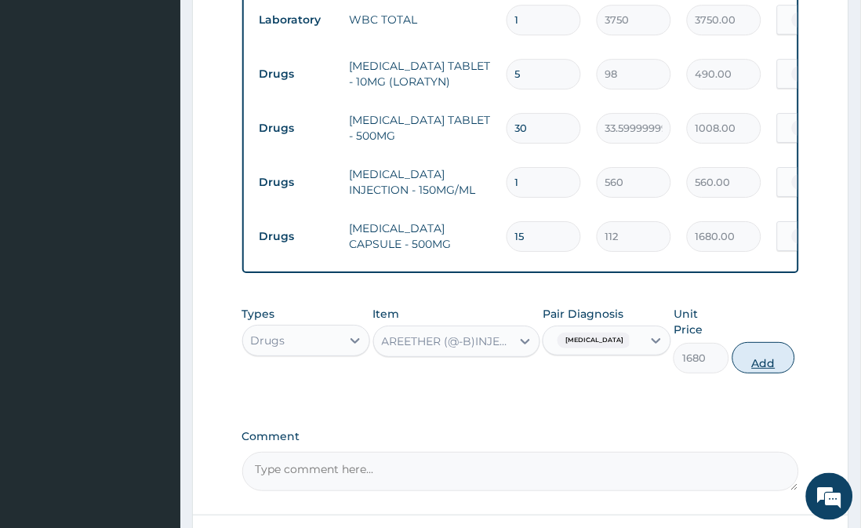
click at [765, 342] on button "Add" at bounding box center [764, 357] width 63 height 31
type input "0"
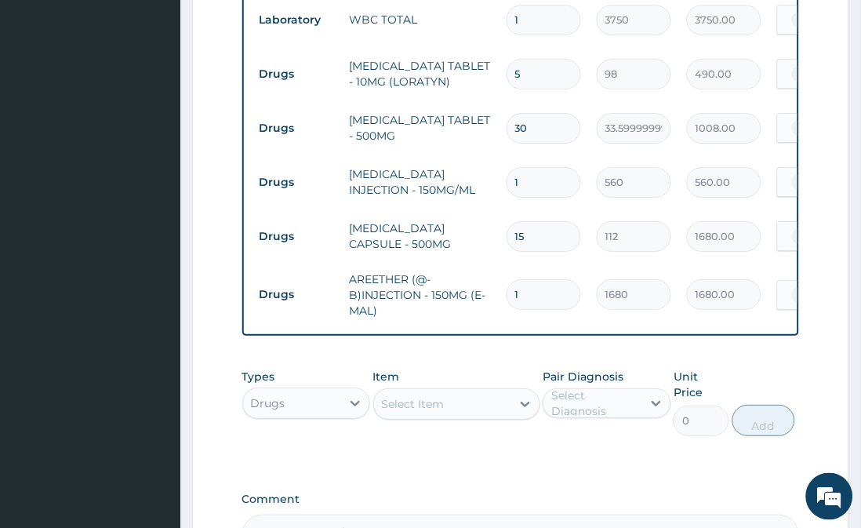
click at [488, 413] on div "Select Item" at bounding box center [456, 403] width 167 height 31
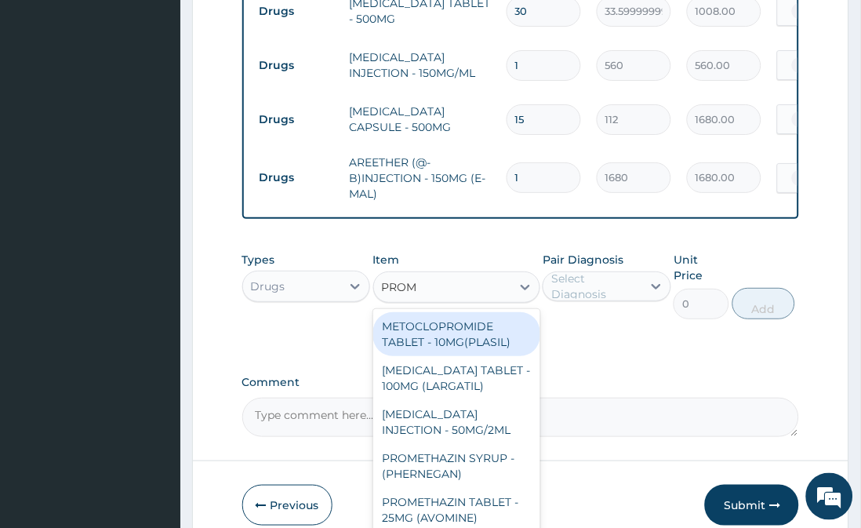
scroll to position [946, 0]
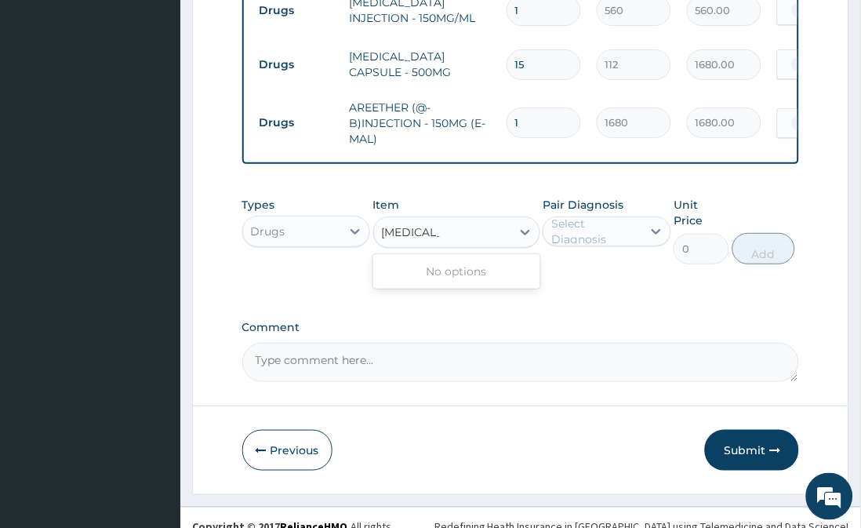
type input "PROMET"
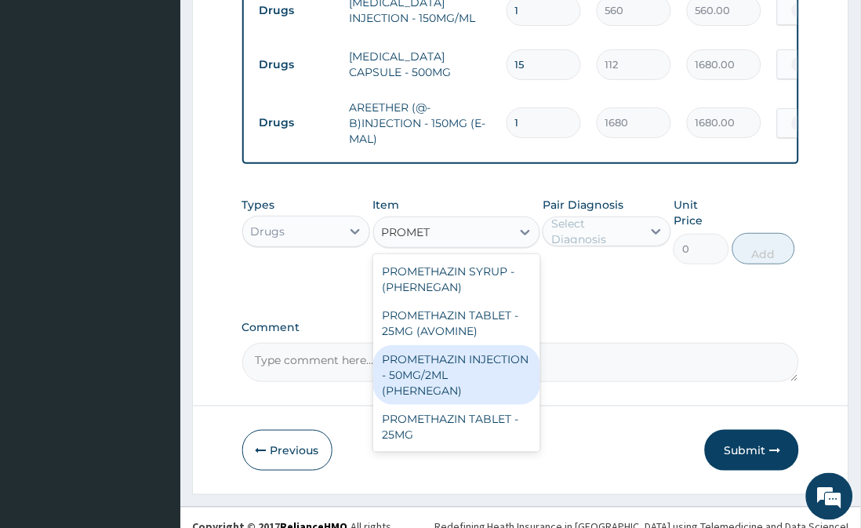
click at [500, 381] on div "PROMETHAZIN INJECTION - 50MG/2ML (PHERNEGAN)" at bounding box center [456, 375] width 167 height 60
type input "319.2"
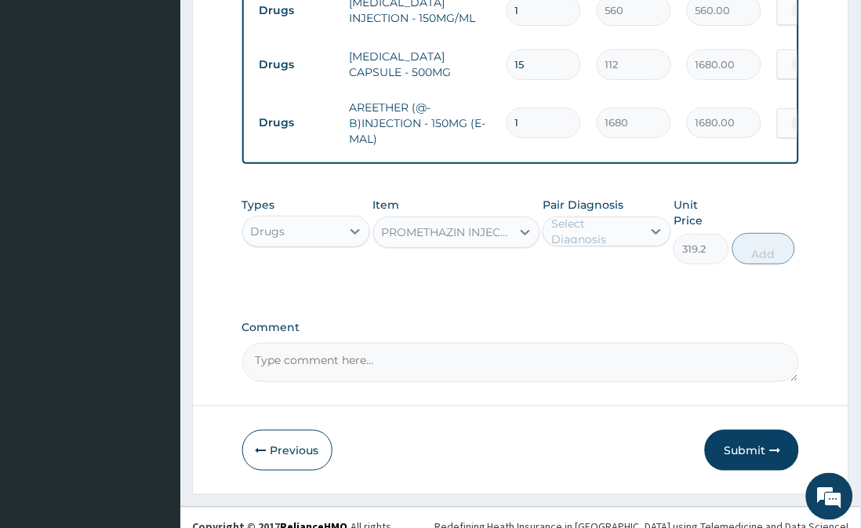
click at [629, 228] on div "Select Diagnosis" at bounding box center [595, 231] width 89 height 31
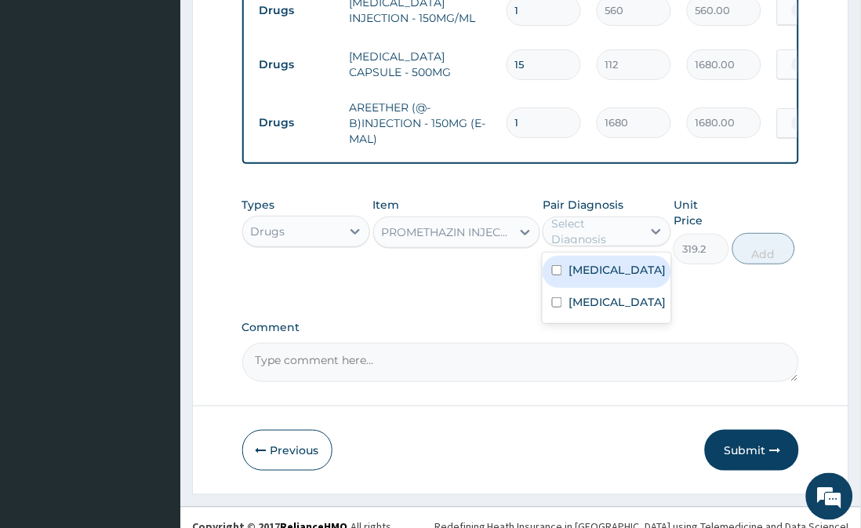
click at [629, 268] on div "Malaria" at bounding box center [607, 272] width 128 height 32
checkbox input "true"
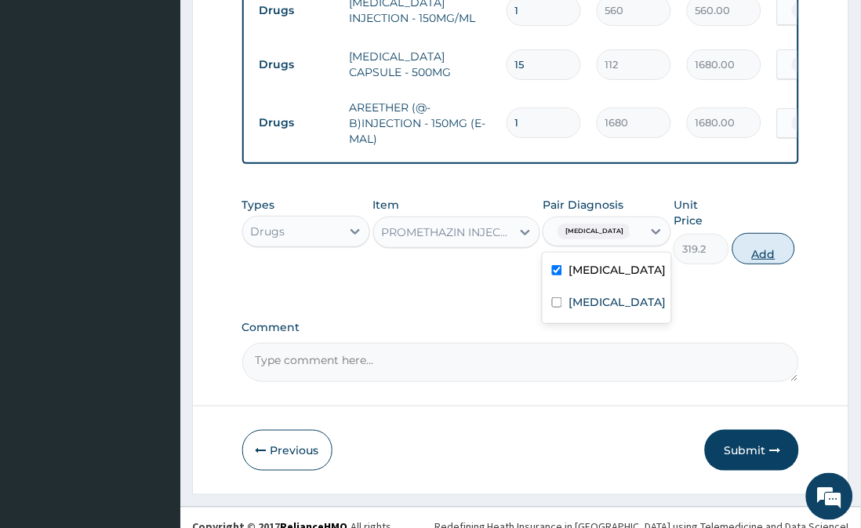
click at [747, 233] on button "Add" at bounding box center [764, 248] width 63 height 31
type input "0"
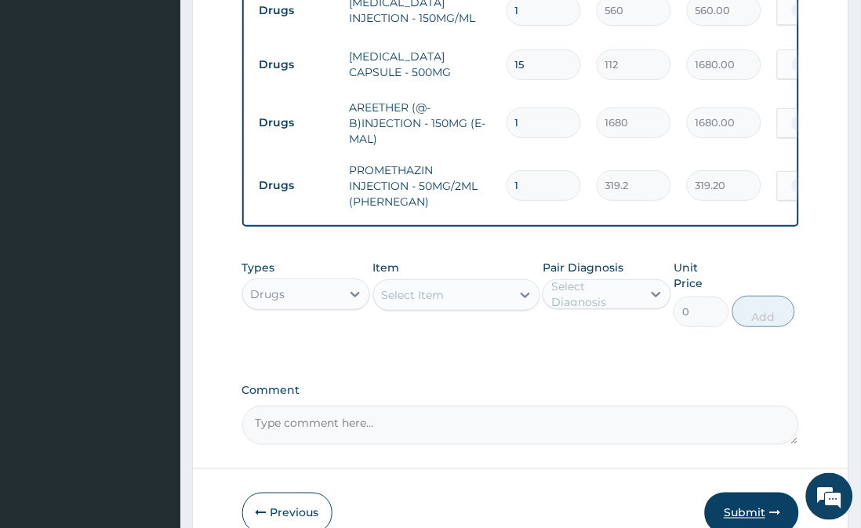
click at [748, 495] on button "Submit" at bounding box center [752, 513] width 94 height 41
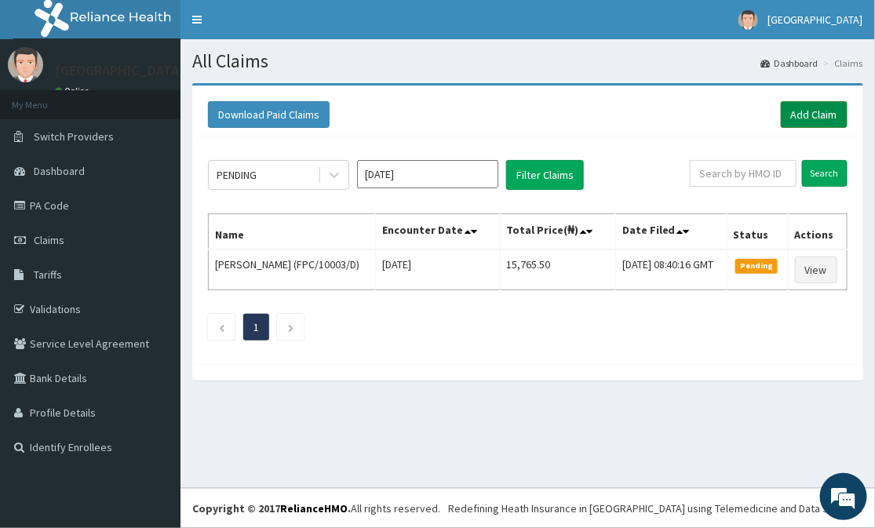
click at [803, 112] on link "Add Claim" at bounding box center [814, 114] width 67 height 27
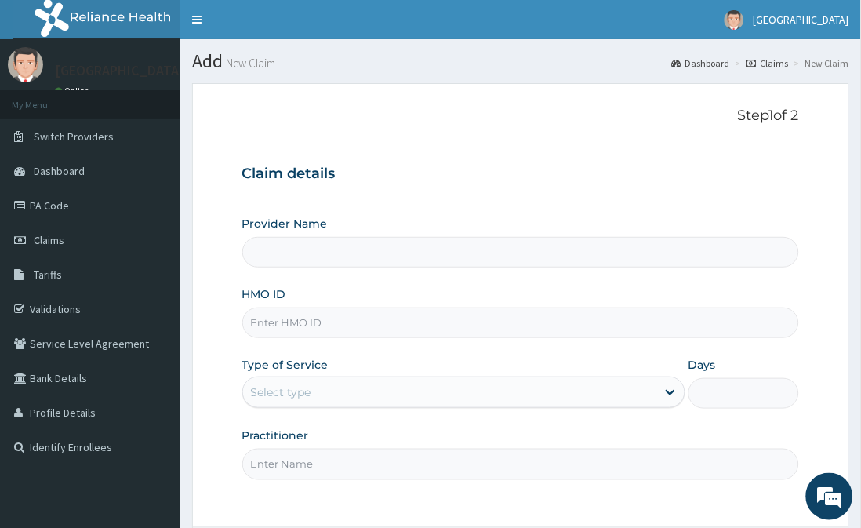
type input "[GEOGRAPHIC_DATA]"
click at [430, 322] on input "HMO ID" at bounding box center [521, 323] width 558 height 31
type input "FPC/10003/B"
click at [439, 385] on div "Select type" at bounding box center [449, 392] width 413 height 25
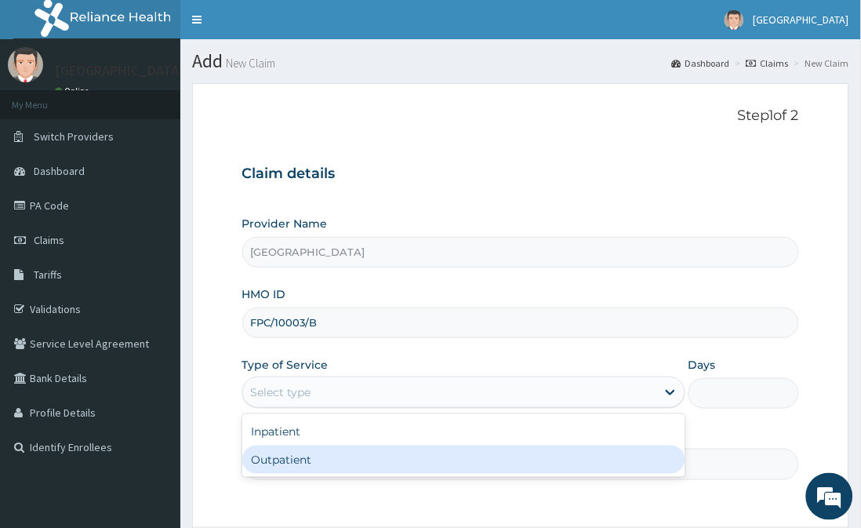
click at [438, 465] on div "Outpatient" at bounding box center [463, 460] width 443 height 28
type input "1"
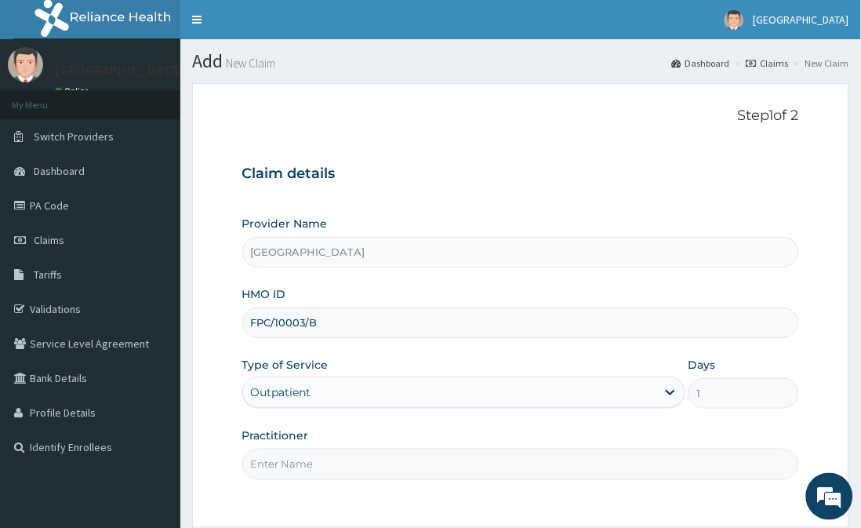
click at [438, 465] on input "Practitioner" at bounding box center [521, 464] width 558 height 31
type input "[PERSON_NAME]"
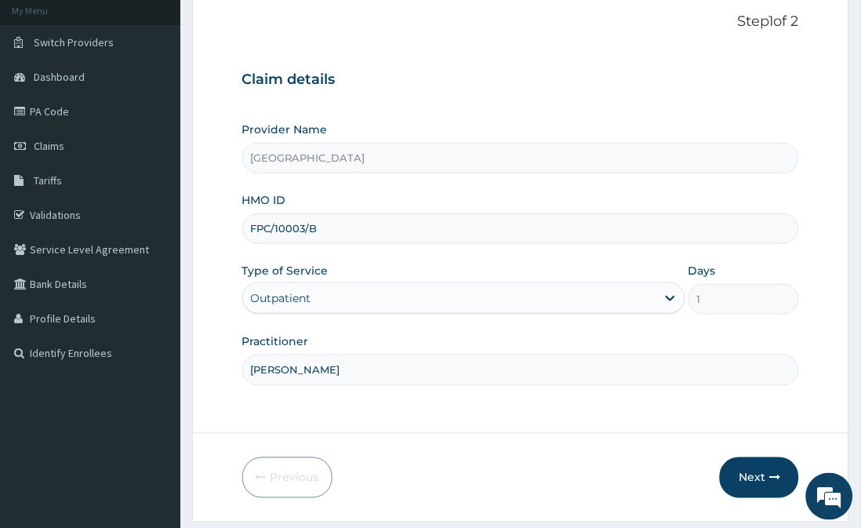
scroll to position [140, 0]
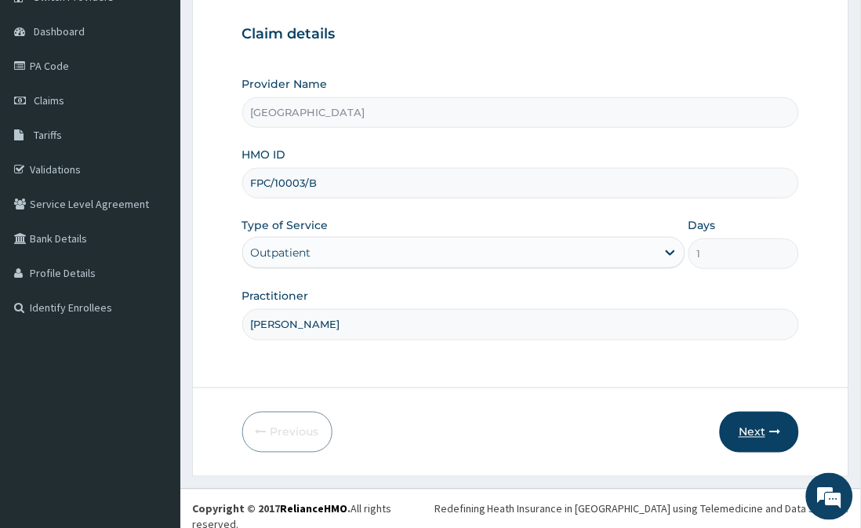
click at [756, 432] on button "Next" at bounding box center [759, 432] width 79 height 41
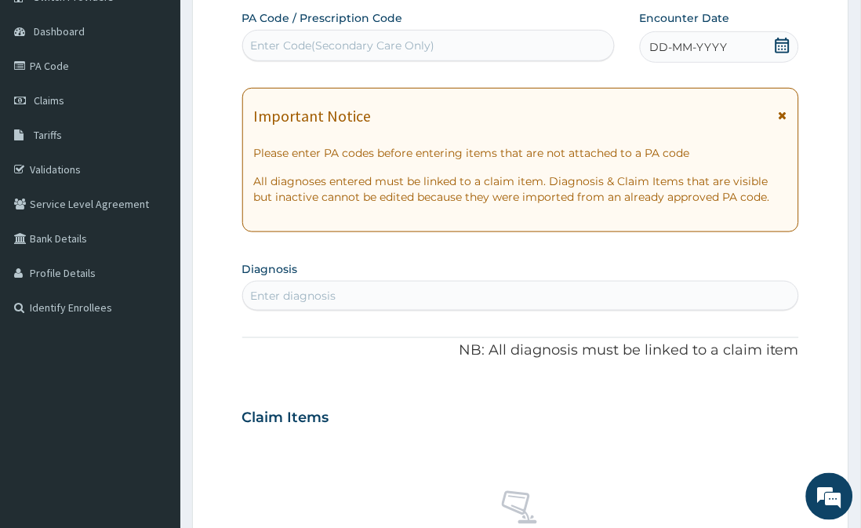
click at [489, 295] on div "Enter diagnosis" at bounding box center [521, 295] width 556 height 25
type input "PEPTI"
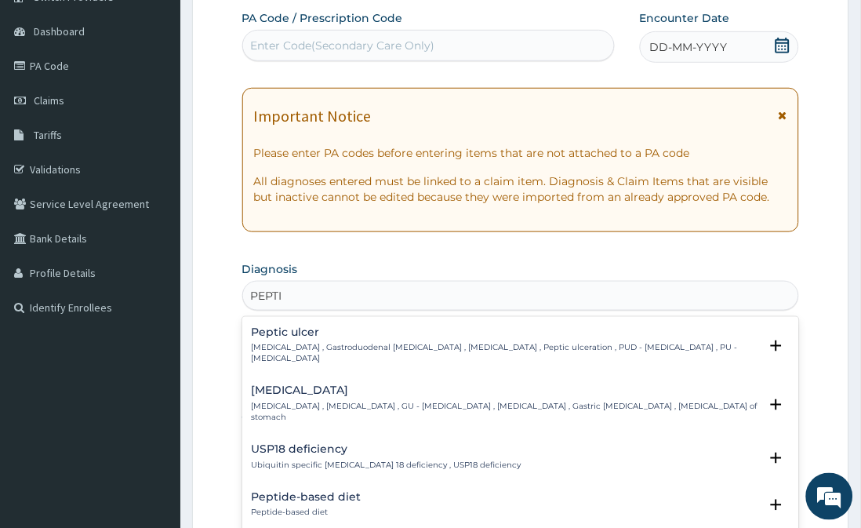
click at [433, 336] on h4 "Peptic ulcer" at bounding box center [506, 332] width 508 height 12
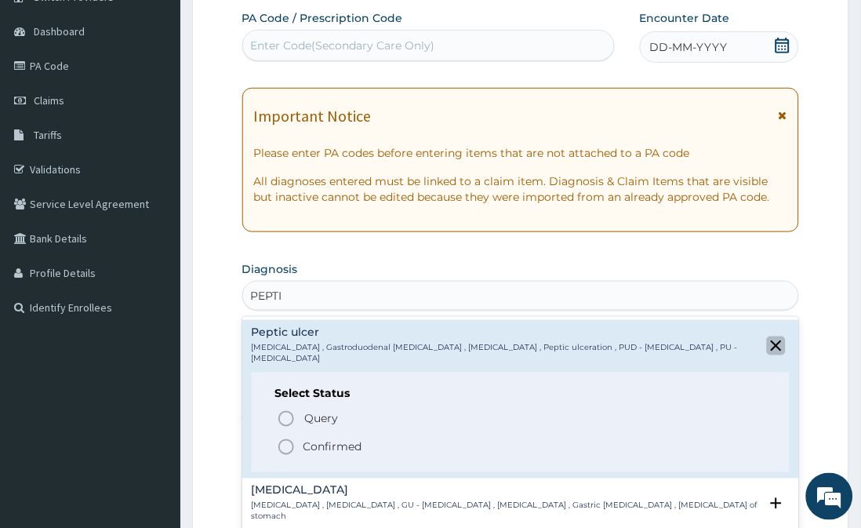
click at [771, 340] on icon "close select status" at bounding box center [776, 345] width 11 height 11
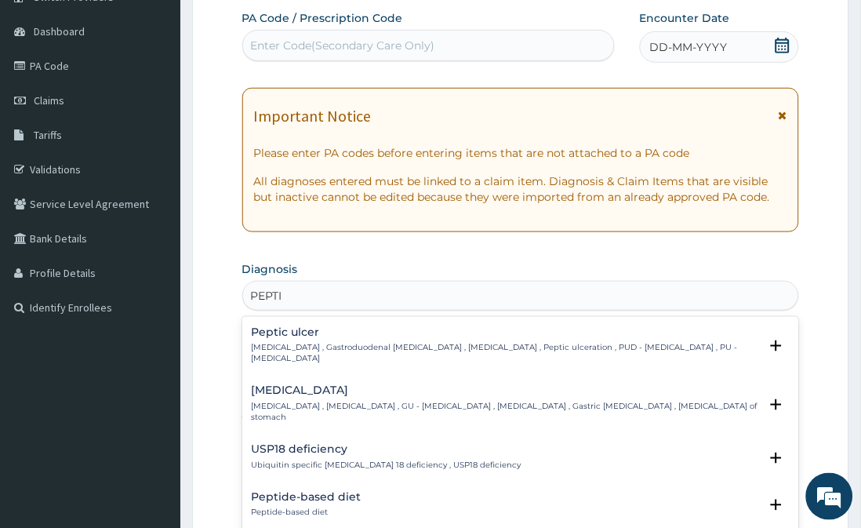
click at [459, 402] on p "Gastric ulcer , Stomach ulcer , GU - Gastric ulcer , Gastric ulceration , Gastr…" at bounding box center [506, 413] width 508 height 23
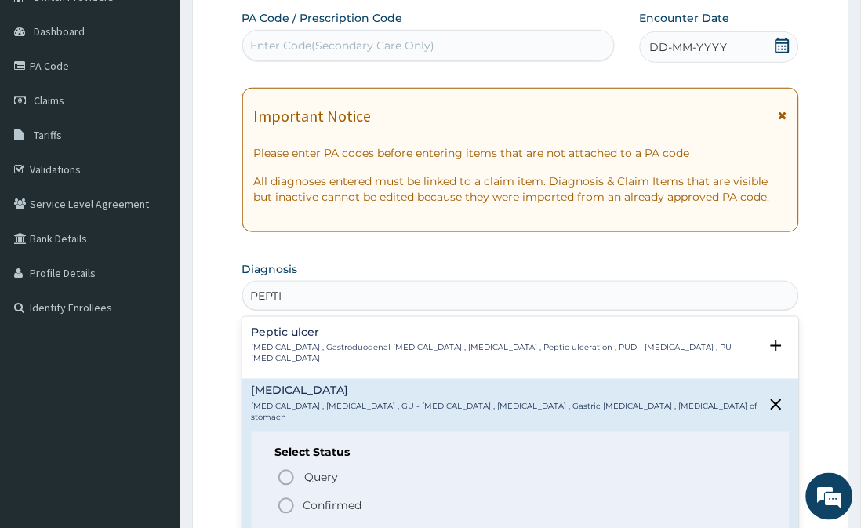
click at [285, 497] on icon "status option filled" at bounding box center [286, 506] width 19 height 19
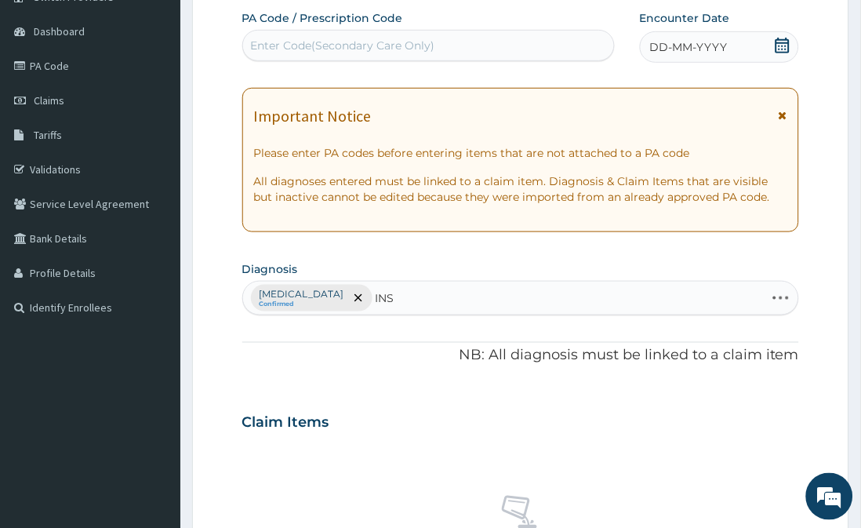
type input "INSO"
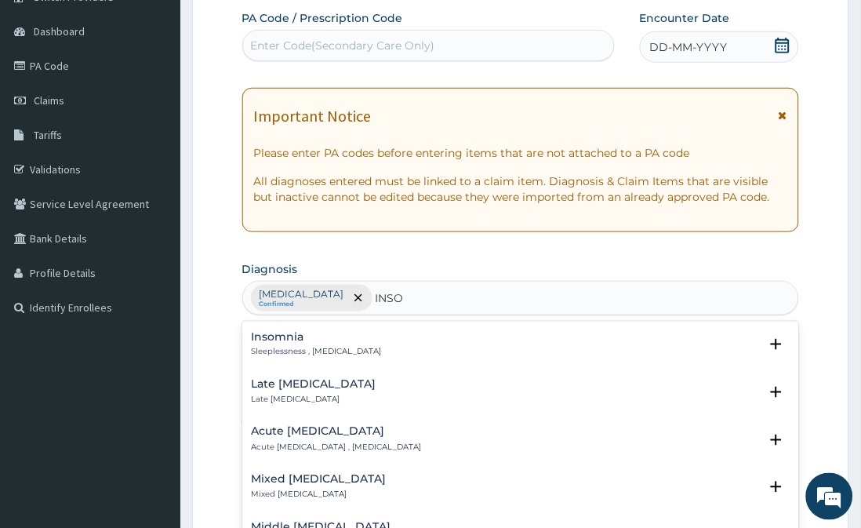
click at [282, 350] on p "Sleeplessness , Insomnia" at bounding box center [317, 352] width 130 height 11
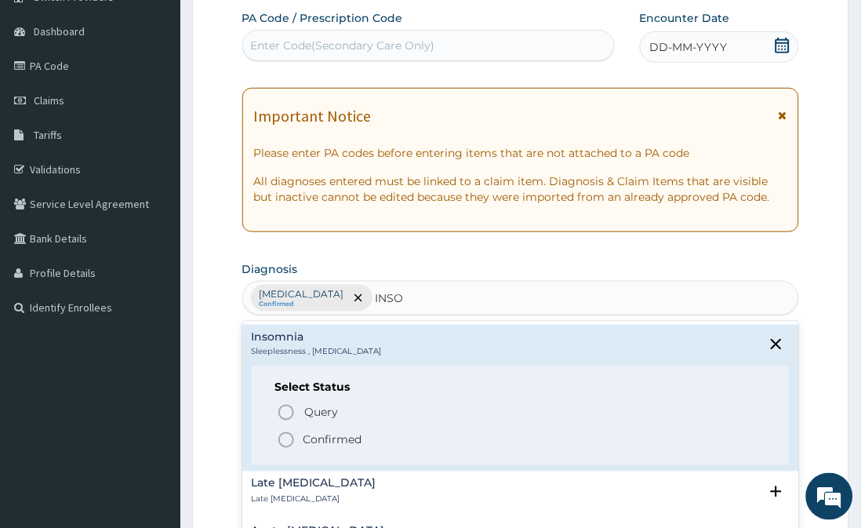
click at [285, 438] on icon "status option filled" at bounding box center [286, 440] width 19 height 19
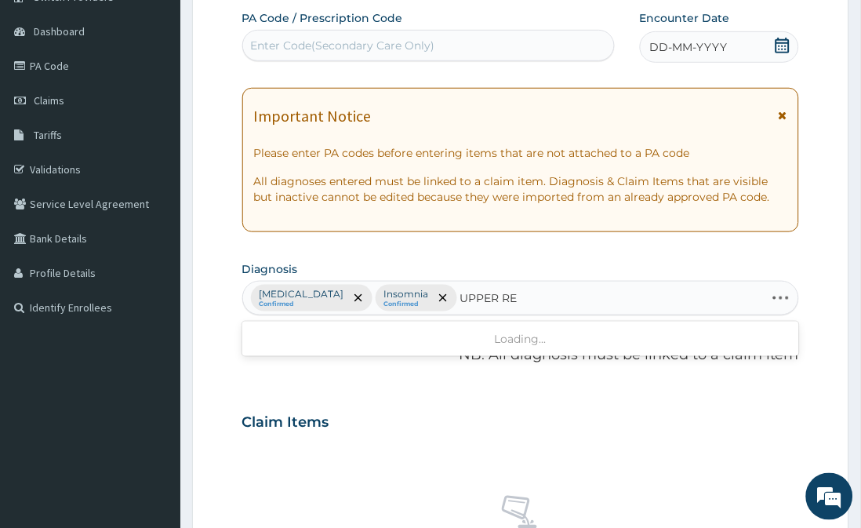
type input "UPPER RES"
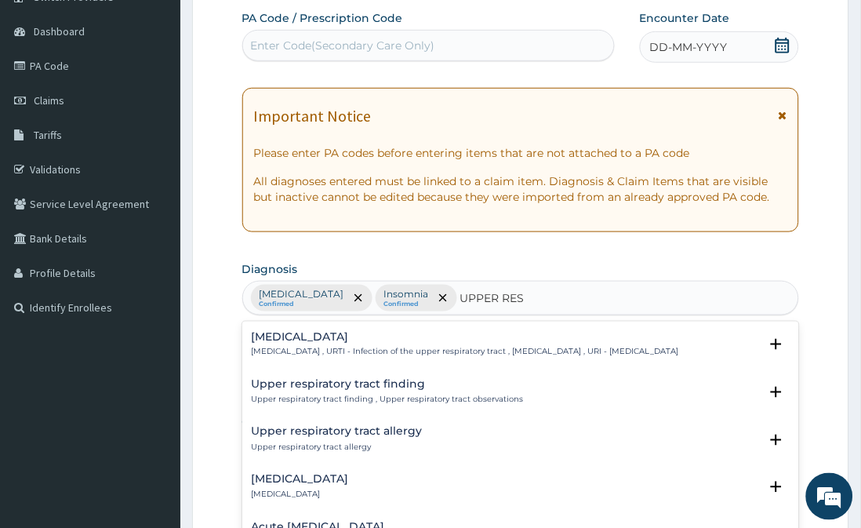
click at [350, 347] on p "Upper respiratory infection , URTI - Infection of the upper respiratory tract ,…" at bounding box center [466, 352] width 428 height 11
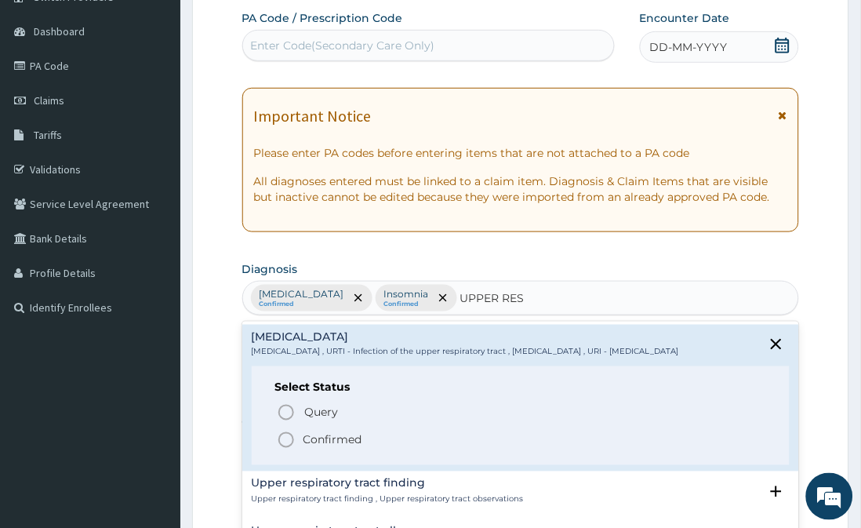
click at [287, 450] on icon "status option filled" at bounding box center [286, 440] width 19 height 19
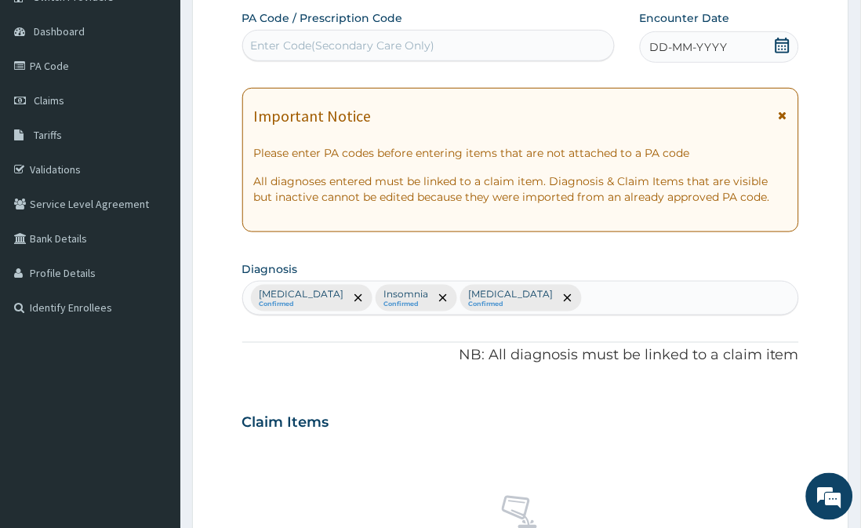
click at [860, 465] on section "Step 2 of 2 PA Code / Prescription Code Enter Code(Secondary Care Only) Encount…" at bounding box center [520, 449] width 681 height 1035
click at [861, 468] on html "R EL Toggle navigation Broadland Hospital Broadland Hospital - broadlandhospita…" at bounding box center [430, 441] width 861 height 1163
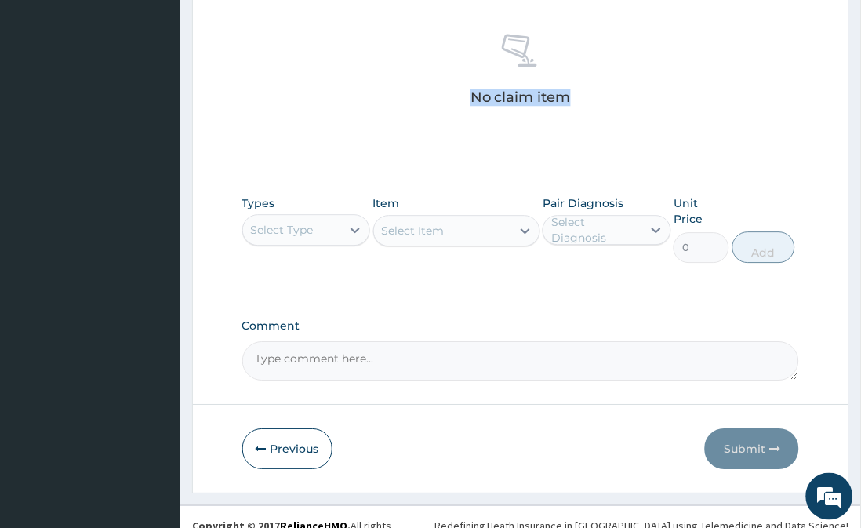
click at [295, 96] on div "No claim item" at bounding box center [521, 72] width 558 height 180
click at [340, 237] on div "Select Type" at bounding box center [292, 229] width 98 height 25
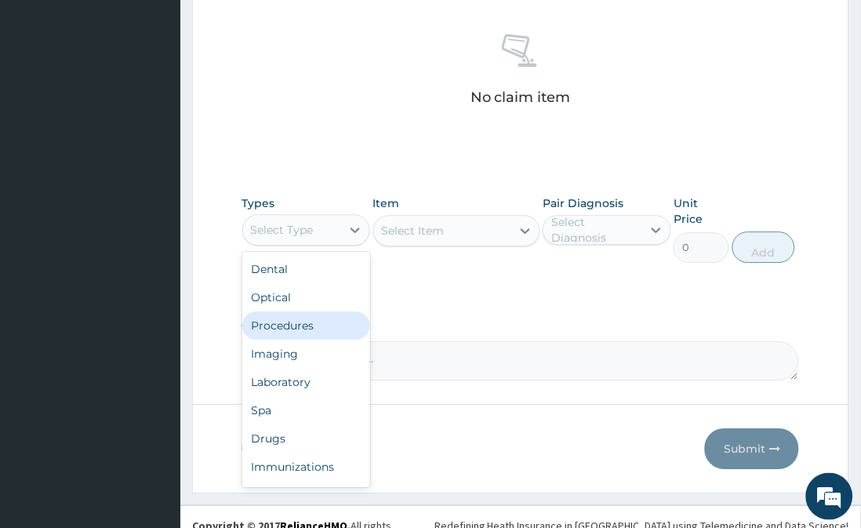
click at [334, 329] on div "Procedures" at bounding box center [306, 325] width 128 height 28
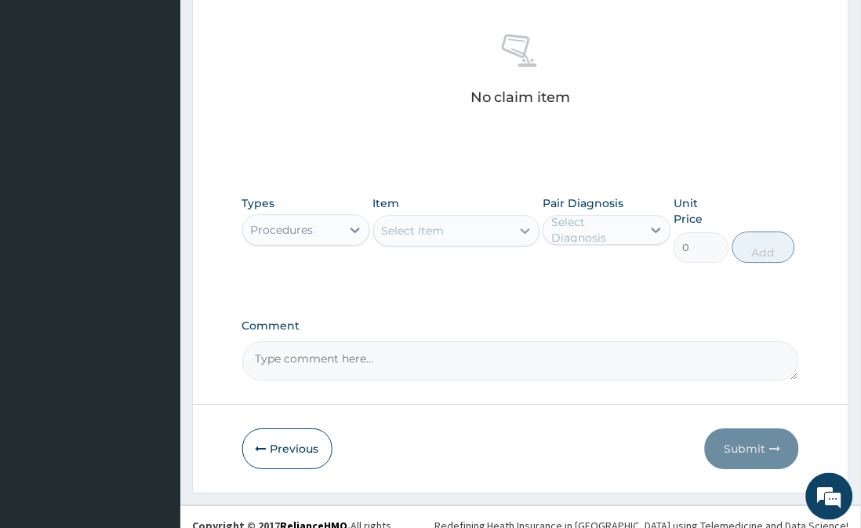
click at [515, 224] on div at bounding box center [525, 231] width 28 height 28
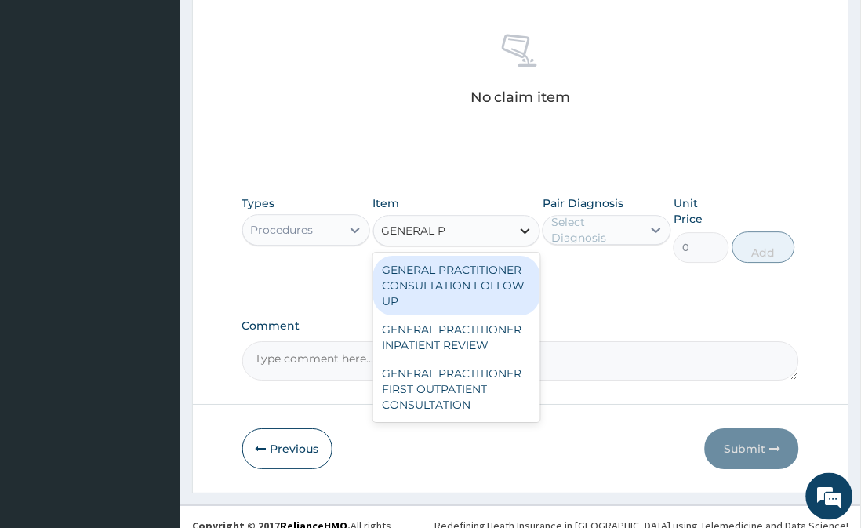
type input "GENERAL PR"
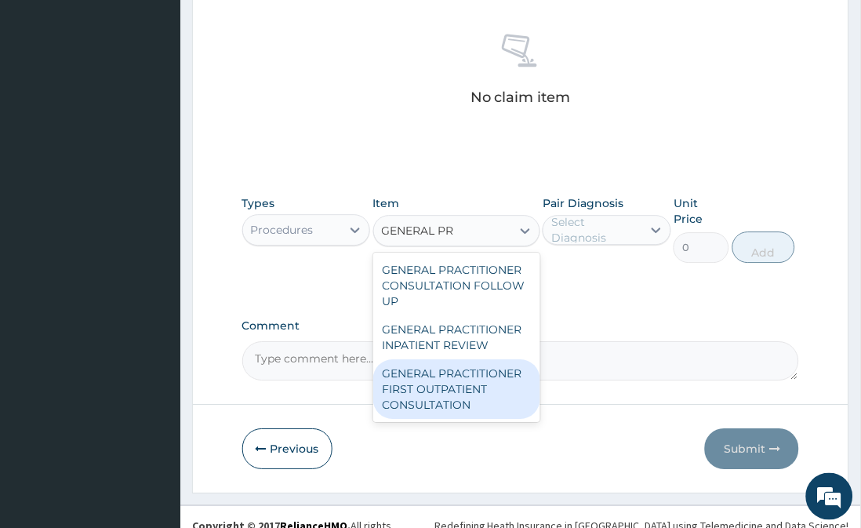
click at [473, 398] on div "GENERAL PRACTITIONER FIRST OUTPATIENT CONSULTATION" at bounding box center [456, 389] width 167 height 60
type input "3750"
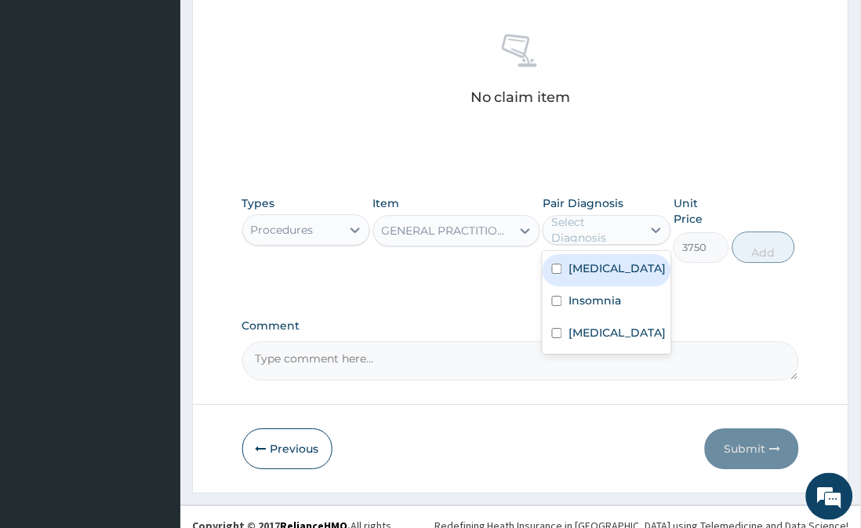
click at [629, 234] on div "Select Diagnosis" at bounding box center [595, 229] width 89 height 31
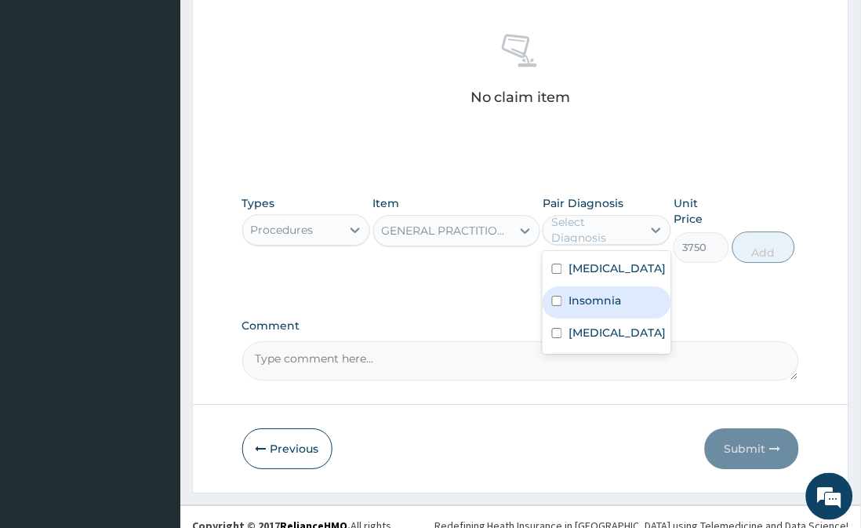
click at [597, 311] on div "Insomnia" at bounding box center [607, 302] width 128 height 32
checkbox input "true"
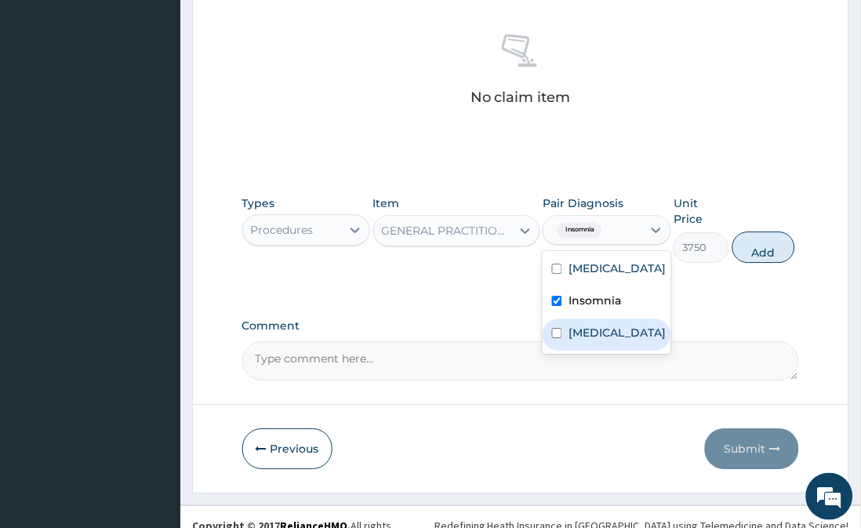
drag, startPoint x: 610, startPoint y: 272, endPoint x: 594, endPoint y: 350, distance: 79.2
click at [594, 350] on div "Gastric ulcer Insomnia Upper respiratory infection" at bounding box center [607, 302] width 128 height 103
click at [594, 340] on label "Upper respiratory infection" at bounding box center [617, 333] width 97 height 16
checkbox input "true"
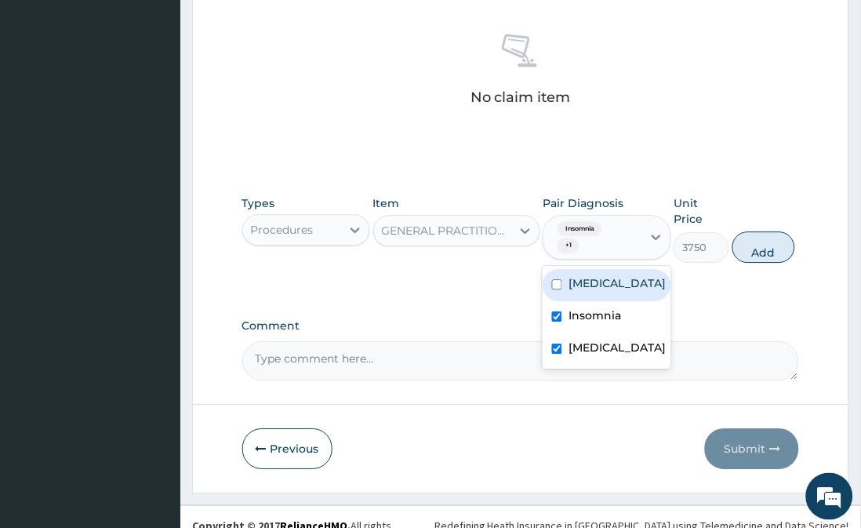
click at [635, 285] on label "Gastric ulcer" at bounding box center [617, 283] width 97 height 16
checkbox input "true"
click at [761, 251] on button "Add" at bounding box center [764, 246] width 63 height 31
type input "0"
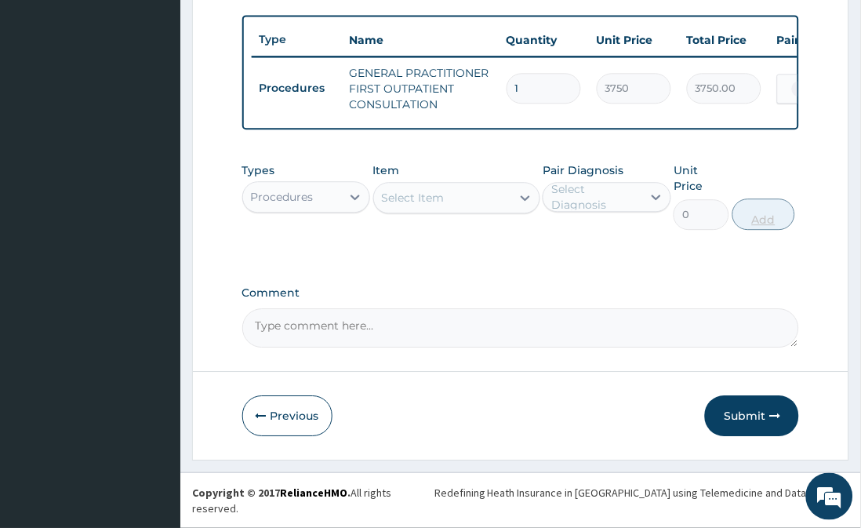
scroll to position [548, 0]
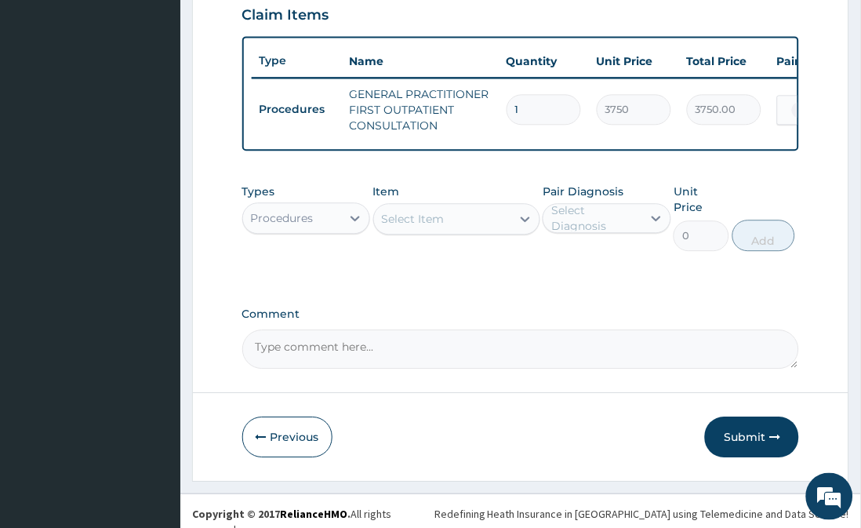
click at [325, 231] on div "Procedures" at bounding box center [292, 218] width 98 height 25
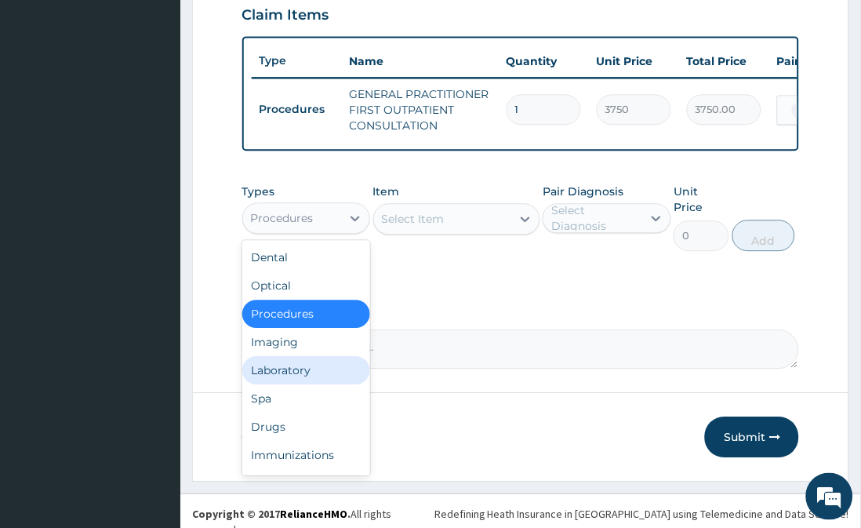
click at [342, 383] on div "Laboratory" at bounding box center [306, 370] width 128 height 28
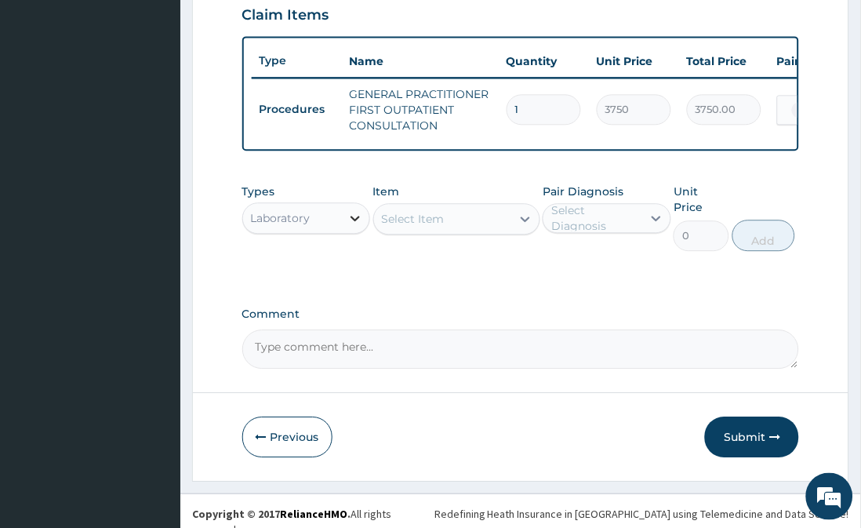
click at [355, 226] on icon at bounding box center [356, 218] width 16 height 16
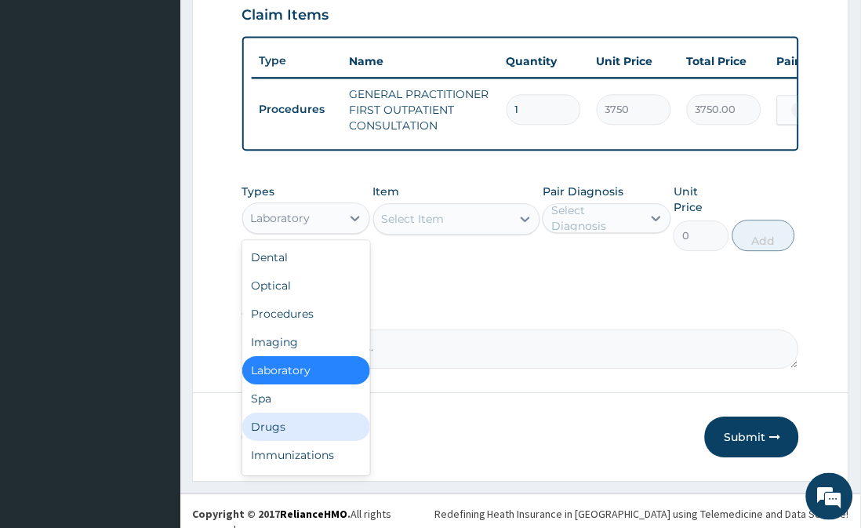
click at [319, 435] on div "Drugs" at bounding box center [306, 427] width 128 height 28
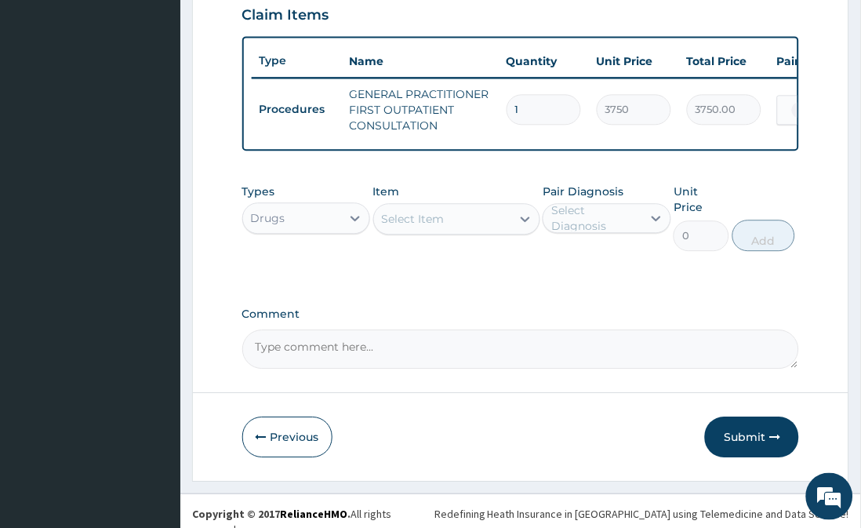
click at [519, 221] on icon at bounding box center [526, 219] width 16 height 16
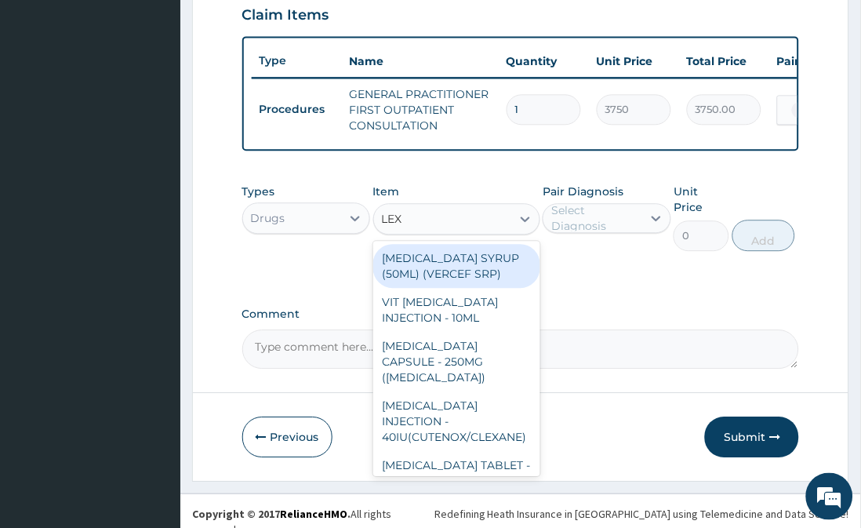
type input "LEXO"
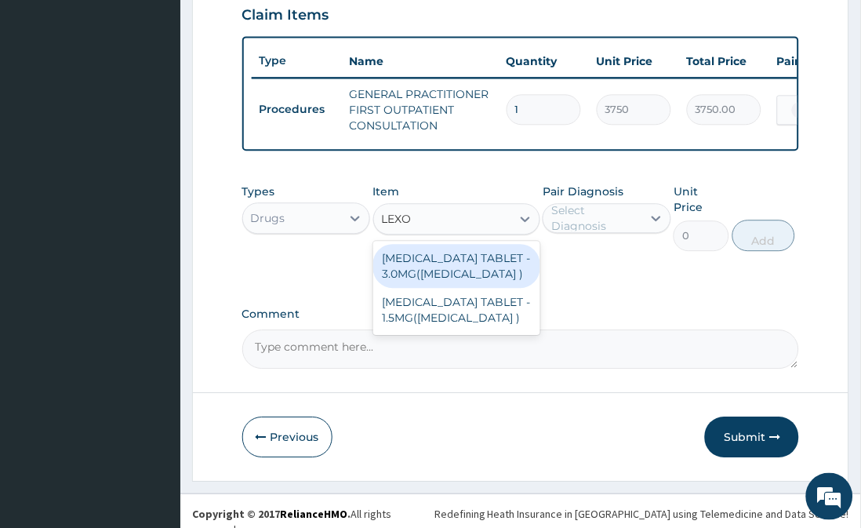
click at [490, 287] on div "BROMAZEPAM TABLET - 3.0MG(LEXOTAN )" at bounding box center [456, 266] width 167 height 44
type input "42"
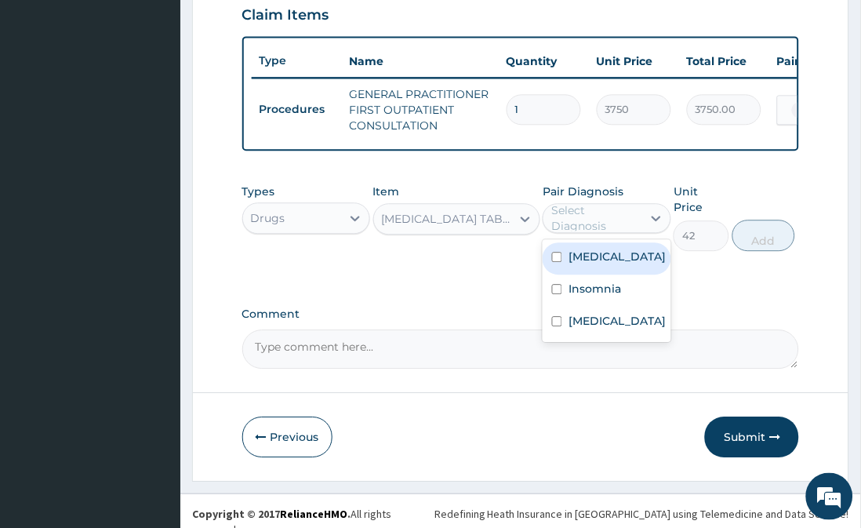
click at [618, 224] on div "Select Diagnosis" at bounding box center [595, 217] width 89 height 31
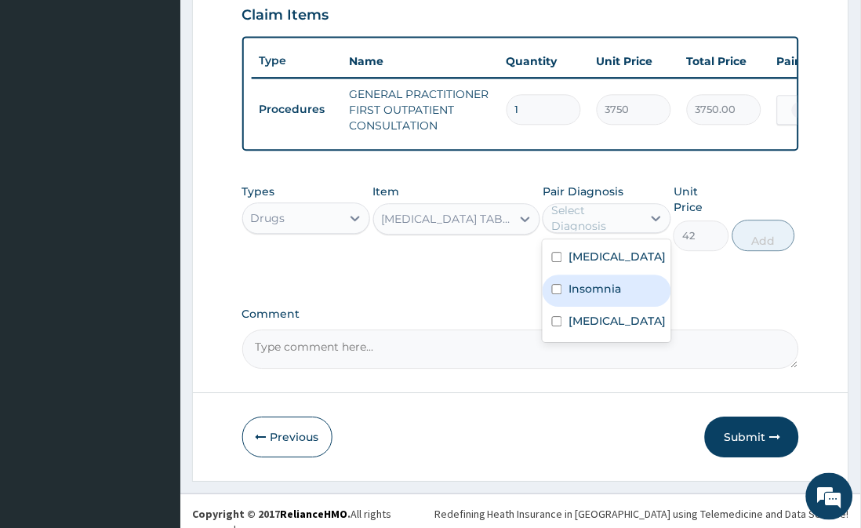
click at [621, 297] on label "Insomnia" at bounding box center [595, 289] width 53 height 16
checkbox input "true"
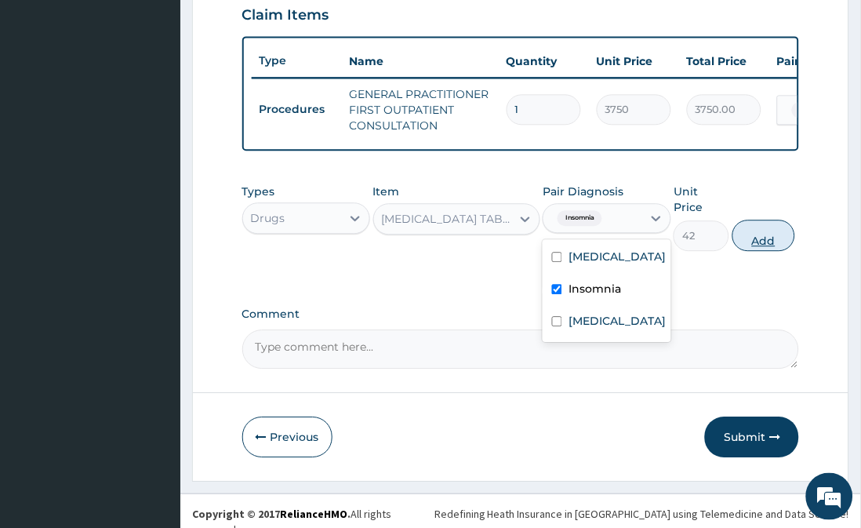
click at [759, 220] on button "Add" at bounding box center [764, 235] width 63 height 31
type input "0"
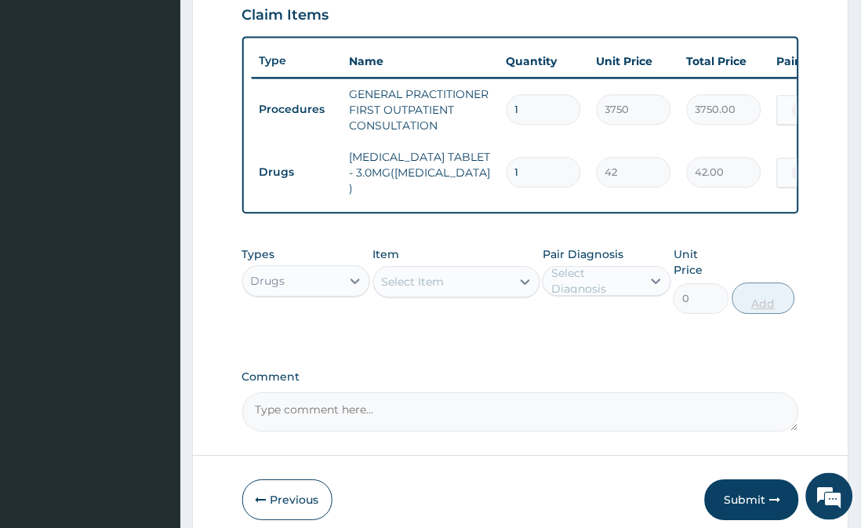
type input "0.00"
type input "3"
type input "126.00"
type input "3"
click at [443, 275] on div "Select Item" at bounding box center [442, 281] width 137 height 25
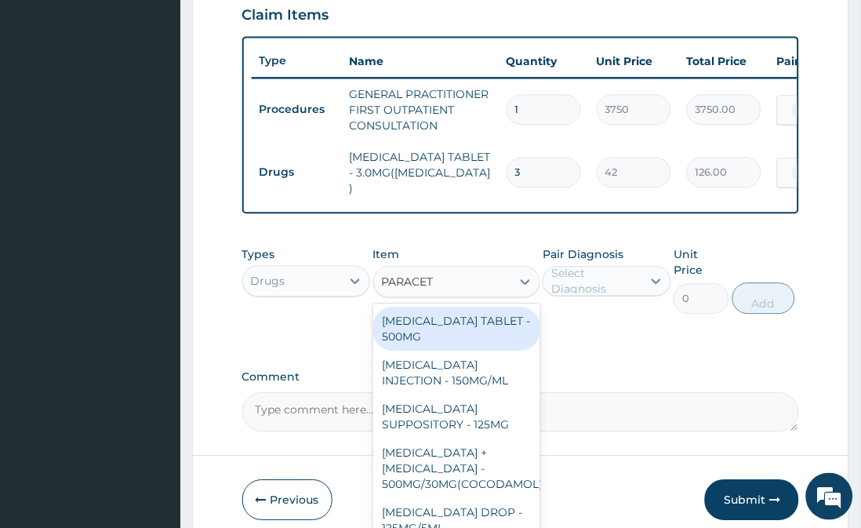
type input "PARACETA"
click at [451, 351] on div "PARACETAMOL TABLET - 500MG" at bounding box center [456, 329] width 167 height 44
type input "33.599999999999994"
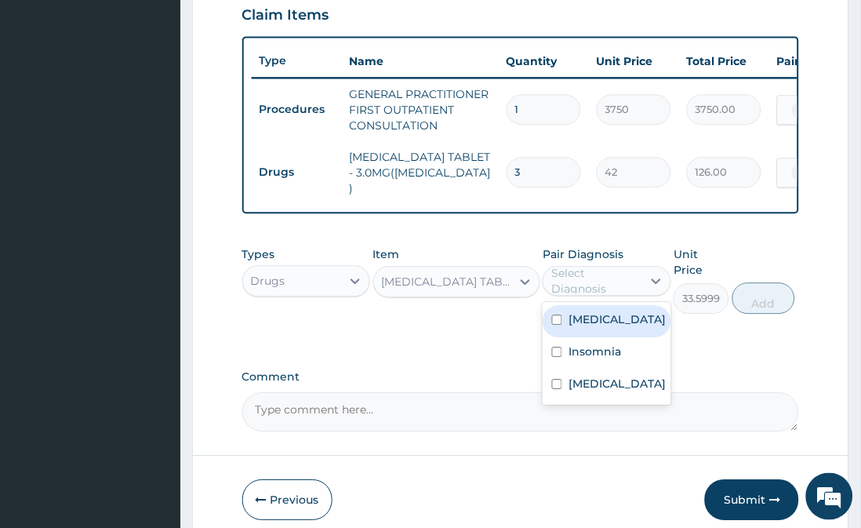
click at [628, 279] on div "Select Diagnosis" at bounding box center [595, 280] width 89 height 31
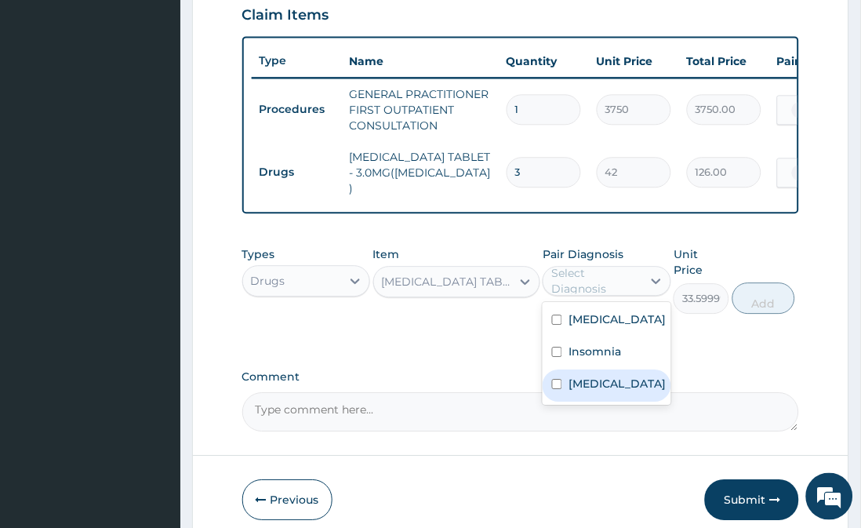
click at [641, 391] on label "Upper respiratory infection" at bounding box center [617, 384] width 97 height 16
checkbox input "true"
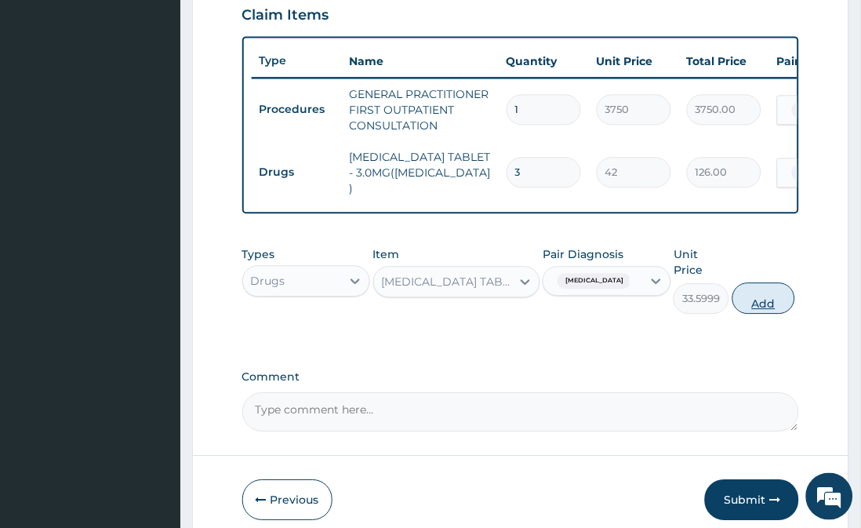
click at [763, 295] on button "Add" at bounding box center [764, 297] width 63 height 31
type input "0"
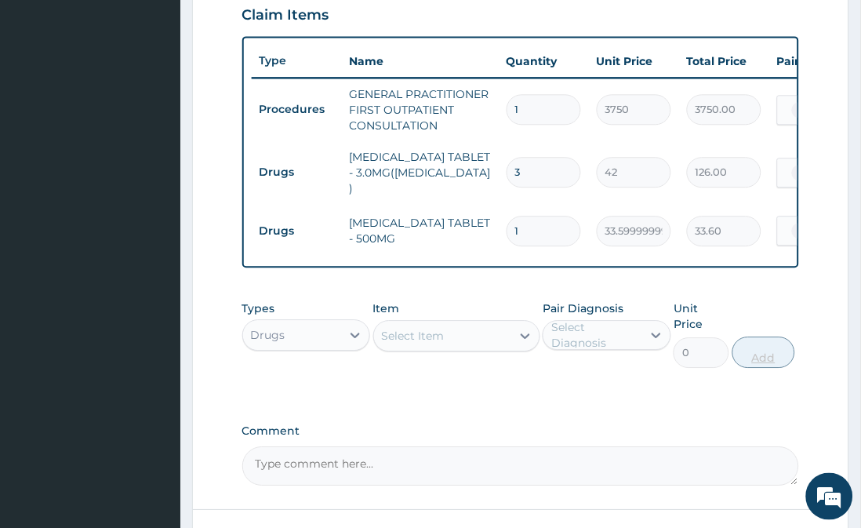
type input "0.00"
type input "3"
type input "100.80"
type input "30"
type input "1008.00"
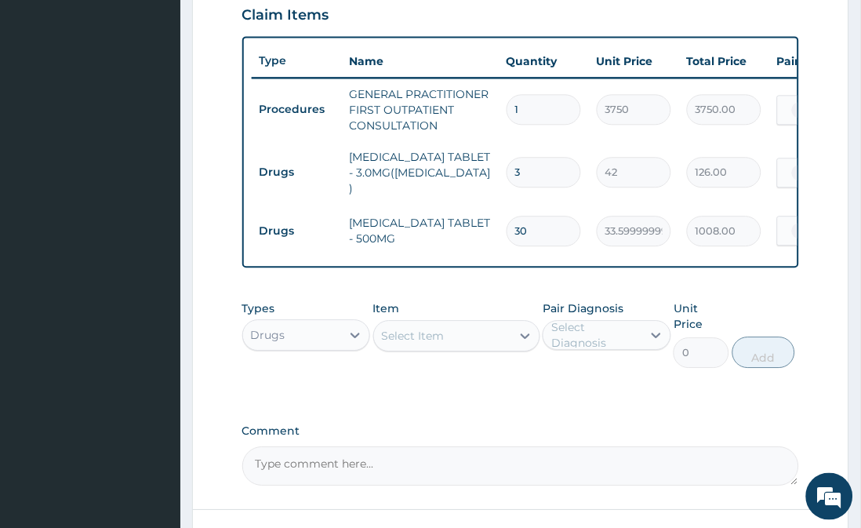
type input "30"
click at [498, 348] on div "Select Item" at bounding box center [442, 335] width 137 height 25
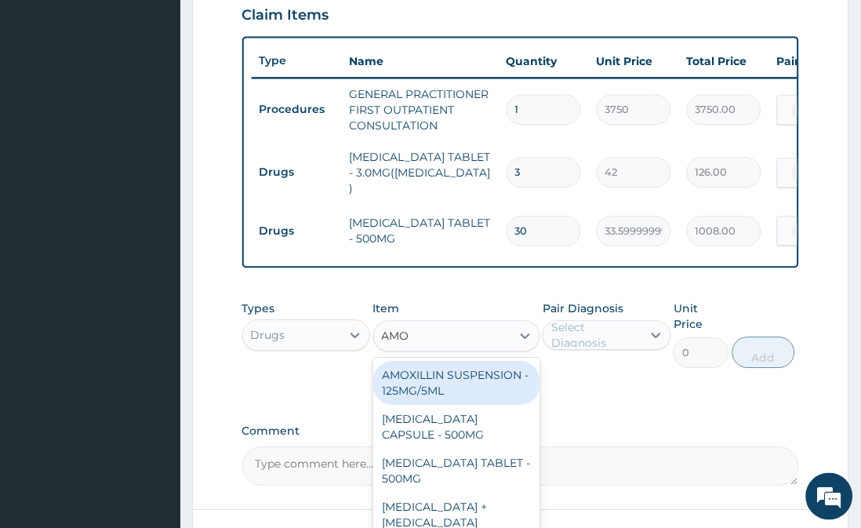
type input "AMOX"
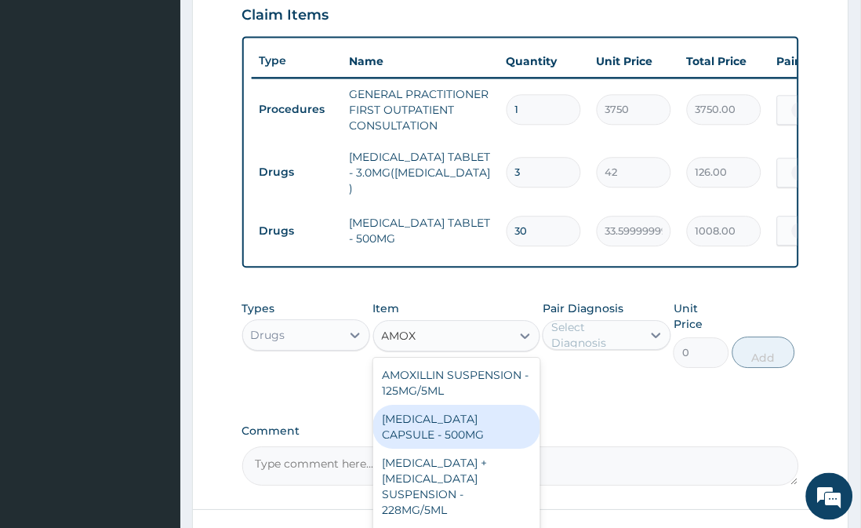
click at [459, 436] on div "AMOXICILLIN CAPSULE - 500MG" at bounding box center [456, 427] width 167 height 44
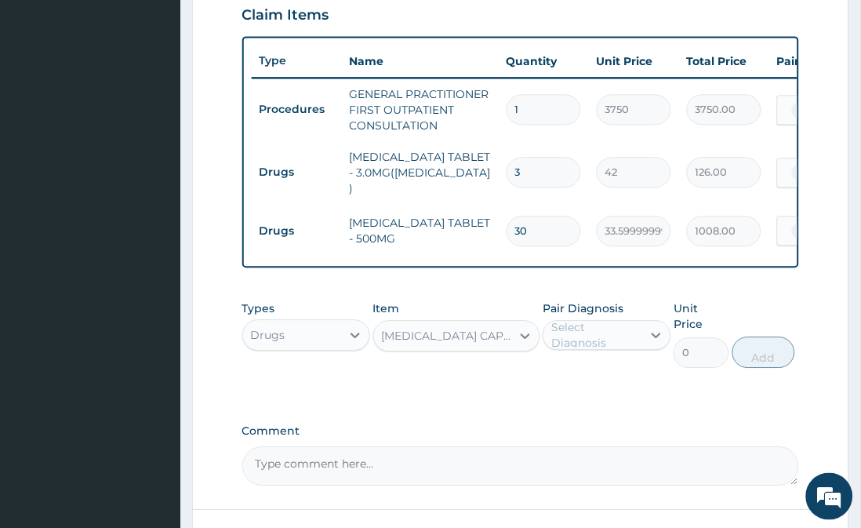
type input "112"
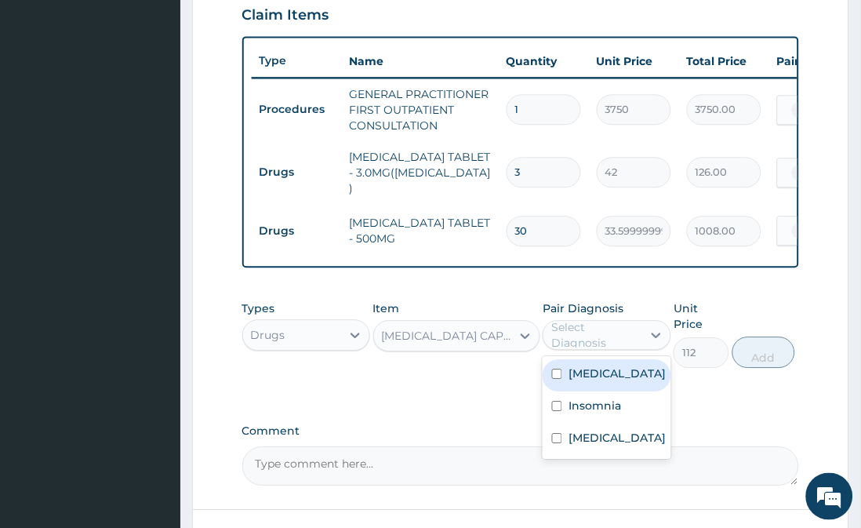
click at [608, 328] on div "Select Diagnosis" at bounding box center [595, 334] width 89 height 31
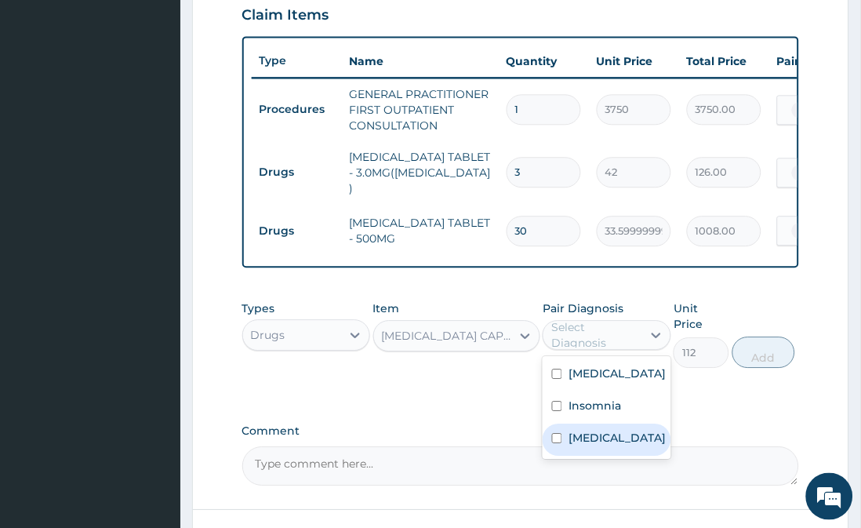
click at [591, 445] on label "Upper respiratory infection" at bounding box center [617, 438] width 97 height 16
checkbox input "true"
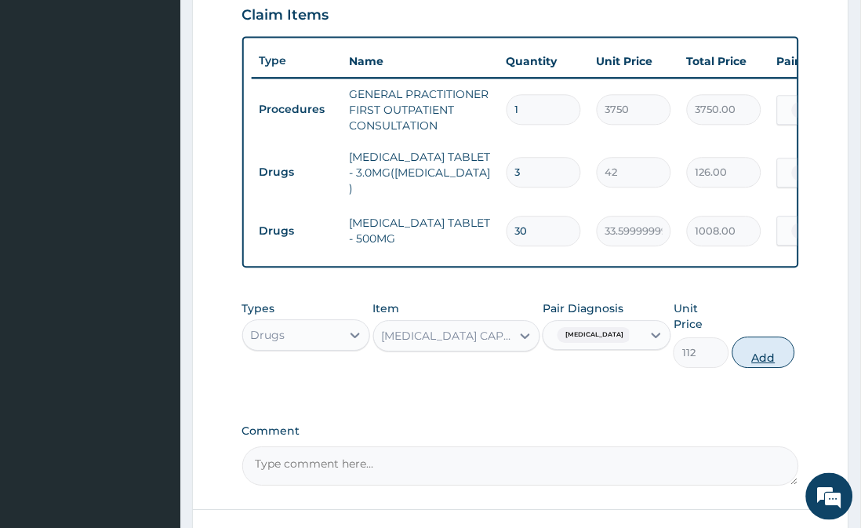
click at [773, 337] on button "Add" at bounding box center [764, 352] width 63 height 31
type input "0"
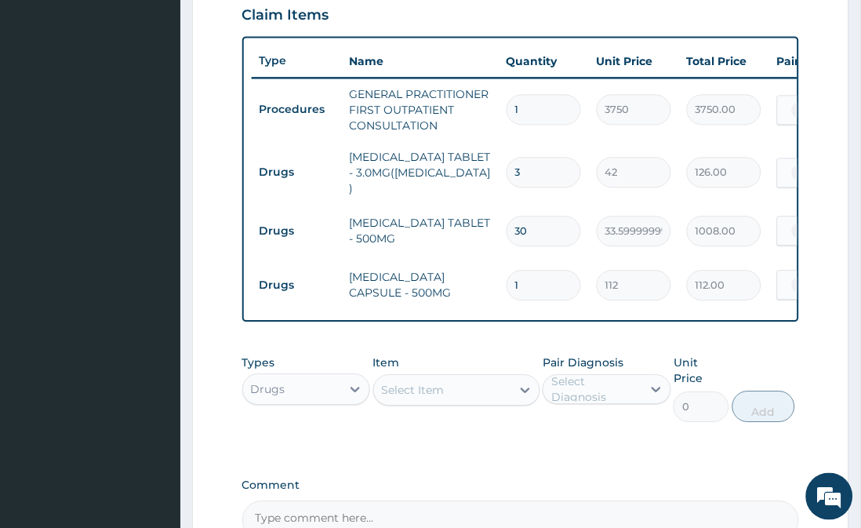
type input "15"
type input "1680.00"
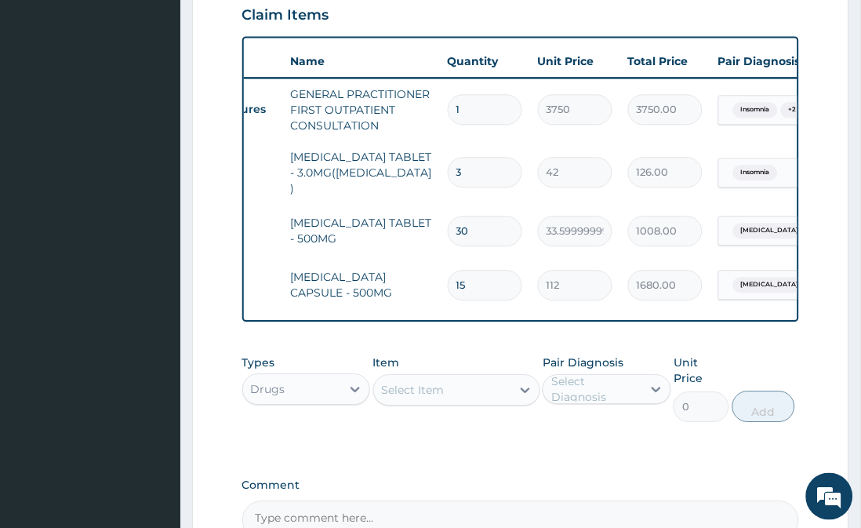
scroll to position [0, 0]
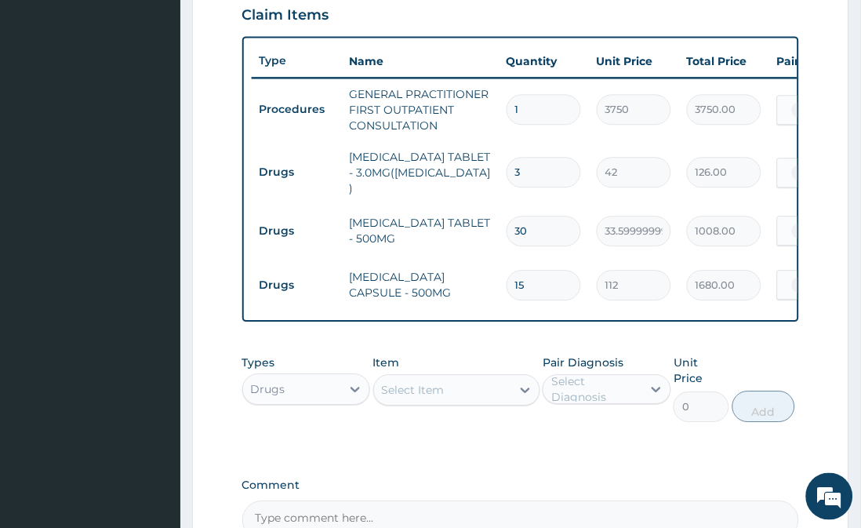
type input "15"
click at [425, 392] on div "Select Item" at bounding box center [413, 390] width 63 height 16
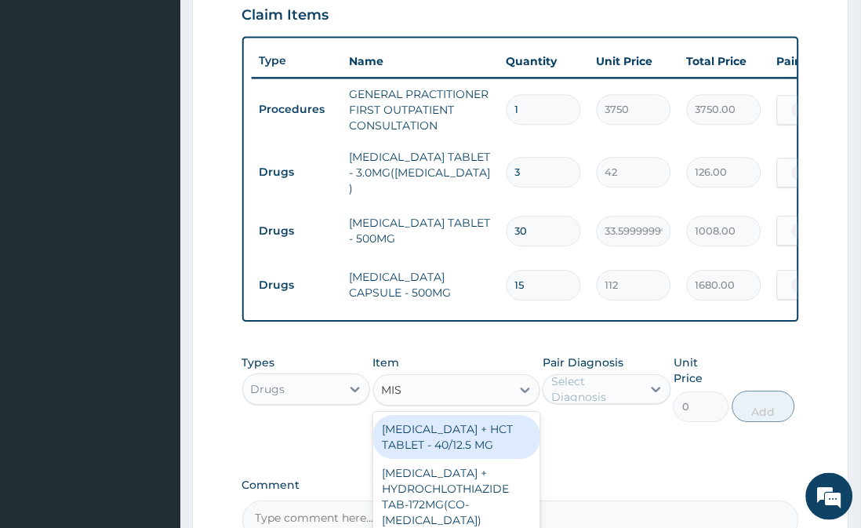
type input "MIST"
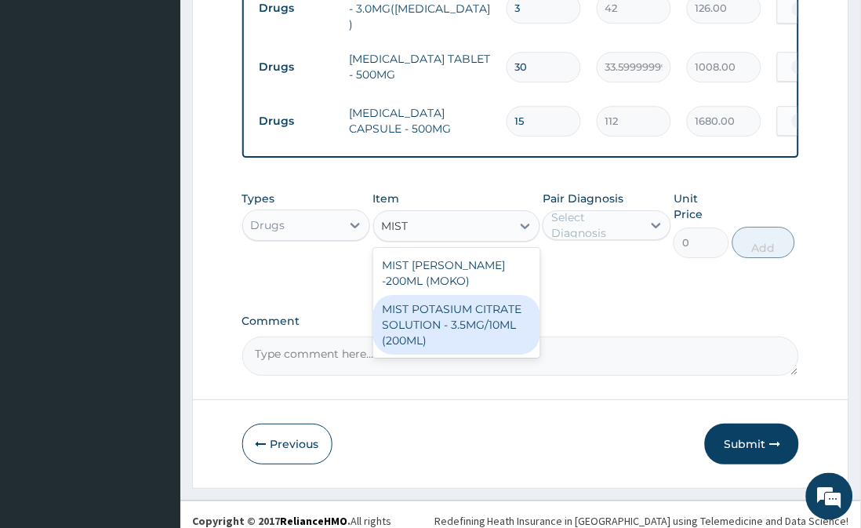
click at [475, 307] on div "MIST POTASIUM CITRATE SOLUTION - 3.5MG/10ML (200ML)" at bounding box center [456, 325] width 167 height 60
type input "1680"
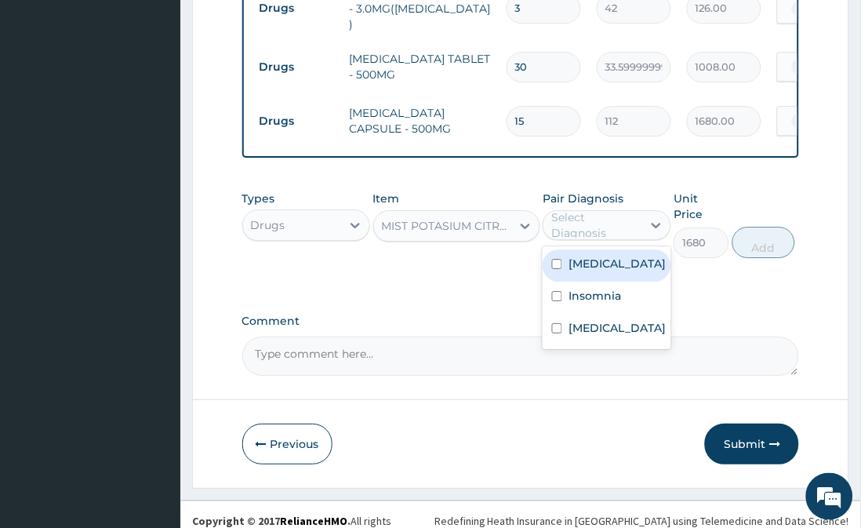
click at [585, 229] on div "Select Diagnosis" at bounding box center [595, 224] width 89 height 31
click at [591, 268] on label "Gastric ulcer" at bounding box center [617, 264] width 97 height 16
checkbox input "true"
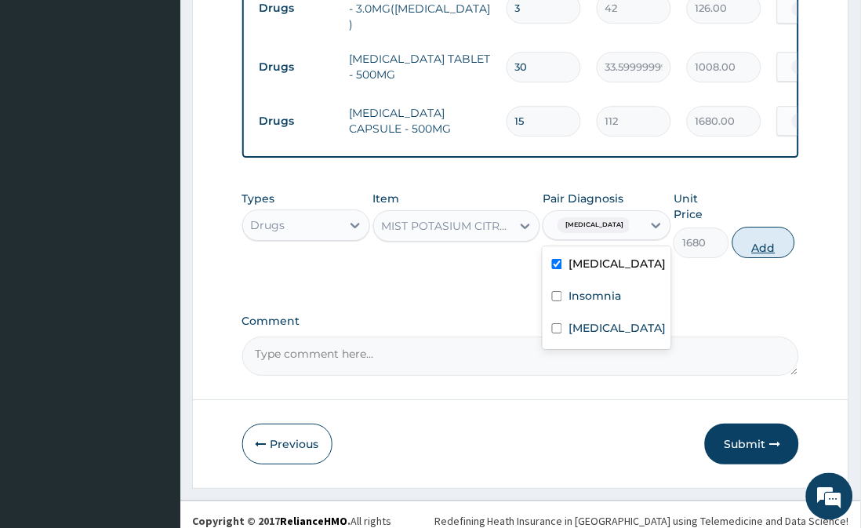
click at [757, 229] on button "Add" at bounding box center [764, 242] width 63 height 31
type input "0"
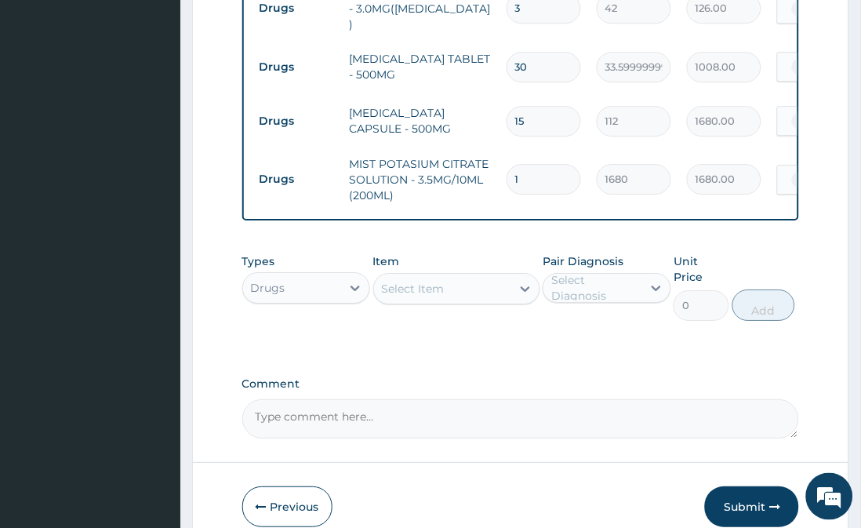
click at [506, 294] on div "Select Item" at bounding box center [442, 288] width 137 height 25
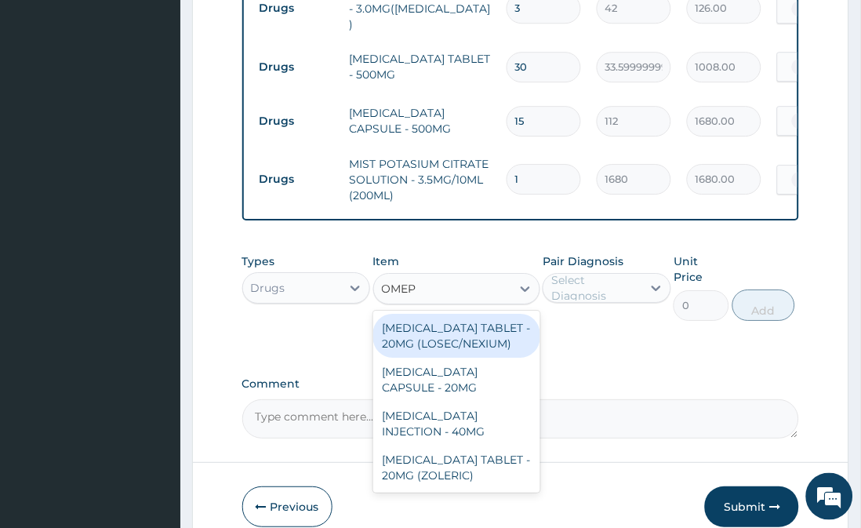
type input "OMEPR"
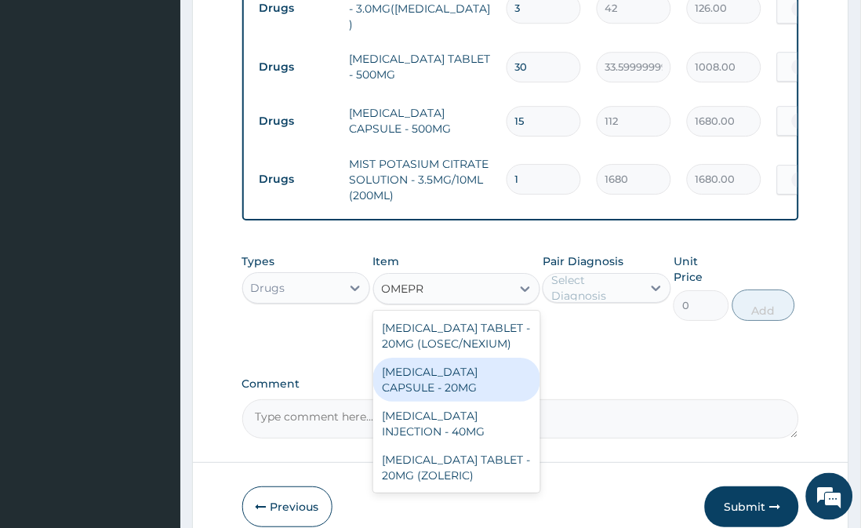
click at [497, 380] on div "OMEPRAZOLE CAPSULE - 20MG" at bounding box center [456, 380] width 167 height 44
type input "140"
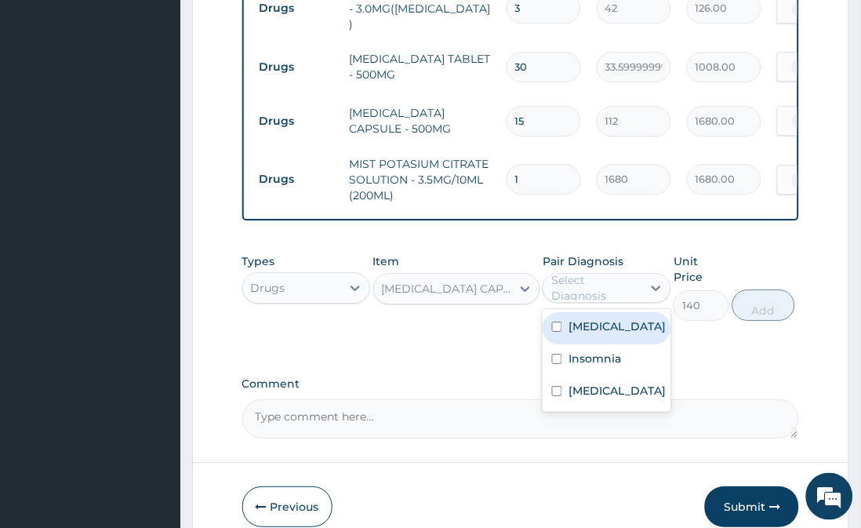
click at [588, 291] on div "Select Diagnosis" at bounding box center [595, 287] width 89 height 31
click at [605, 331] on label "Gastric ulcer" at bounding box center [617, 326] width 97 height 16
checkbox input "true"
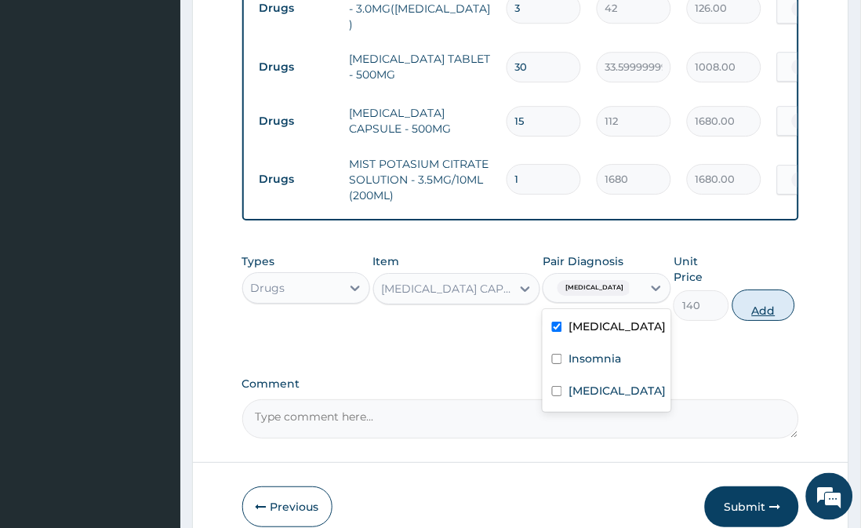
click at [764, 291] on button "Add" at bounding box center [764, 304] width 63 height 31
type input "0"
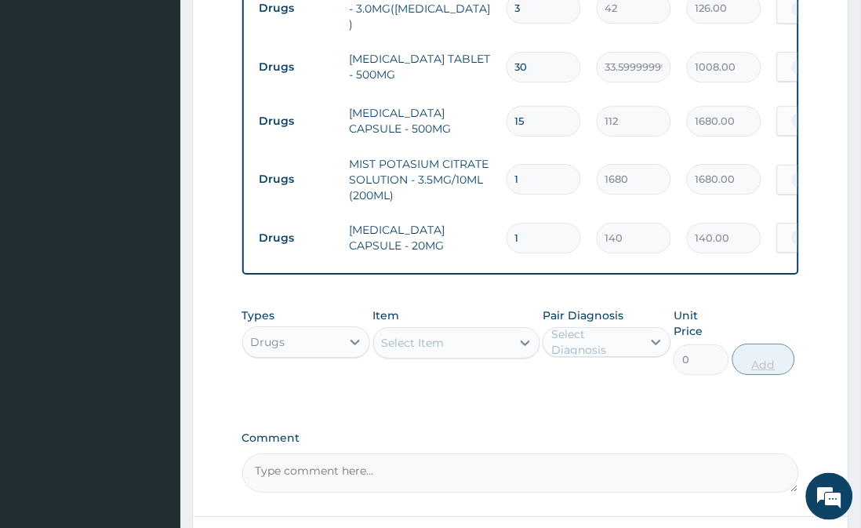
type input "10"
type input "1400.00"
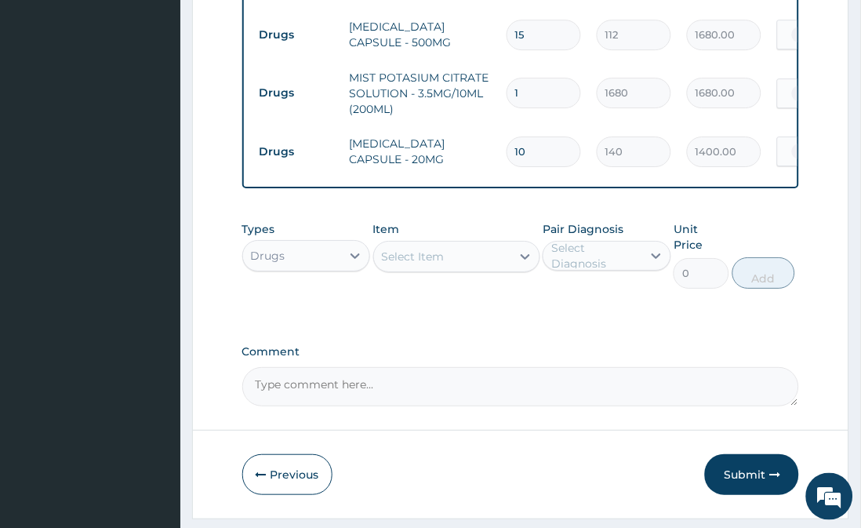
scroll to position [829, 0]
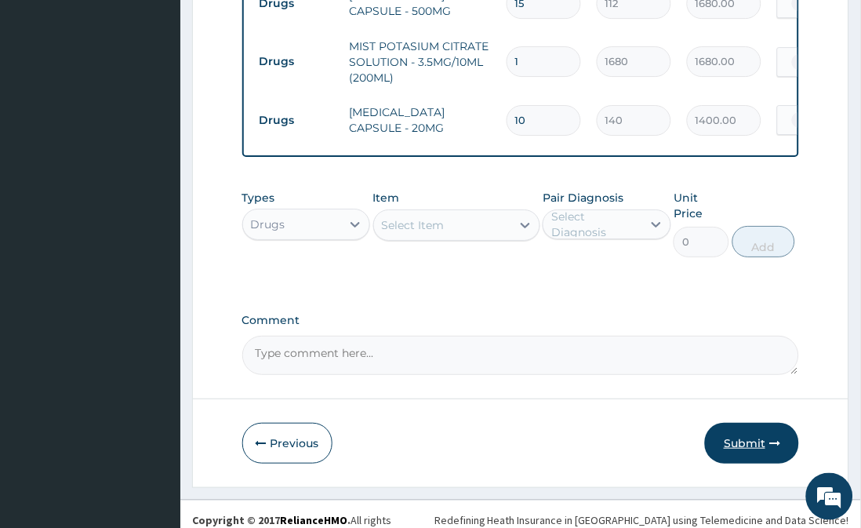
type input "10"
click at [755, 424] on button "Submit" at bounding box center [752, 443] width 94 height 41
click at [749, 432] on button "Submit" at bounding box center [752, 443] width 94 height 41
click at [746, 429] on button "Submit" at bounding box center [752, 443] width 94 height 41
click at [747, 429] on button "Submit" at bounding box center [752, 443] width 94 height 41
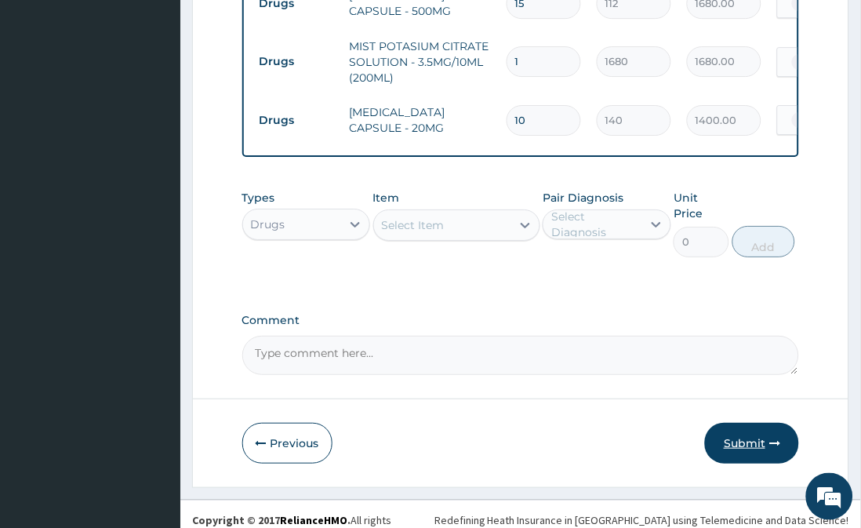
click at [747, 429] on button "Submit" at bounding box center [752, 443] width 94 height 41
click at [747, 428] on button "Submit" at bounding box center [752, 443] width 94 height 41
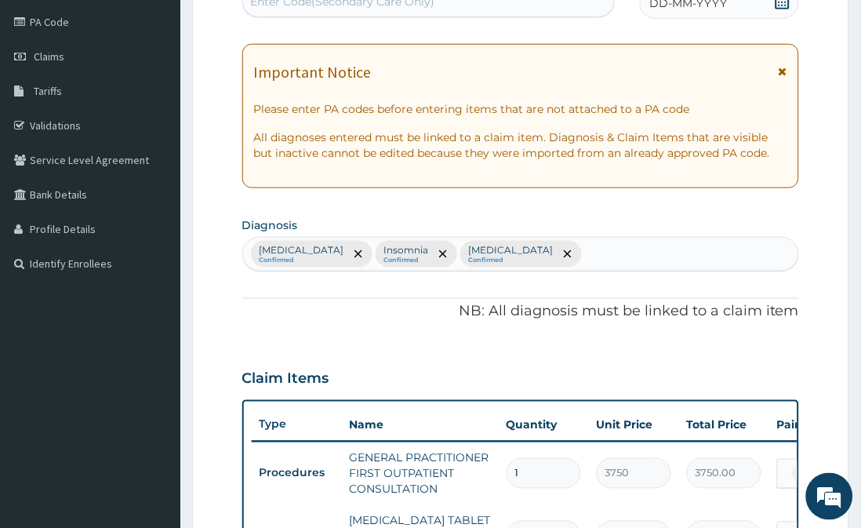
scroll to position [209, 0]
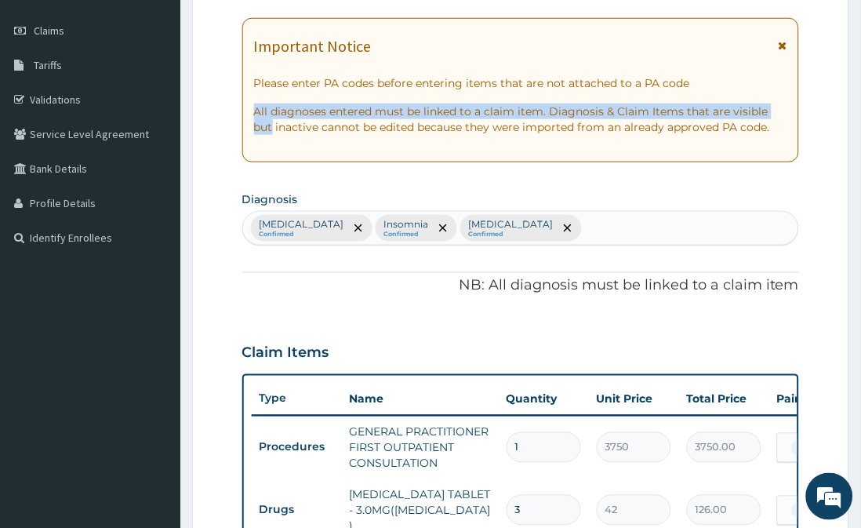
drag, startPoint x: 810, startPoint y: 94, endPoint x: 803, endPoint y: 76, distance: 19.4
click at [803, 76] on form "Step 2 of 2 PA Code / Prescription Code Enter Code(Secondary Care Only) Encount…" at bounding box center [520, 490] width 657 height 1233
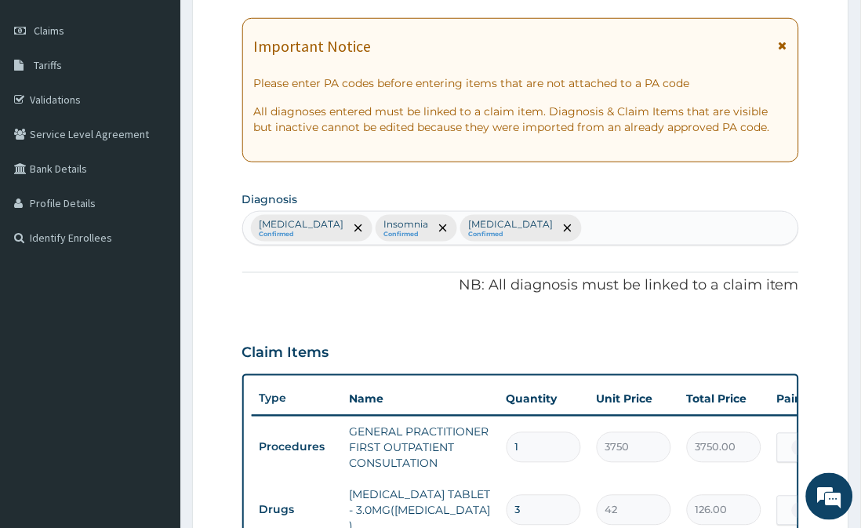
click at [841, 181] on form "Step 2 of 2 PA Code / Prescription Code Enter Code(Secondary Care Only) Encount…" at bounding box center [520, 490] width 657 height 1233
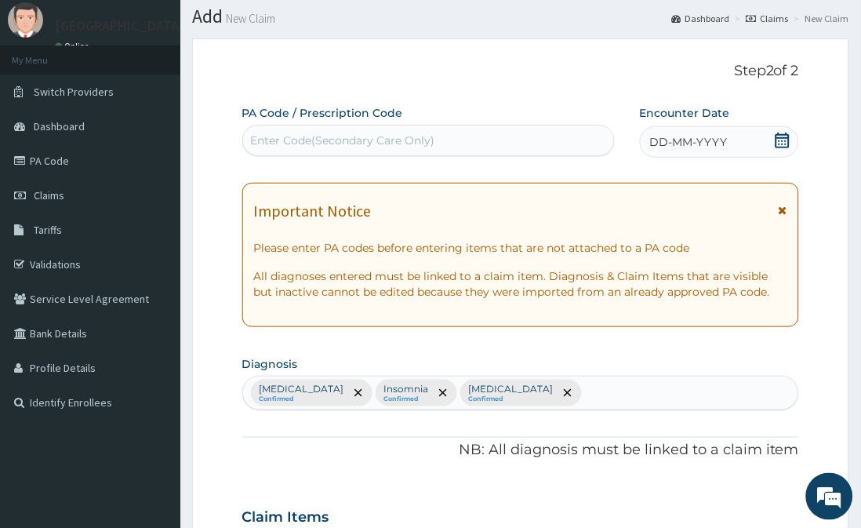
scroll to position [42, 0]
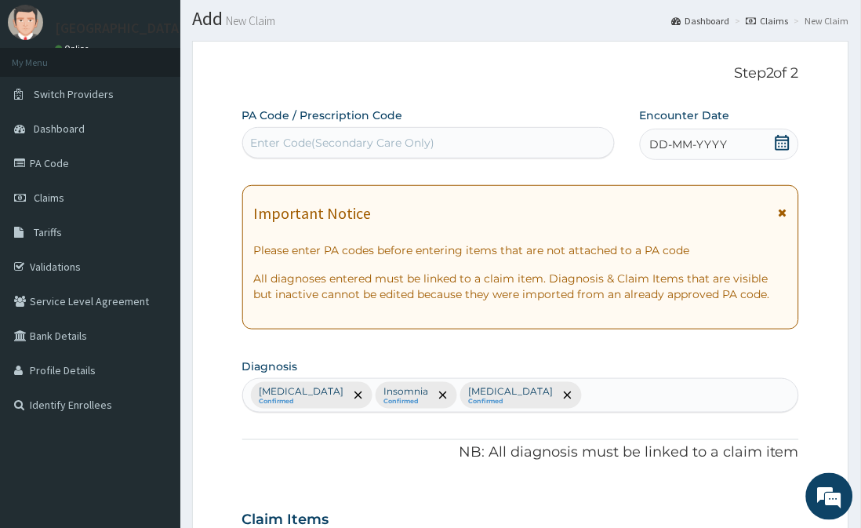
click at [789, 135] on icon at bounding box center [783, 143] width 16 height 16
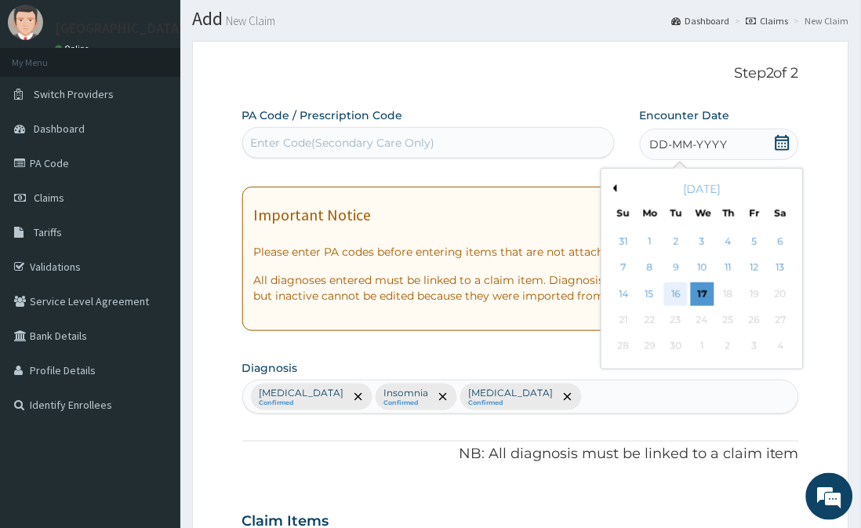
click at [678, 292] on div "16" at bounding box center [676, 294] width 24 height 24
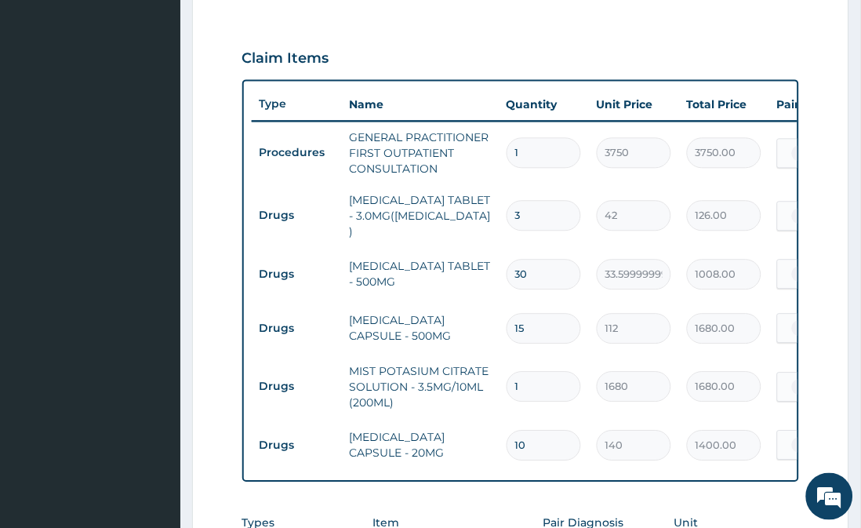
scroll to position [829, 0]
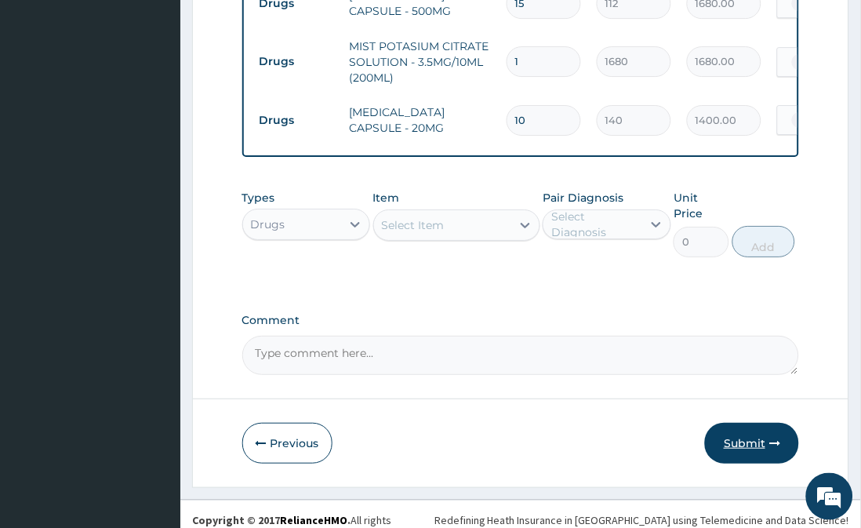
click at [755, 425] on button "Submit" at bounding box center [752, 443] width 94 height 41
